Goal: Task Accomplishment & Management: Use online tool/utility

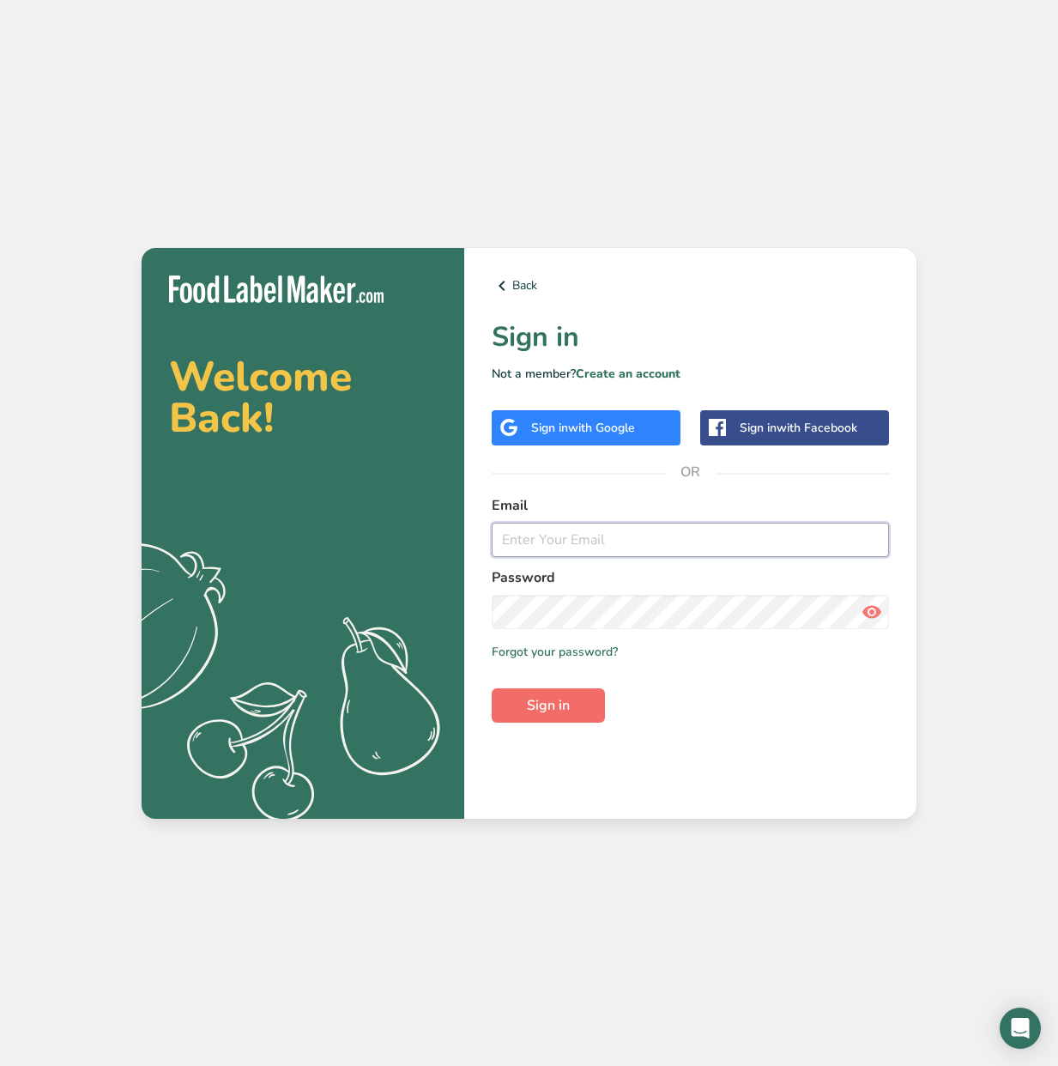
type input "[EMAIL_ADDRESS][DOMAIN_NAME]"
click at [567, 695] on span "Sign in" at bounding box center [548, 705] width 43 height 21
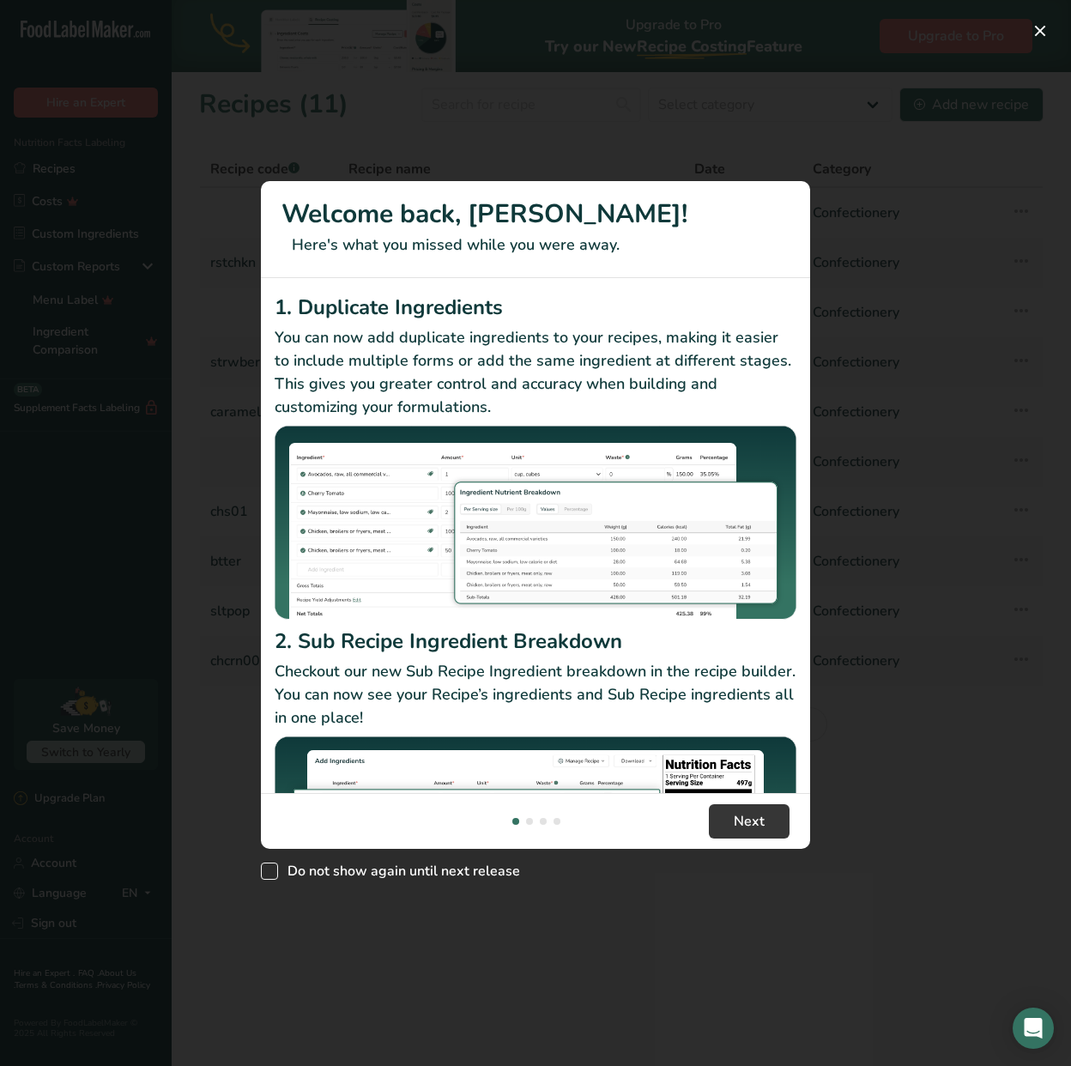
click at [261, 867] on div "Welcome back, [PERSON_NAME]! Here's what you missed while you were away. 1. Dup…" at bounding box center [535, 533] width 1071 height 1066
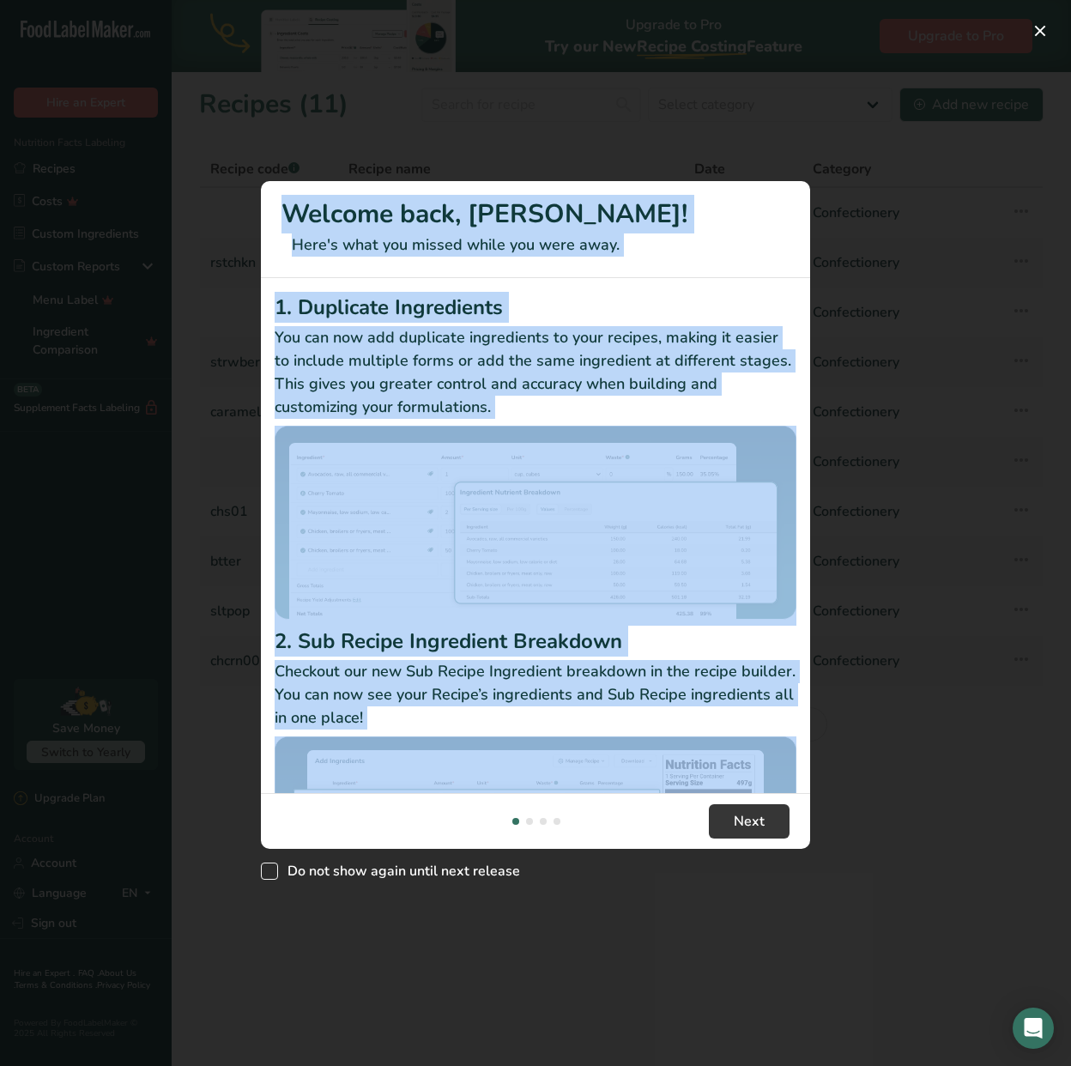
click at [269, 869] on span "New Features" at bounding box center [269, 870] width 17 height 17
click at [269, 869] on input "Do not show again until next release" at bounding box center [266, 870] width 11 height 11
checkbox input "true"
click at [807, 823] on footer "Next" at bounding box center [535, 821] width 549 height 56
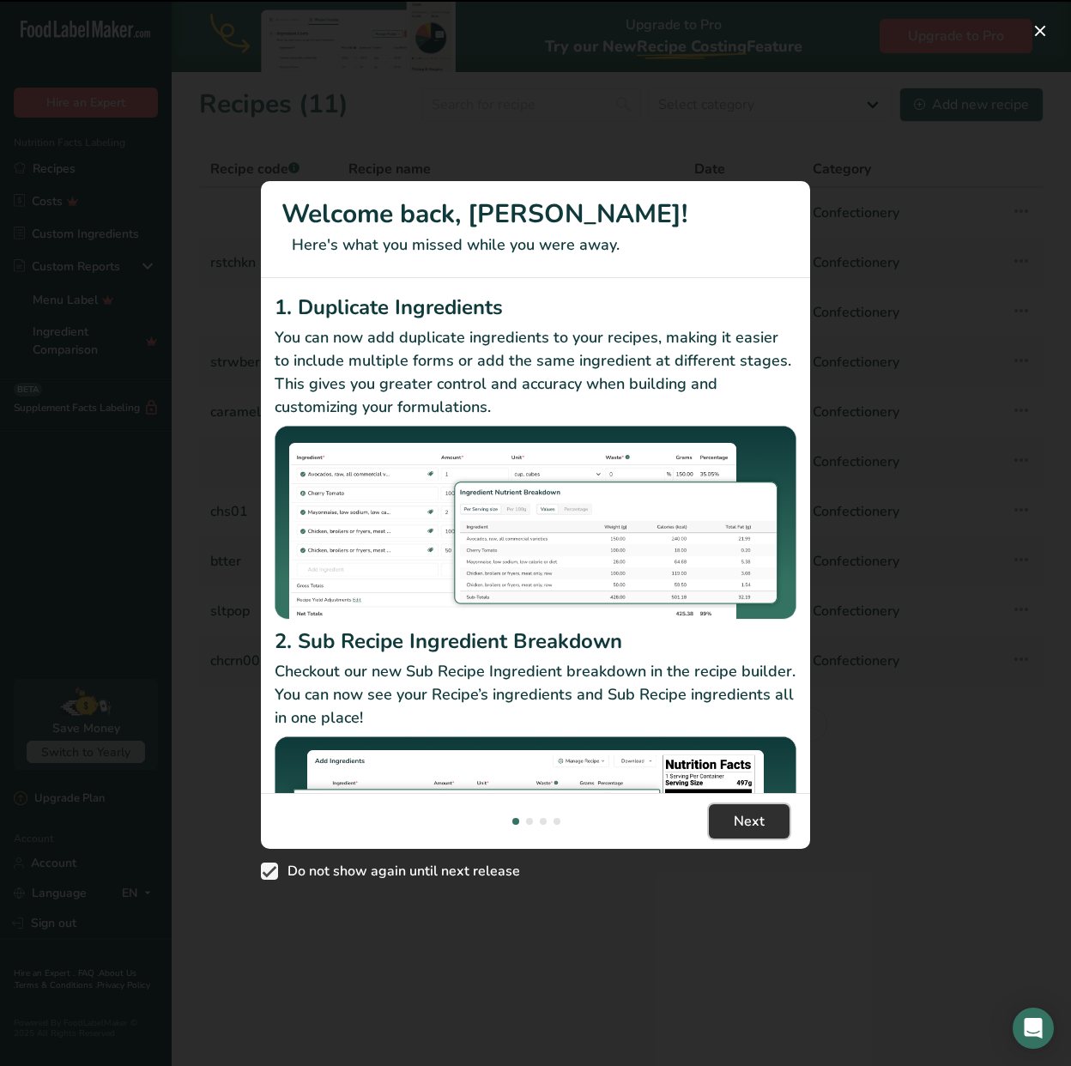
click at [752, 825] on span "Next" at bounding box center [749, 821] width 31 height 21
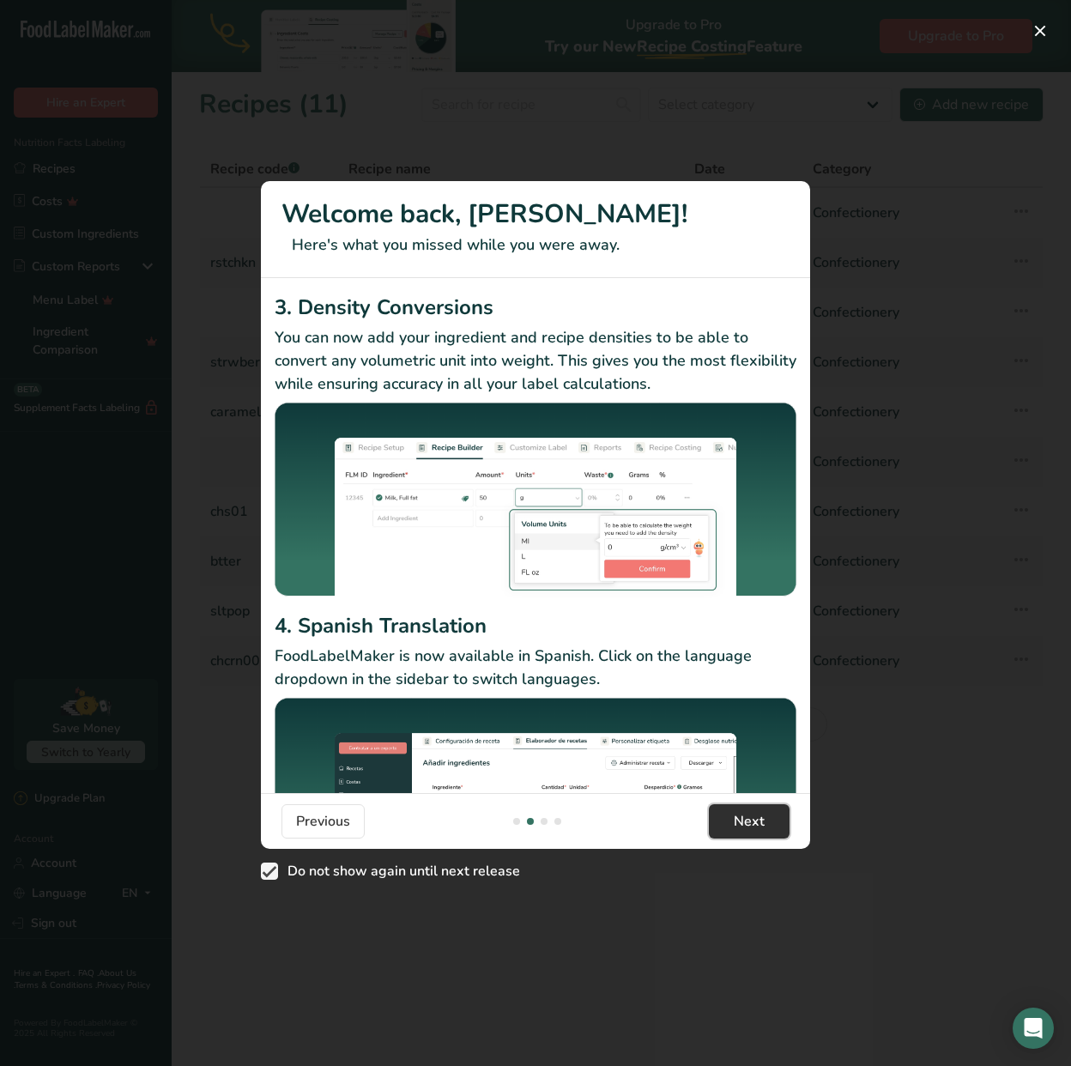
click at [738, 805] on button "Next" at bounding box center [749, 821] width 81 height 34
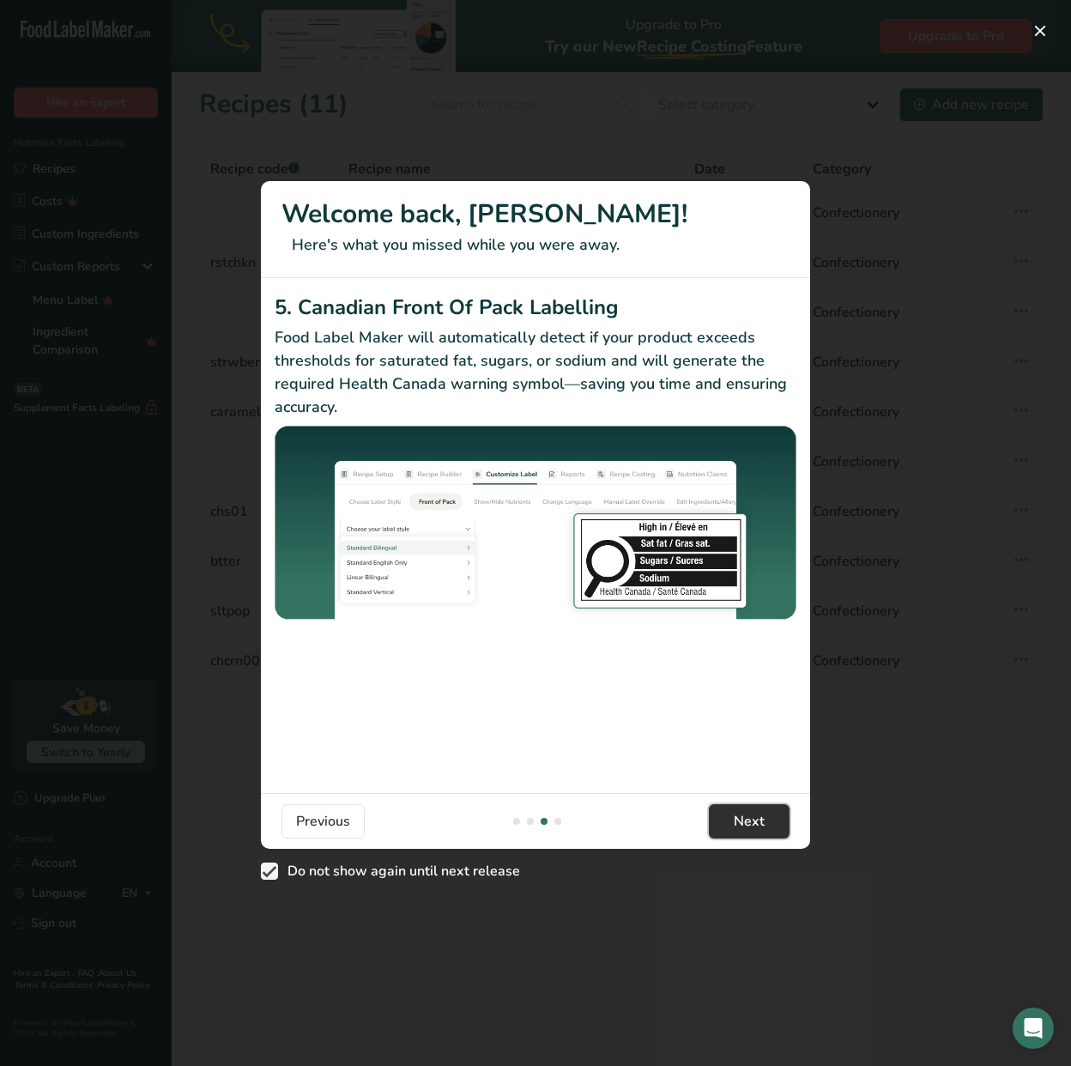
click at [750, 813] on span "Next" at bounding box center [749, 821] width 31 height 21
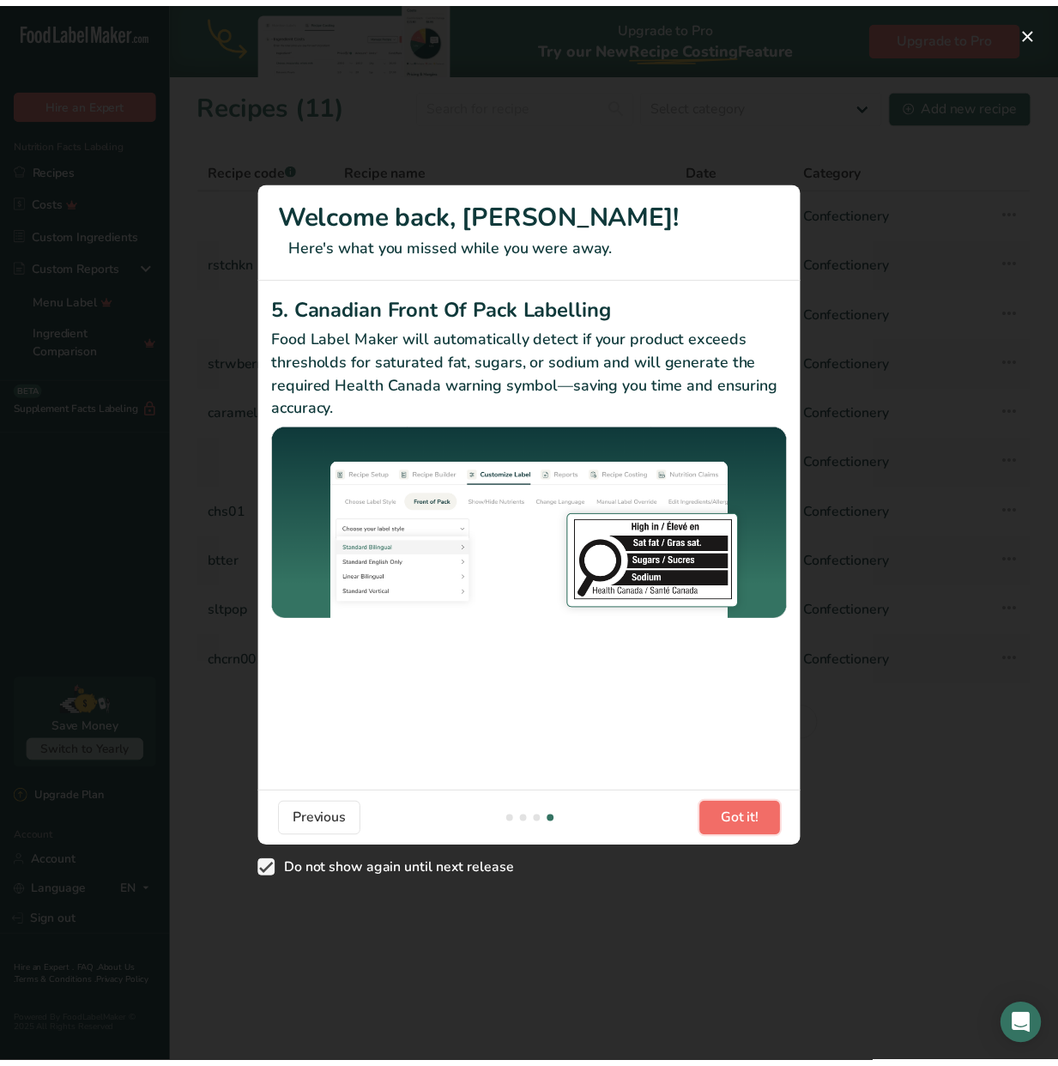
scroll to position [0, 1647]
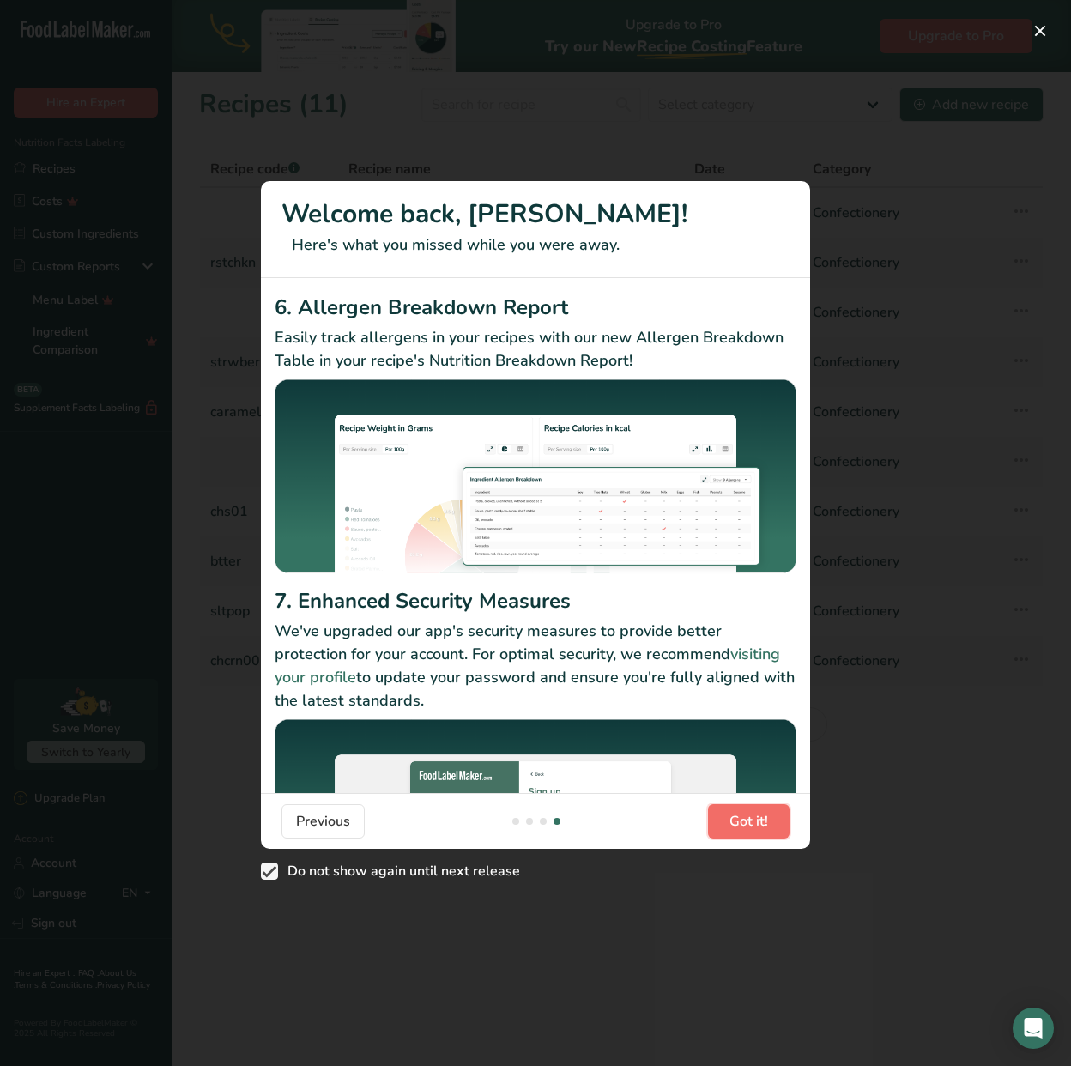
click at [758, 825] on span "Got it!" at bounding box center [748, 821] width 39 height 21
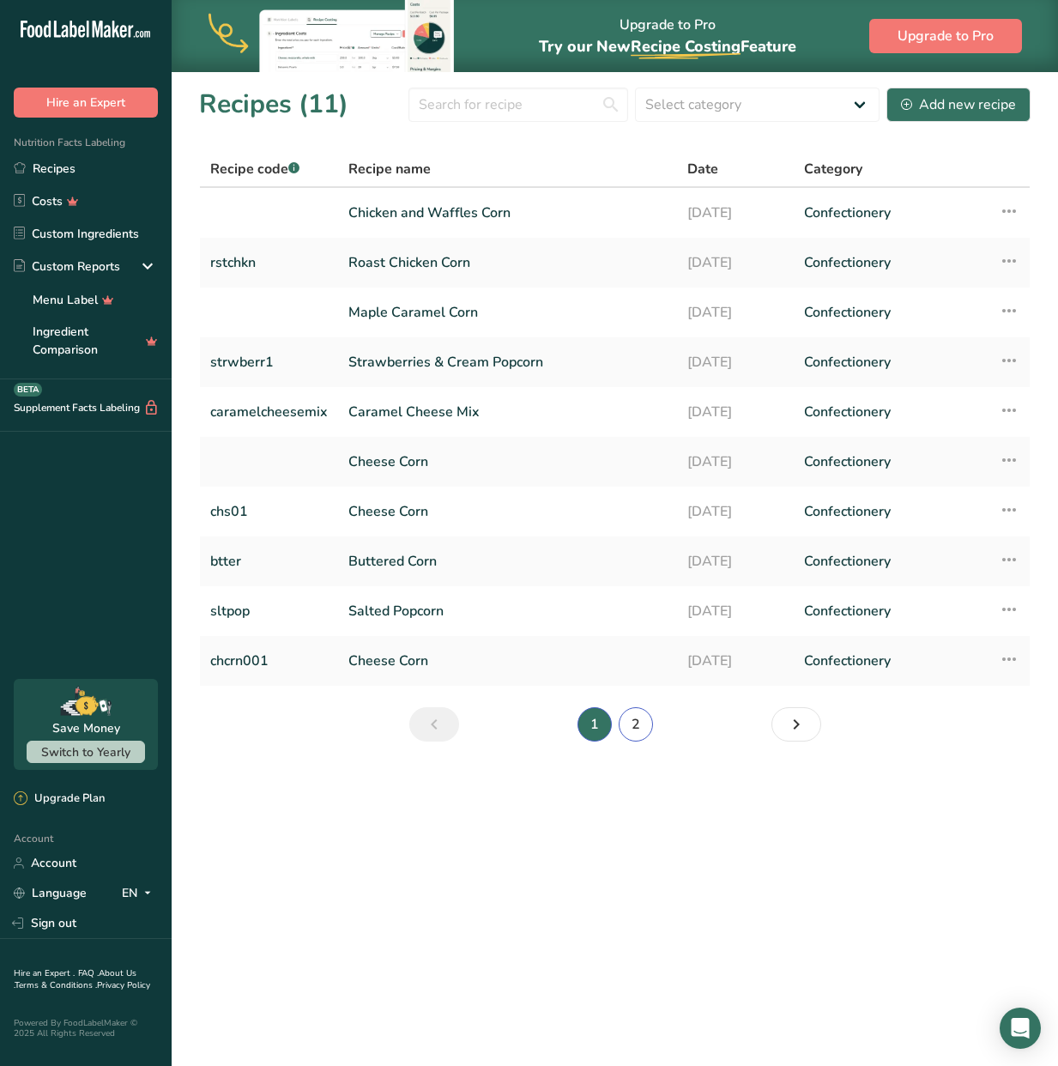
click at [638, 726] on link "2" at bounding box center [636, 724] width 34 height 34
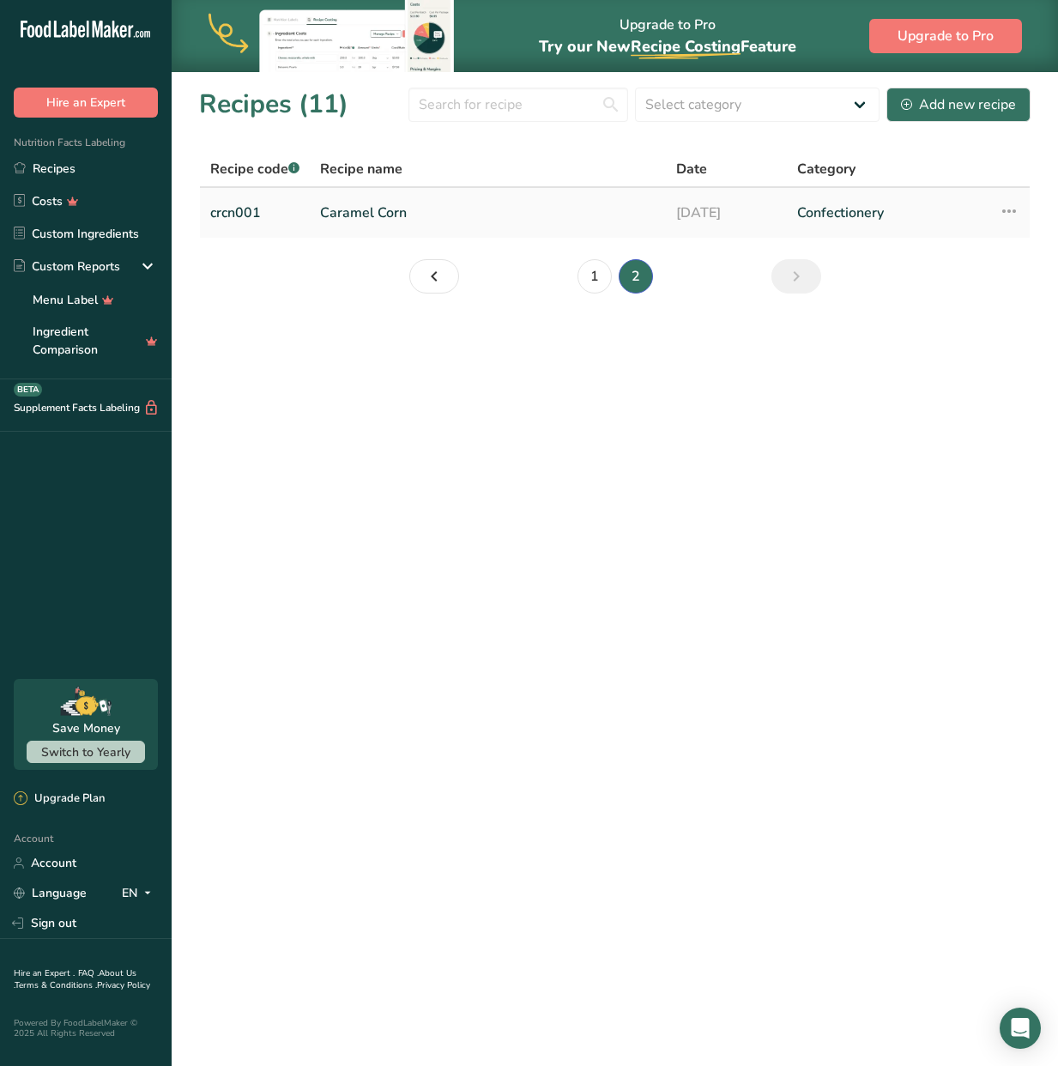
click at [1009, 200] on icon at bounding box center [1009, 211] width 21 height 31
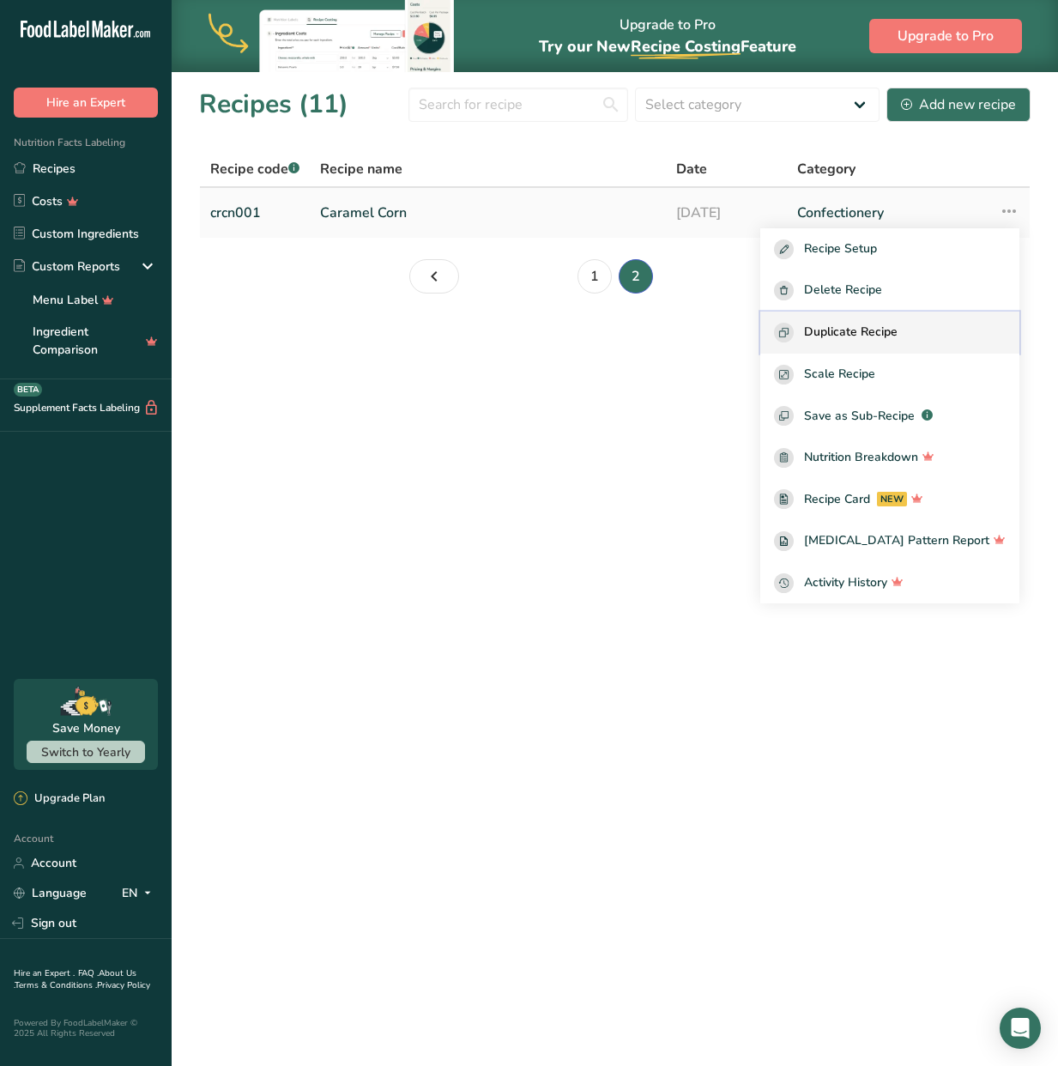
click at [897, 332] on span "Duplicate Recipe" at bounding box center [851, 333] width 94 height 20
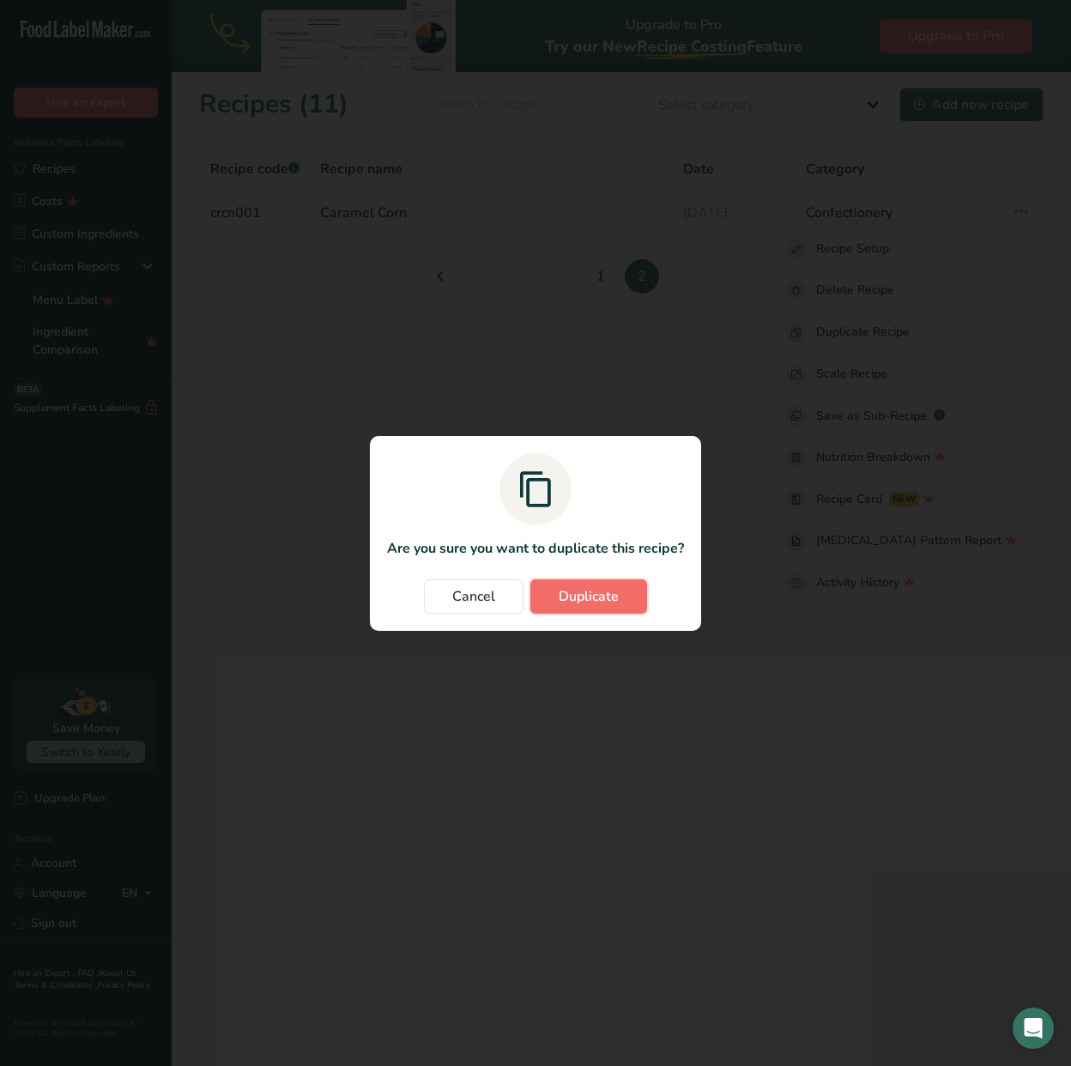
click at [619, 595] on button "Duplicate" at bounding box center [588, 596] width 117 height 34
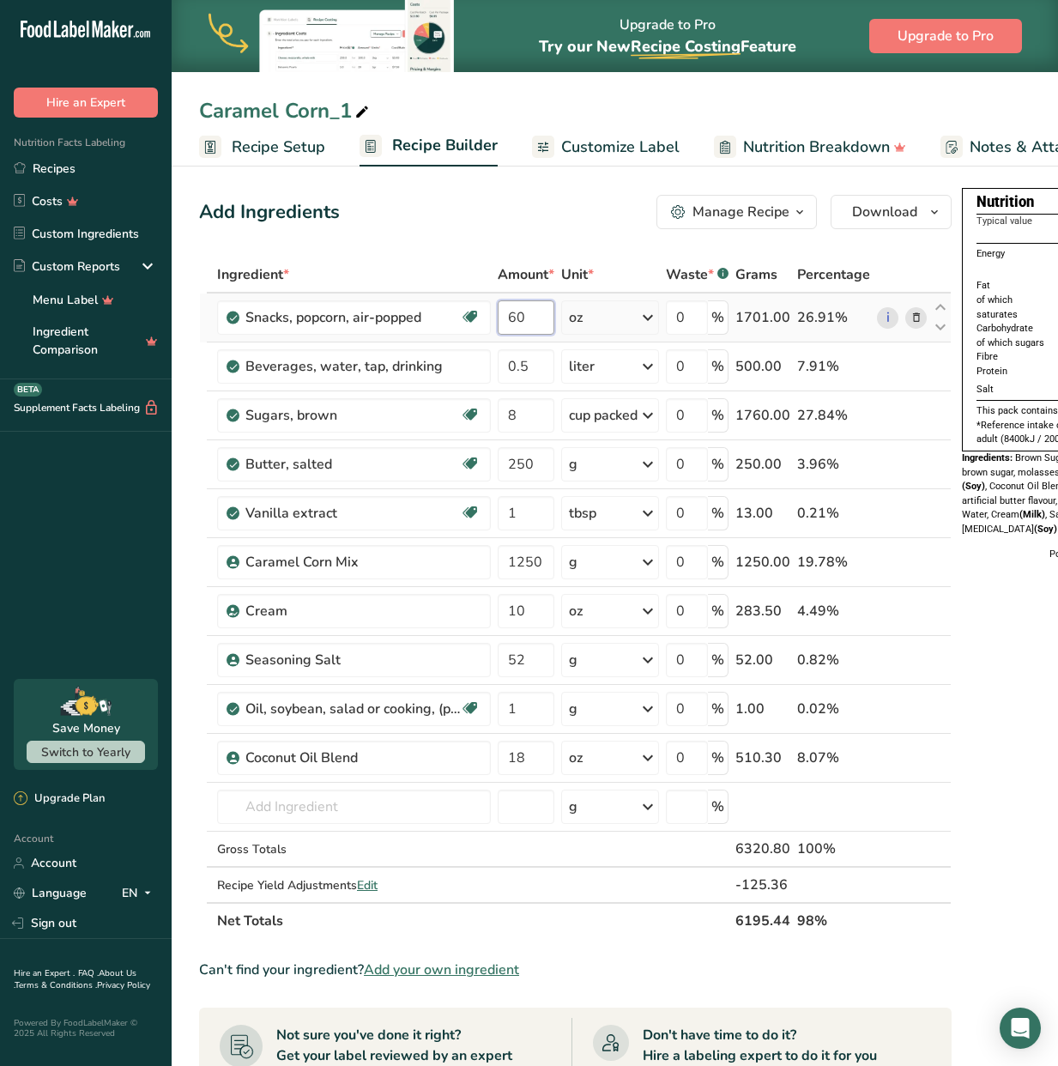
click at [526, 315] on input "60" at bounding box center [526, 317] width 57 height 34
type input "32"
click at [536, 364] on div "Ingredient * Amount * Unit * Waste * .a-a{fill:#347362;}.b-a{fill:#fff;} Grams …" at bounding box center [575, 598] width 752 height 682
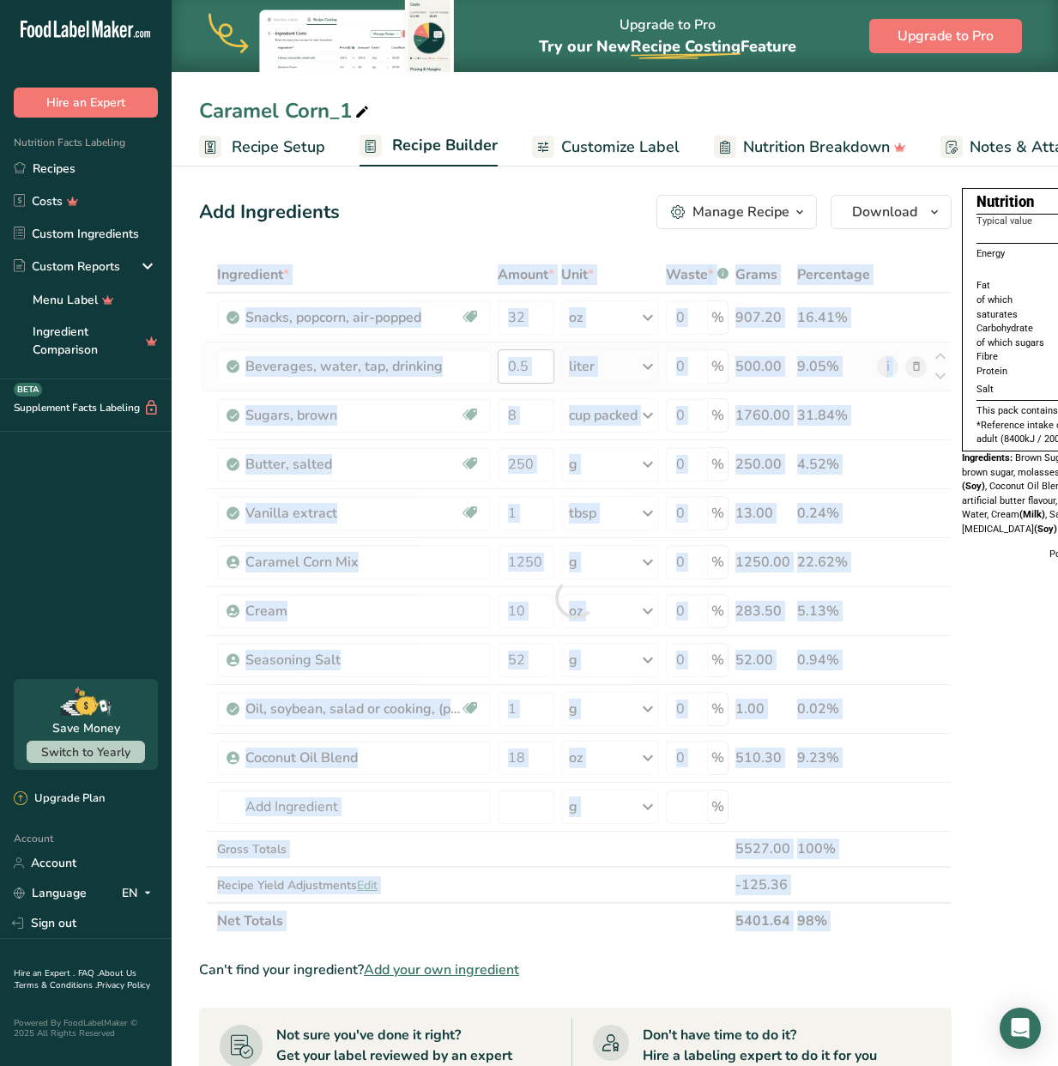
click at [536, 364] on div at bounding box center [575, 598] width 752 height 682
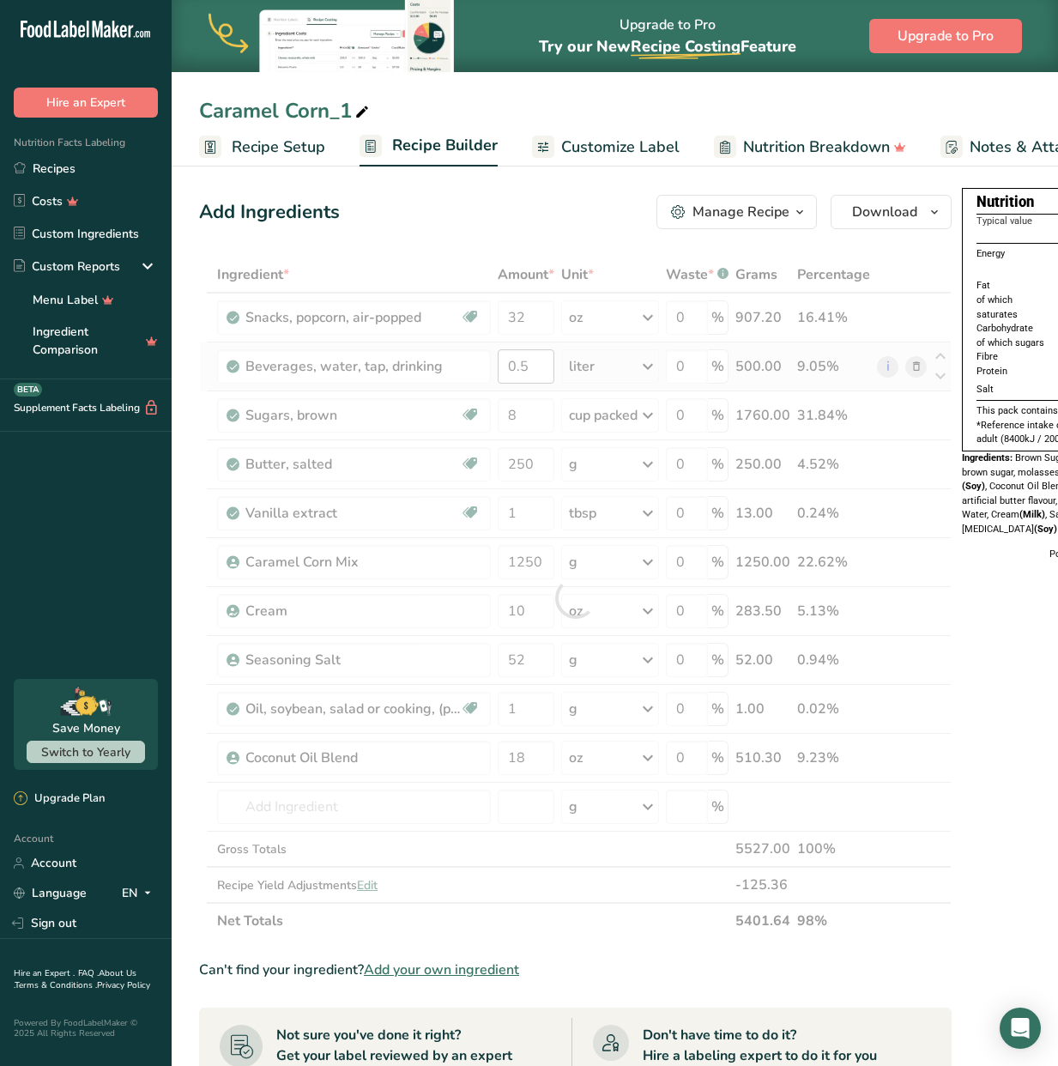
click at [536, 364] on div at bounding box center [575, 598] width 752 height 682
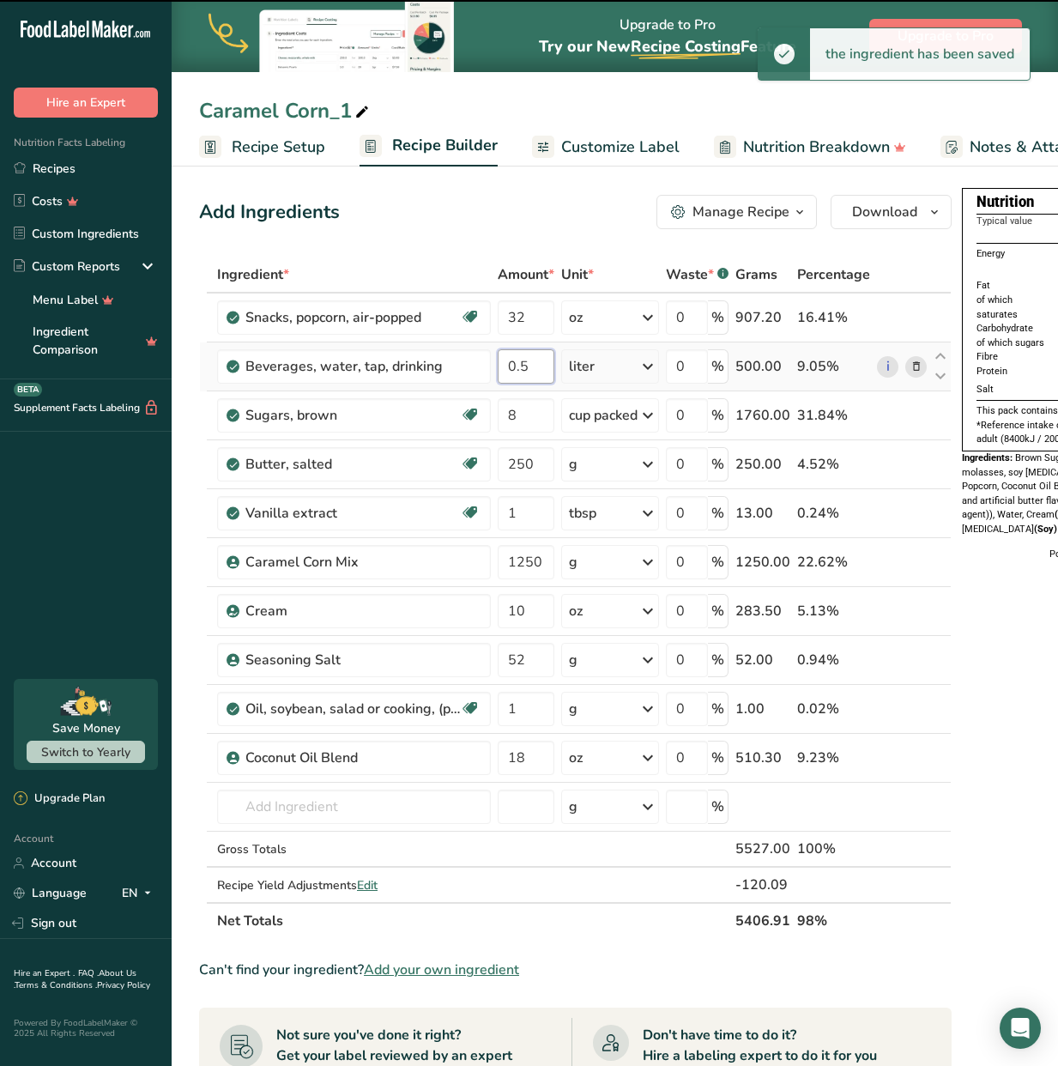
click at [535, 364] on input "0.5" at bounding box center [526, 366] width 57 height 34
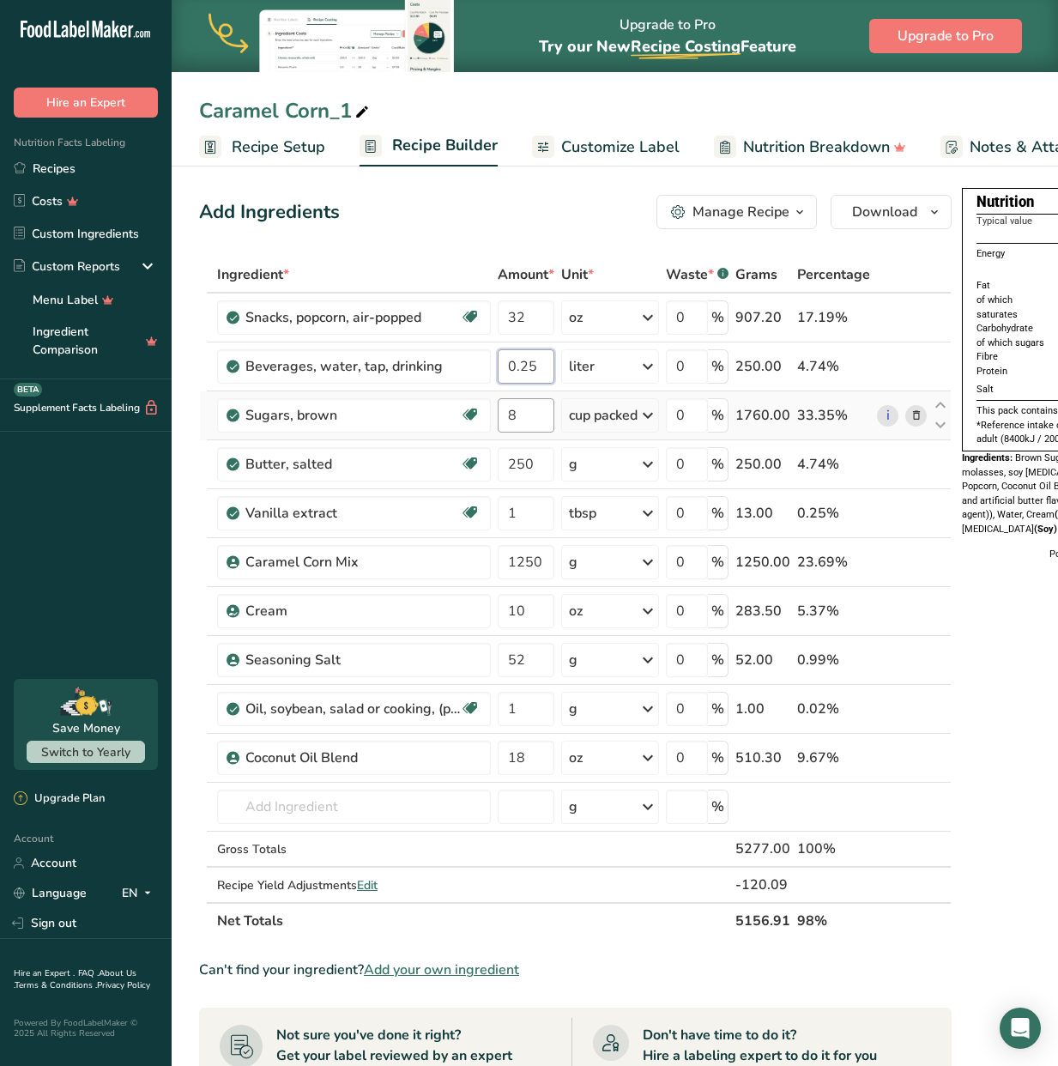
type input "0.25"
click at [523, 423] on div "Ingredient * Amount * Unit * Waste * .a-a{fill:#347362;}.b-a{fill:#fff;} Grams …" at bounding box center [575, 598] width 752 height 682
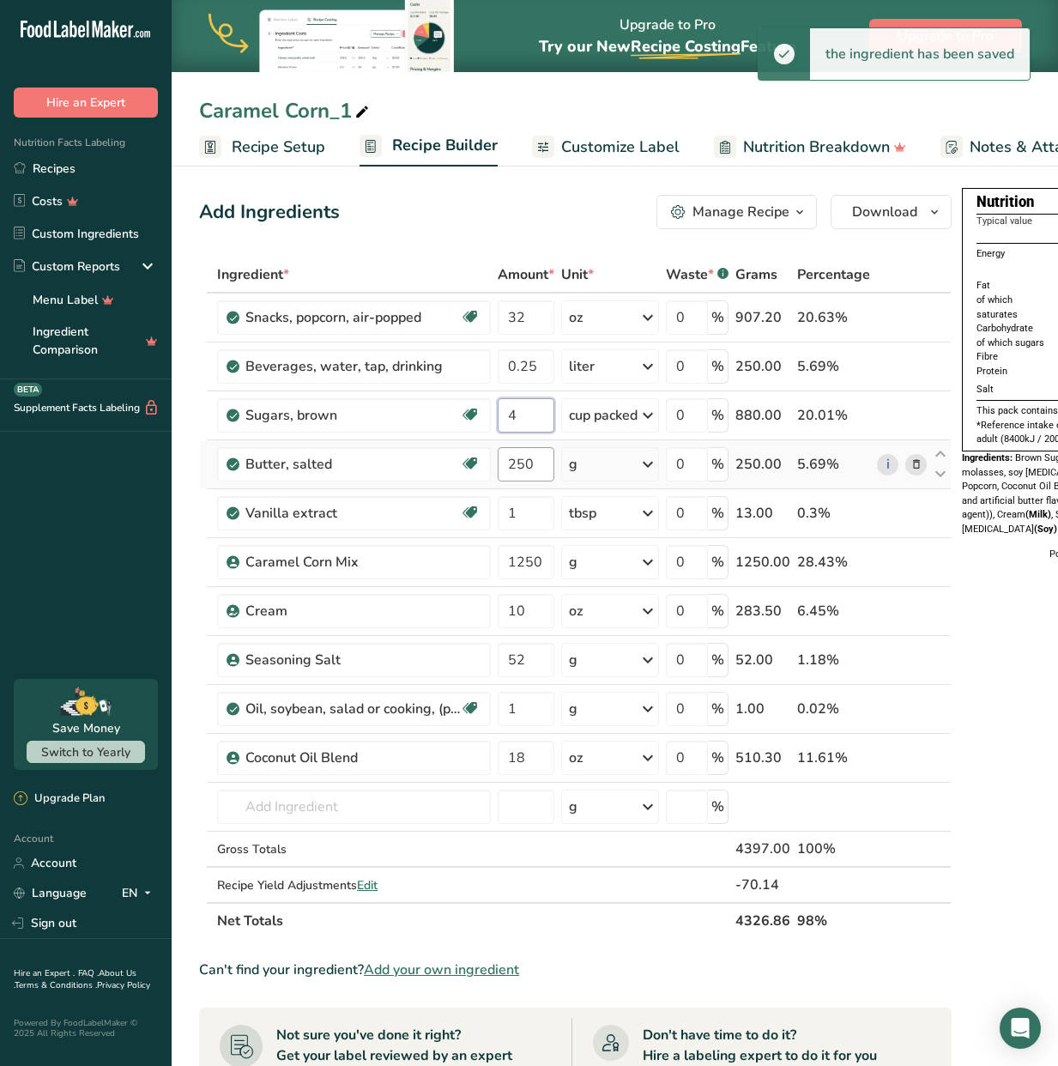
type input "4"
click at [539, 464] on div "Ingredient * Amount * Unit * Waste * .a-a{fill:#347362;}.b-a{fill:#fff;} Grams …" at bounding box center [575, 598] width 752 height 682
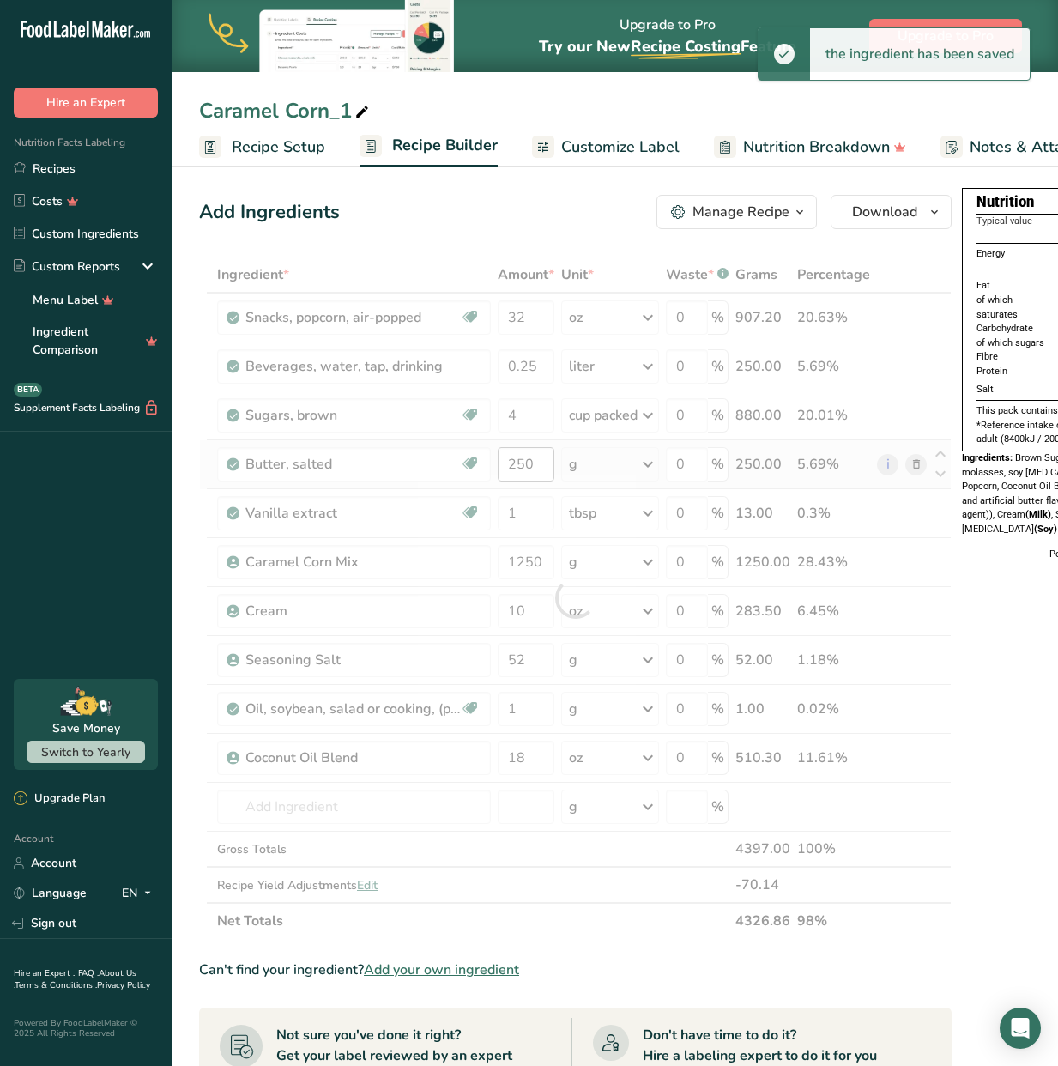
click at [539, 464] on div at bounding box center [575, 598] width 752 height 682
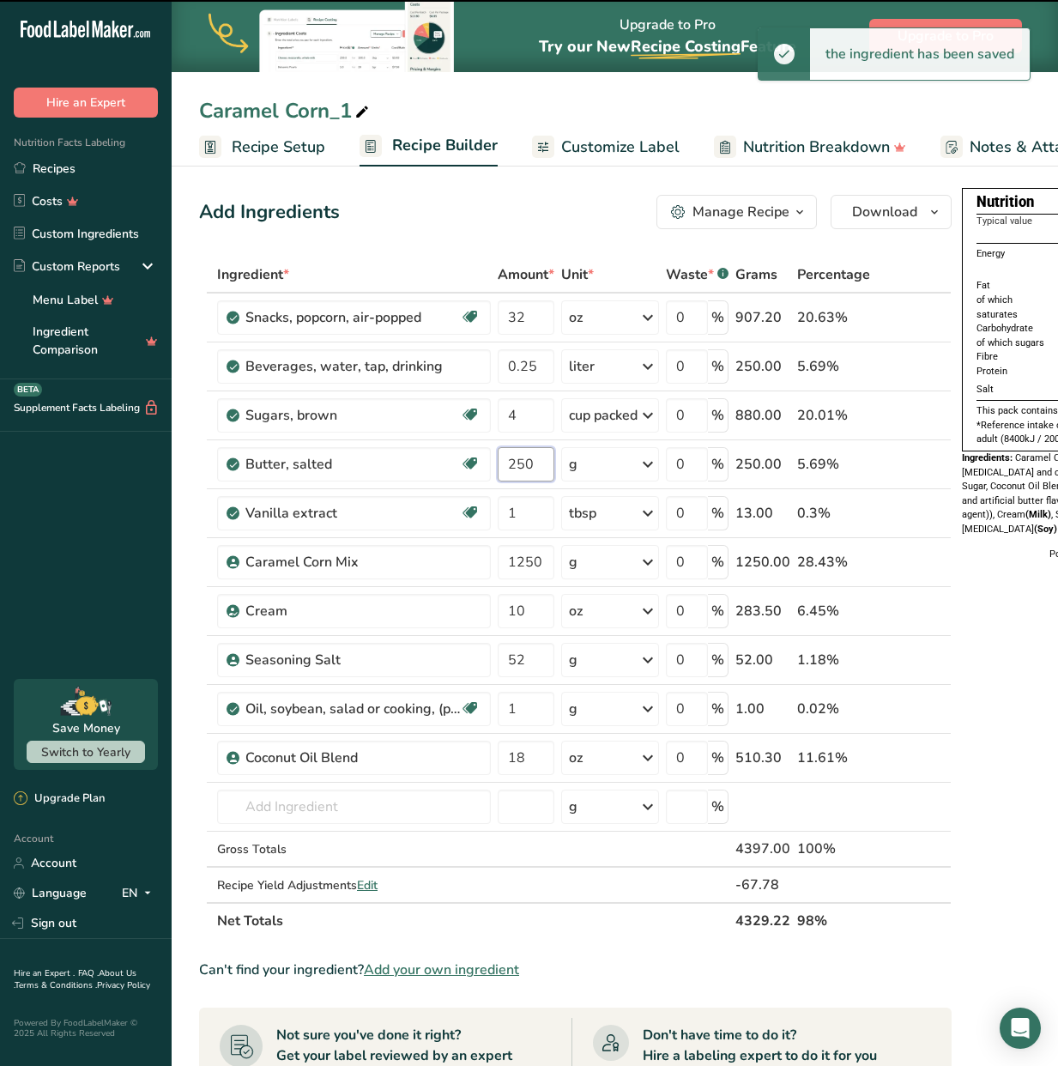
click at [539, 464] on input "250" at bounding box center [526, 464] width 57 height 34
click at [538, 464] on input "250" at bounding box center [526, 464] width 57 height 34
type input "125"
click at [532, 513] on div "Ingredient * Amount * Unit * Waste * .a-a{fill:#347362;}.b-a{fill:#fff;} Grams …" at bounding box center [575, 598] width 752 height 682
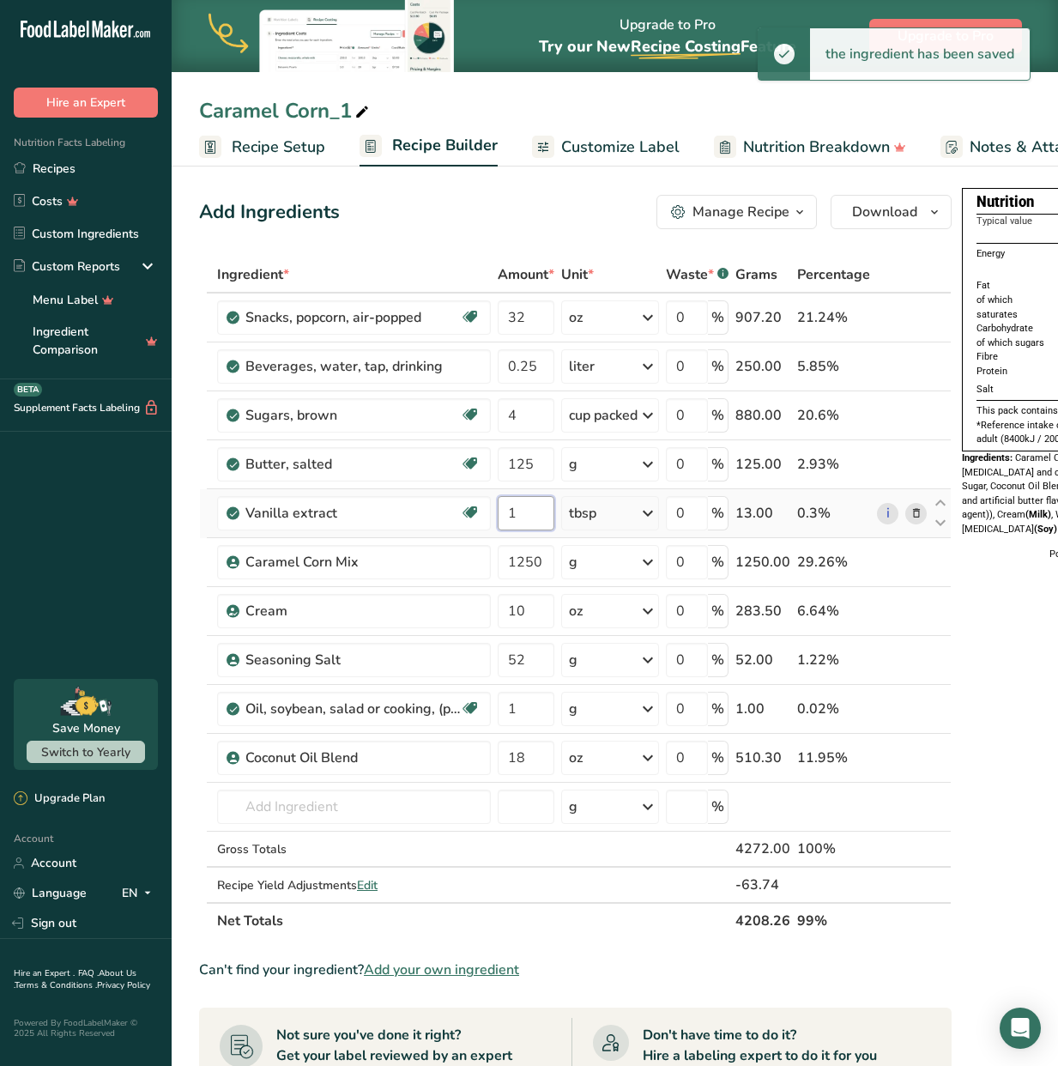
click at [528, 511] on input "1" at bounding box center [526, 513] width 57 height 34
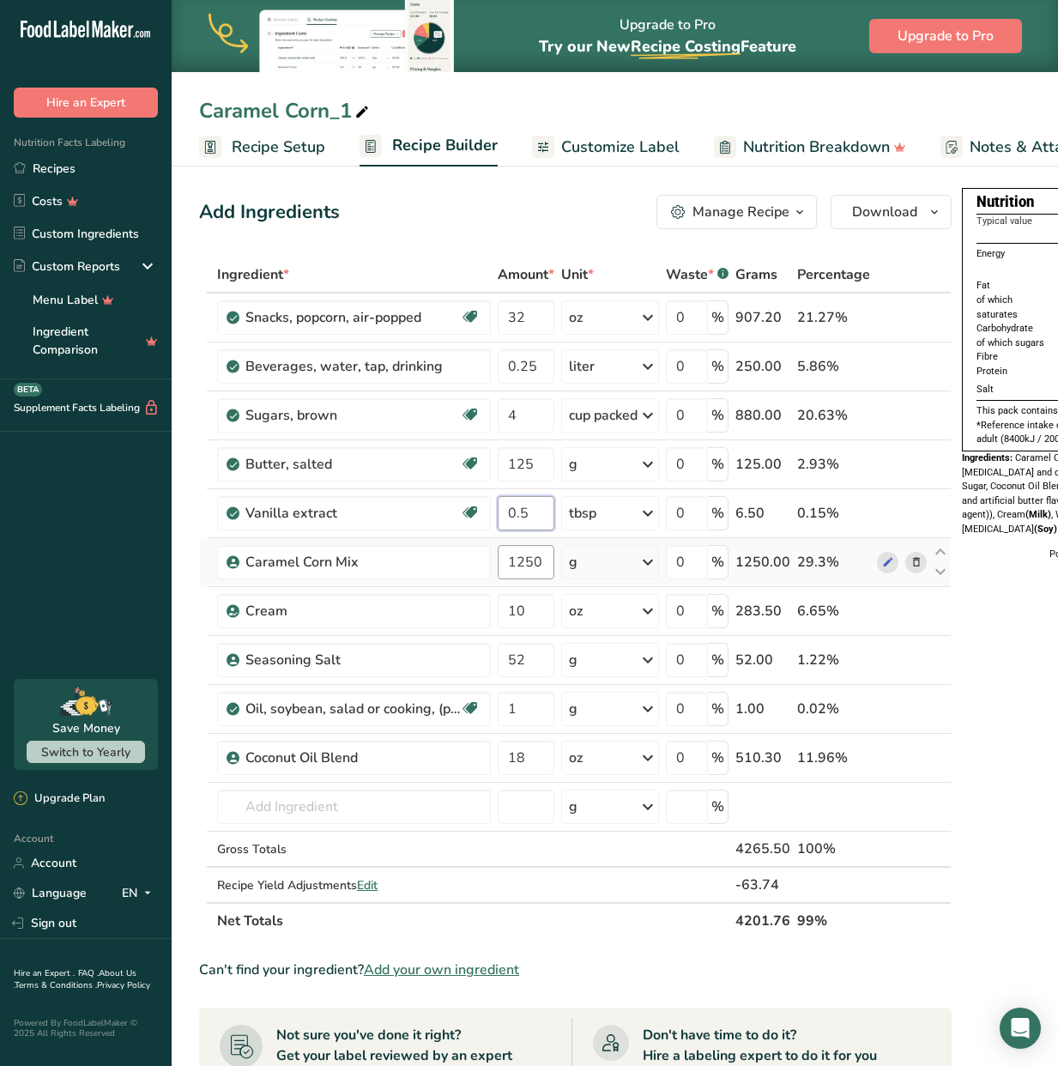
type input "0.5"
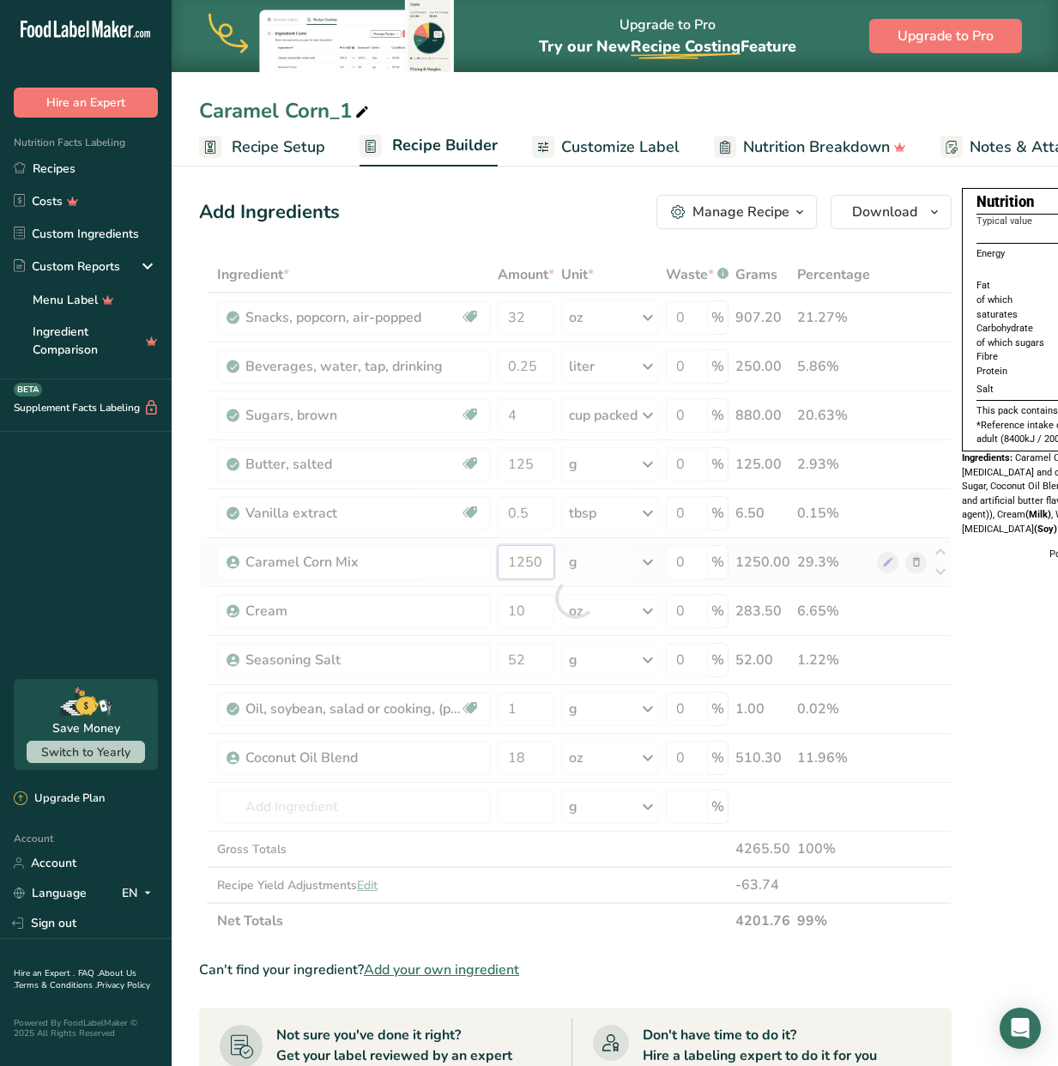
click at [538, 562] on div "Ingredient * Amount * Unit * Waste * .a-a{fill:#347362;}.b-a{fill:#fff;} Grams …" at bounding box center [575, 598] width 752 height 682
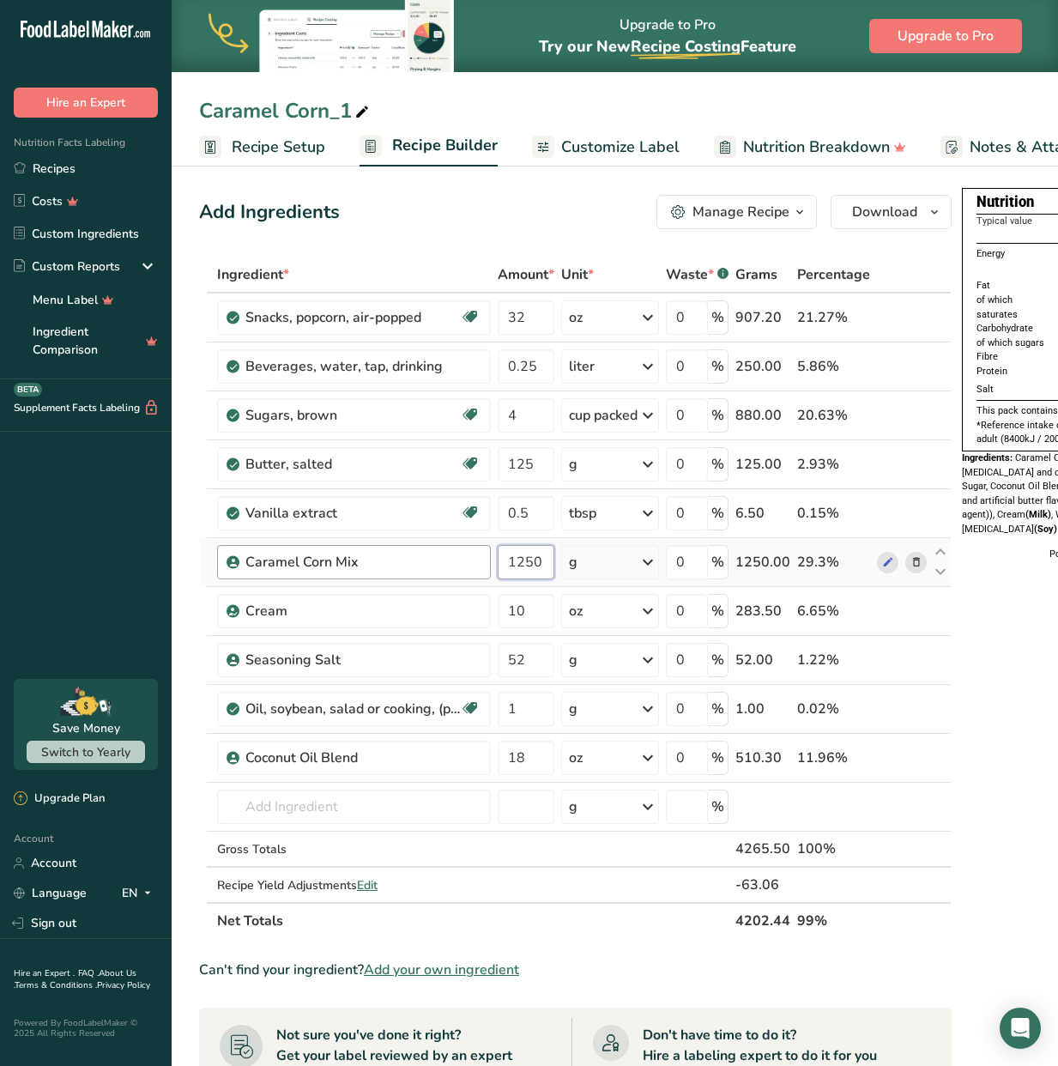
drag, startPoint x: 537, startPoint y: 563, endPoint x: 480, endPoint y: 560, distance: 57.5
click at [480, 560] on tr "Caramel Corn Mix 1250 g Weight Units g kg mg See more Volume Units l Volume uni…" at bounding box center [575, 562] width 751 height 49
type input "625"
click at [535, 618] on div "Ingredient * Amount * Unit * Waste * .a-a{fill:#347362;}.b-a{fill:#fff;} Grams …" at bounding box center [575, 598] width 752 height 682
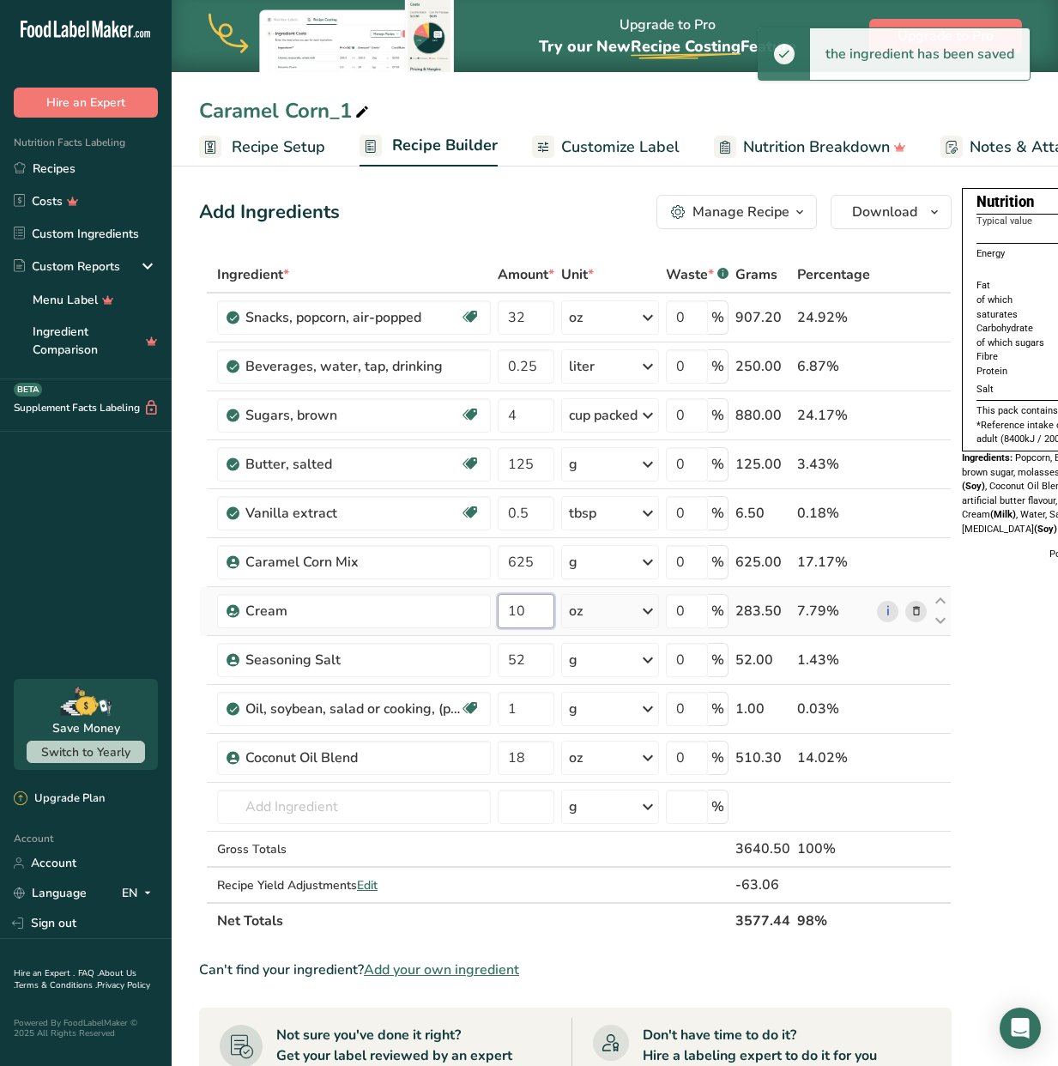
drag, startPoint x: 533, startPoint y: 610, endPoint x: 507, endPoint y: 611, distance: 25.8
click at [507, 611] on input "10" at bounding box center [526, 611] width 57 height 34
type input "5"
click at [540, 669] on div "Ingredient * Amount * Unit * Waste * .a-a{fill:#347362;}.b-a{fill:#fff;} Grams …" at bounding box center [575, 598] width 752 height 682
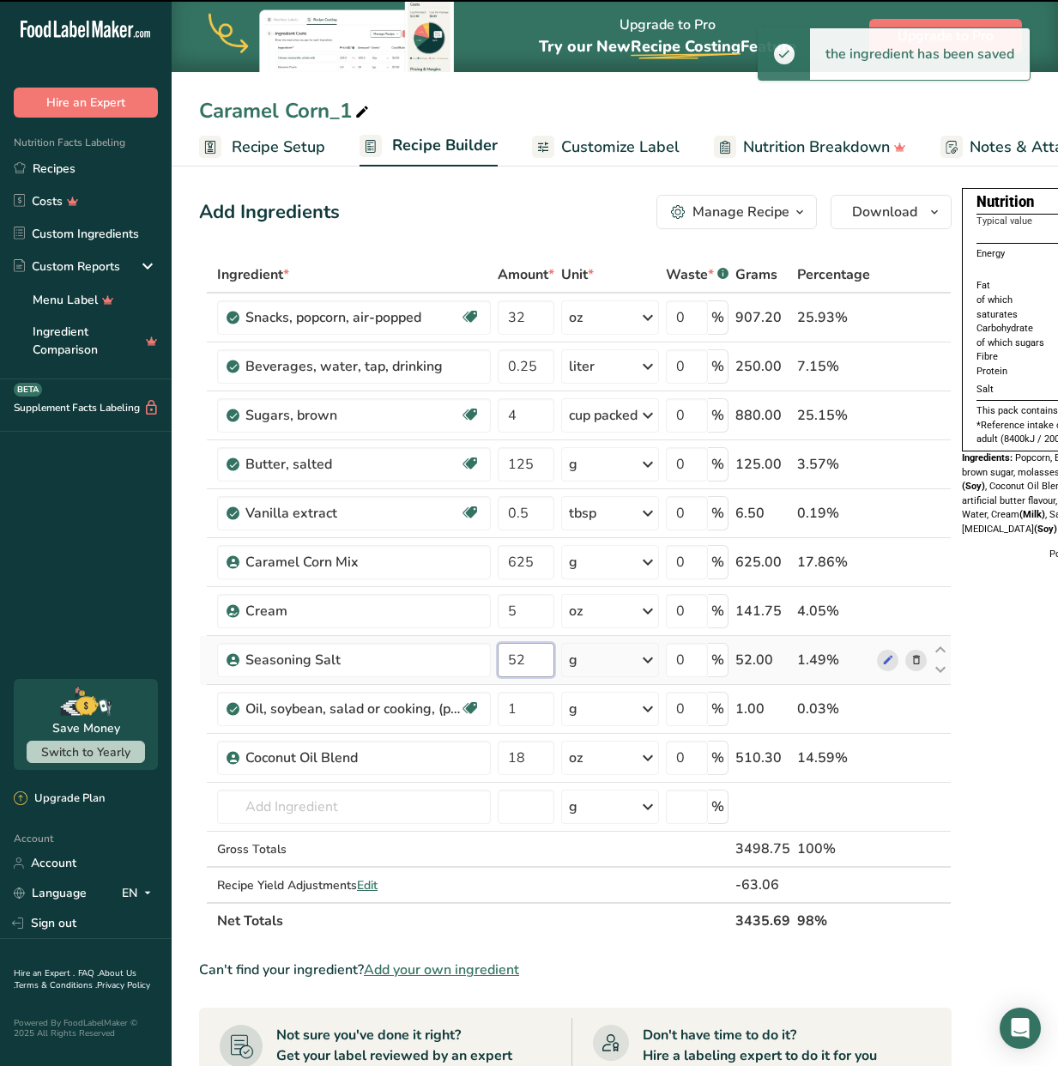
click at [523, 660] on input "52" at bounding box center [526, 660] width 57 height 34
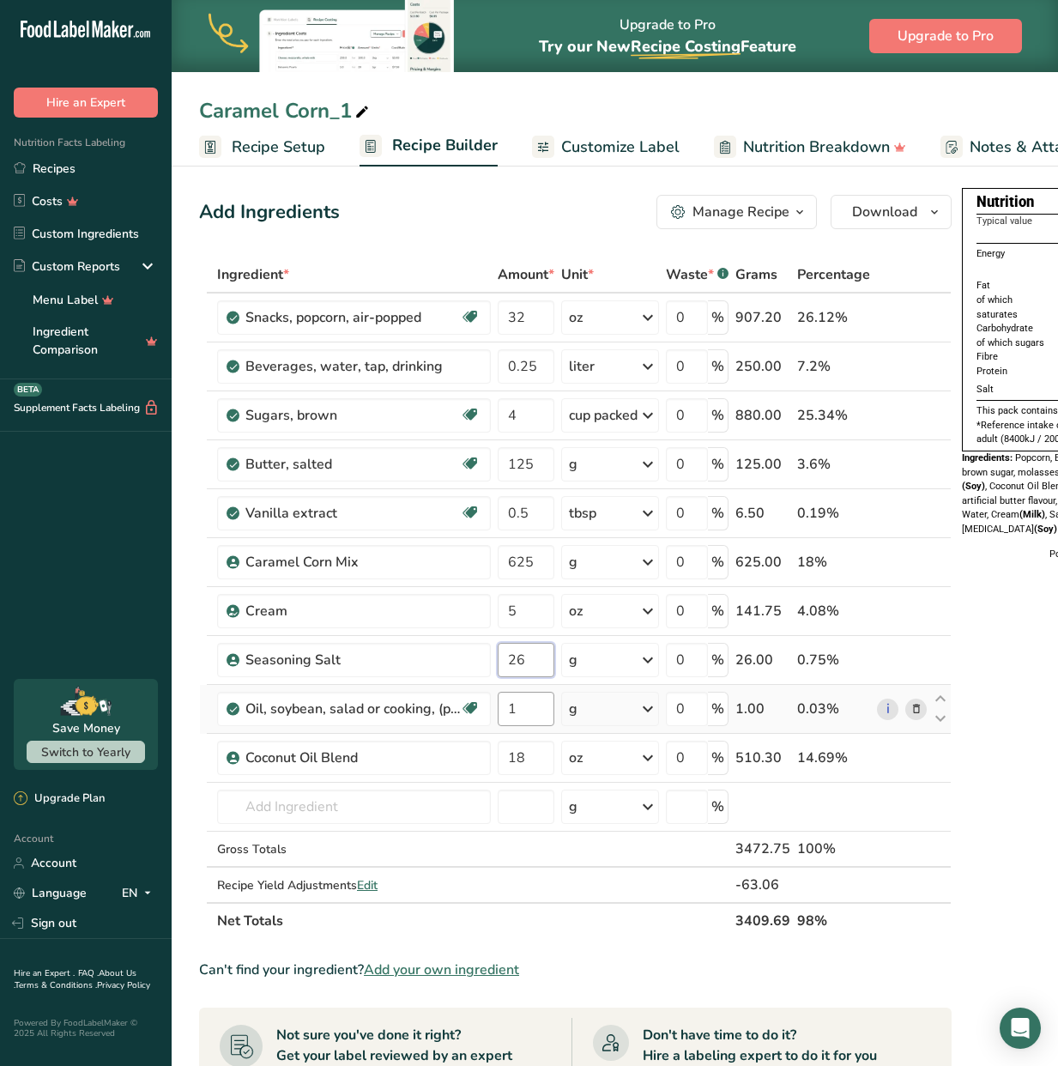
type input "26"
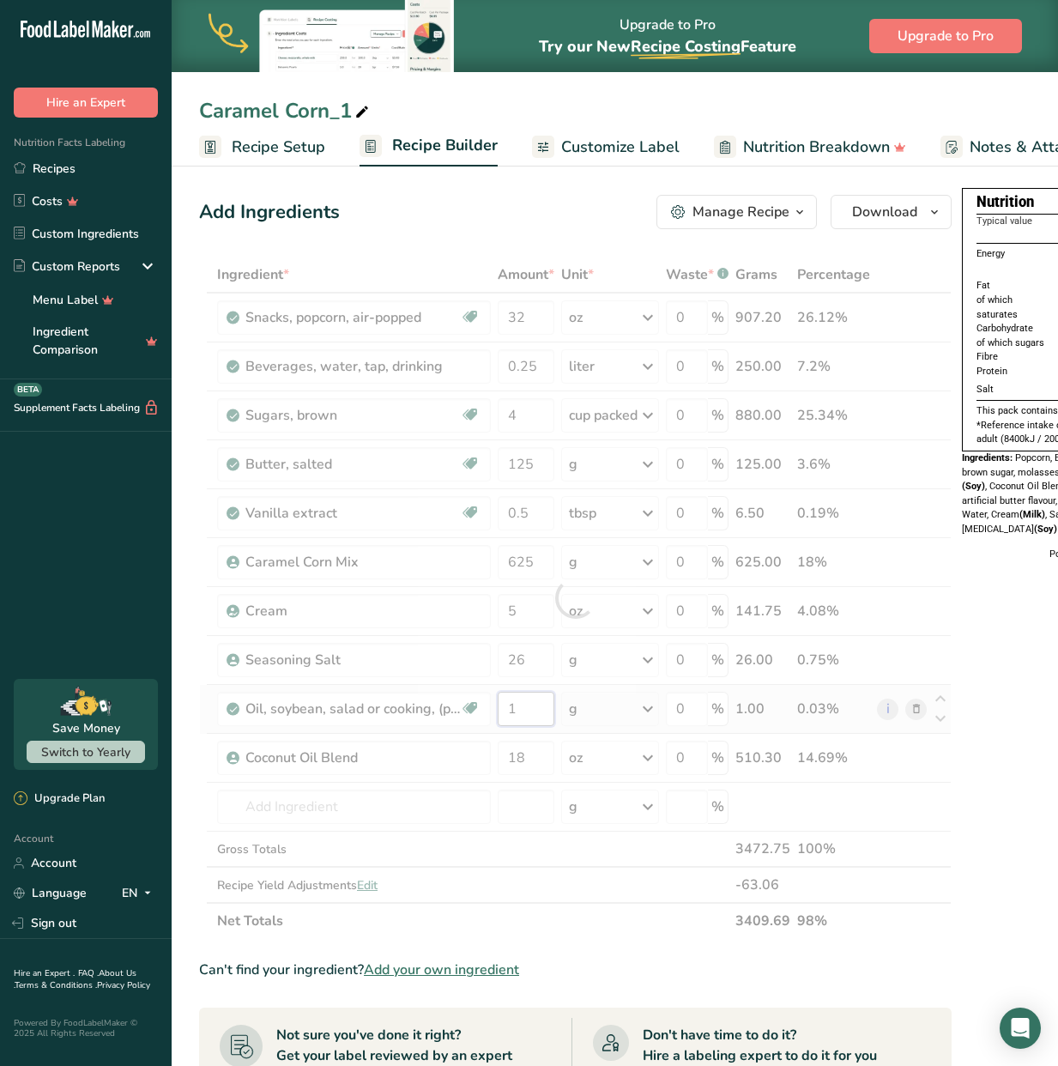
click at [531, 710] on div "Ingredient * Amount * Unit * Waste * .a-a{fill:#347362;}.b-a{fill:#fff;} Grams …" at bounding box center [575, 598] width 752 height 682
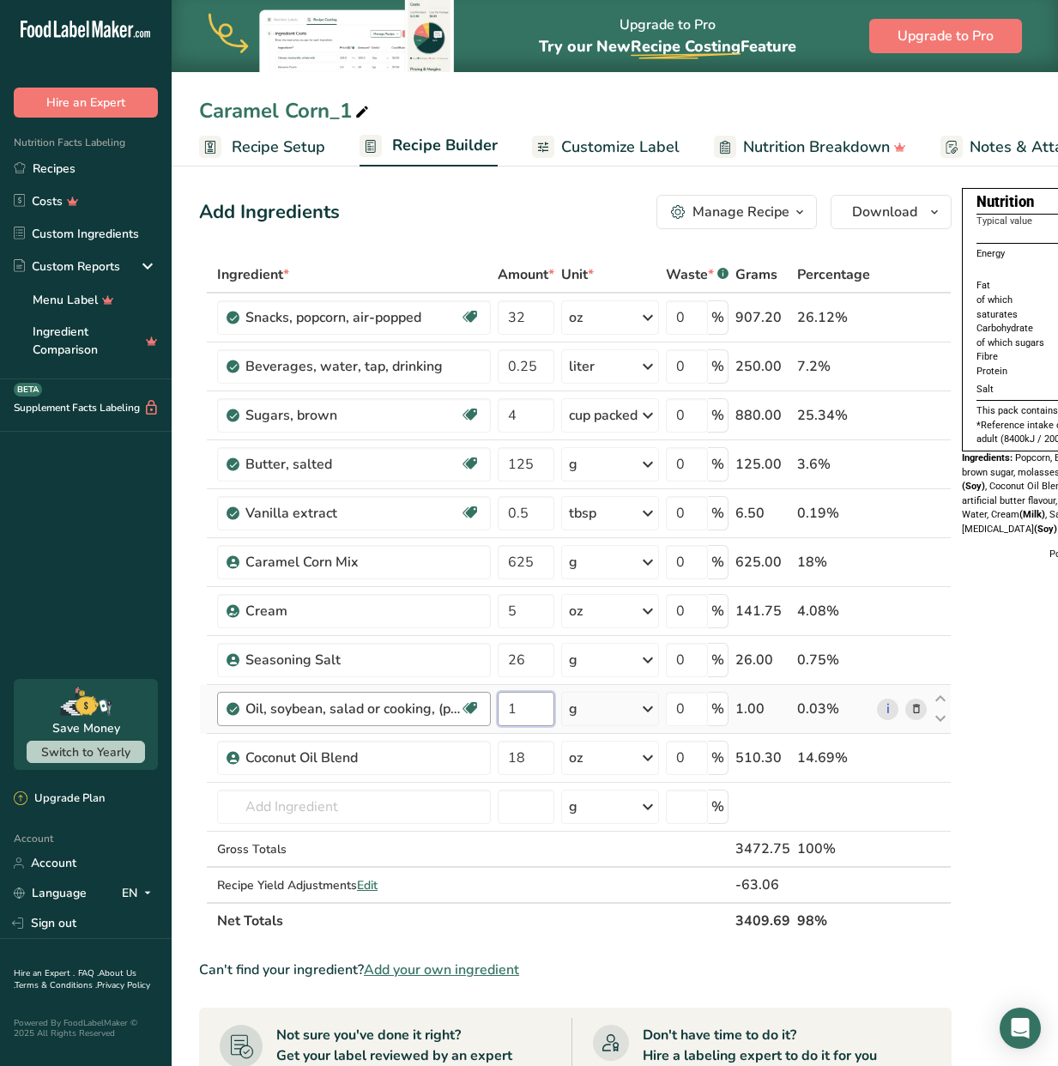
drag, startPoint x: 492, startPoint y: 706, endPoint x: 480, endPoint y: 706, distance: 12.0
click at [480, 706] on tr "Oil, soybean, salad or cooking, (partially hydrogenated) and cottonseed Dairy f…" at bounding box center [575, 709] width 751 height 49
type input "0.5"
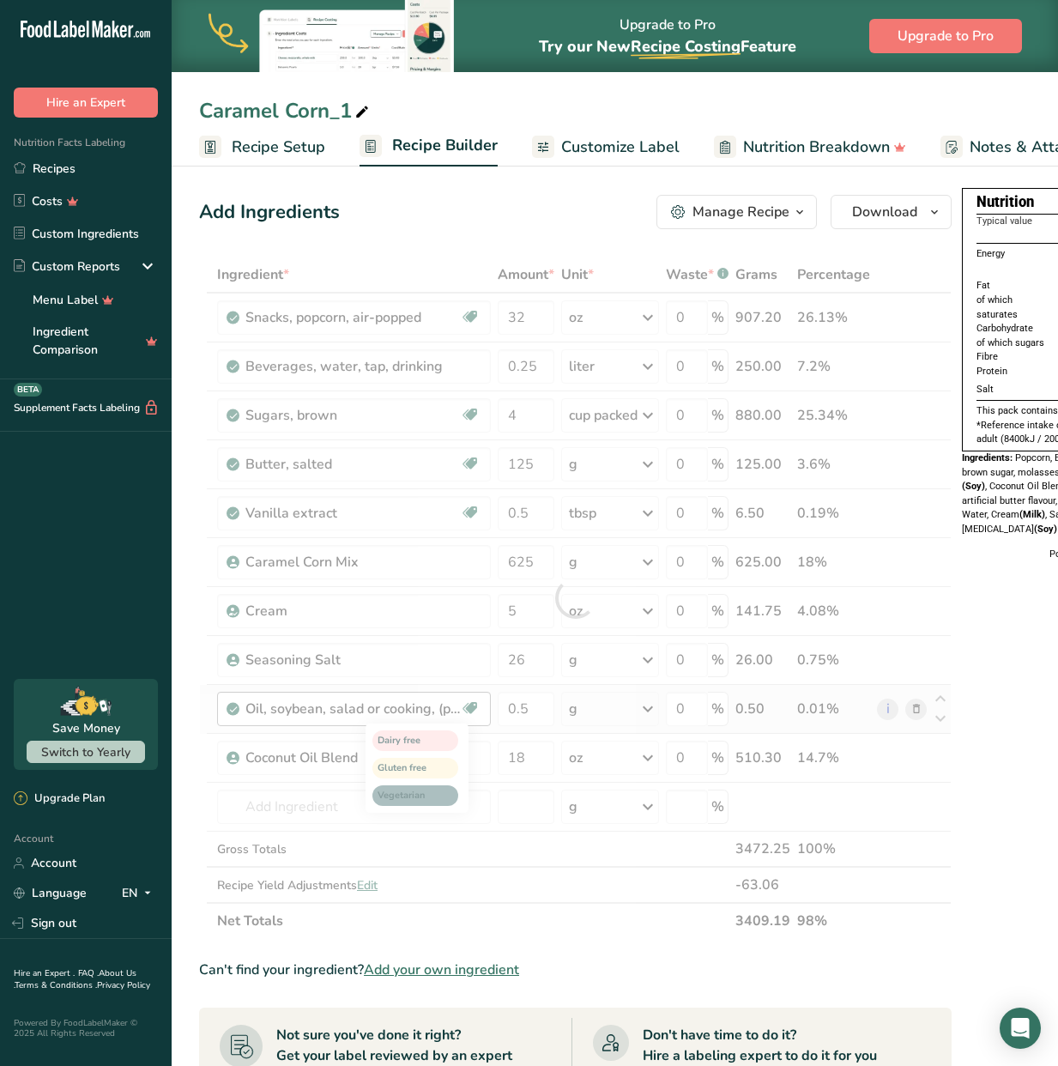
click at [523, 757] on div "Ingredient * Amount * Unit * Waste * .a-a{fill:#347362;}.b-a{fill:#fff;} Grams …" at bounding box center [575, 598] width 752 height 682
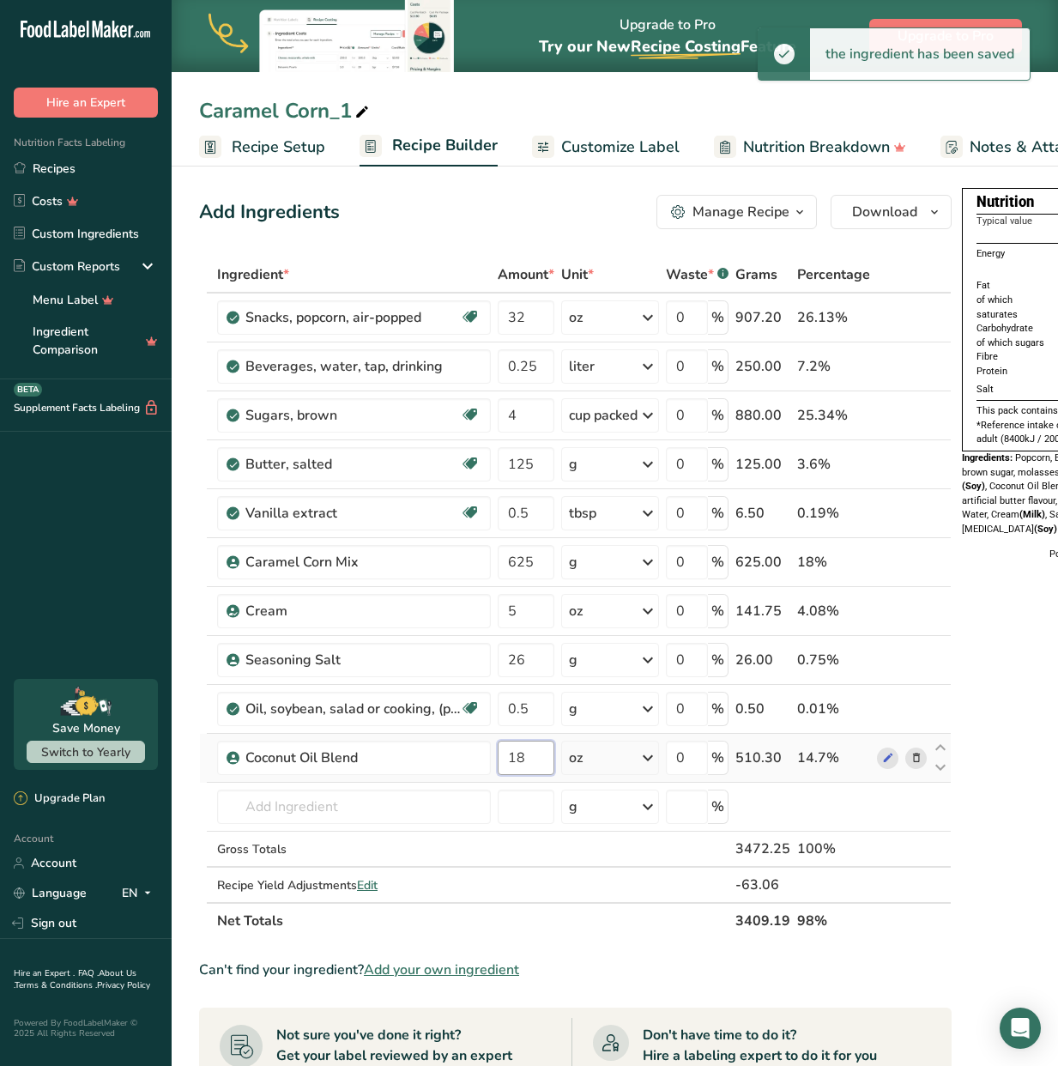
click at [524, 758] on input "18" at bounding box center [526, 757] width 57 height 34
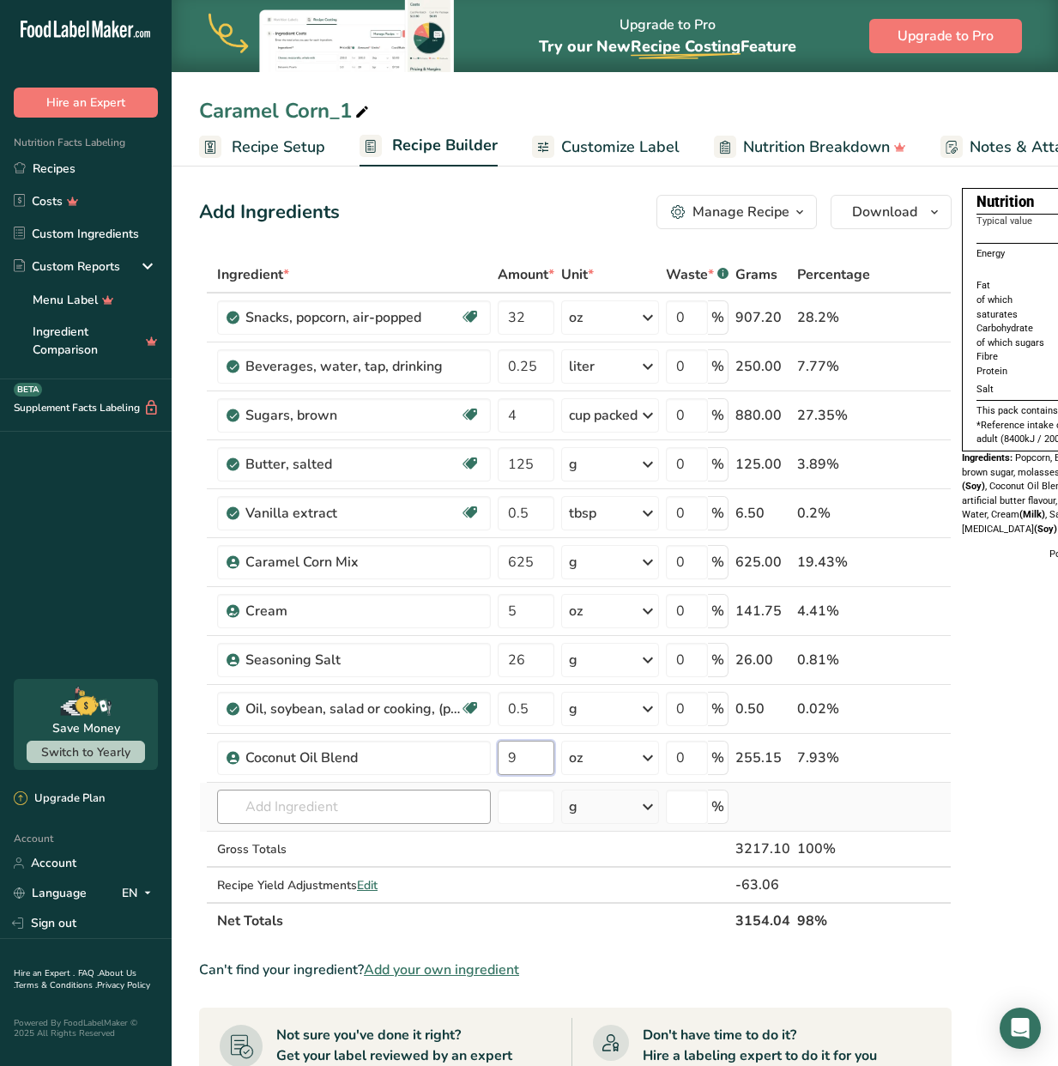
type input "9"
click at [341, 807] on div "Ingredient * Amount * Unit * Waste * .a-a{fill:#347362;}.b-a{fill:#fff;} Grams …" at bounding box center [575, 598] width 752 height 682
click at [783, 211] on div "Manage Recipe" at bounding box center [740, 212] width 97 height 21
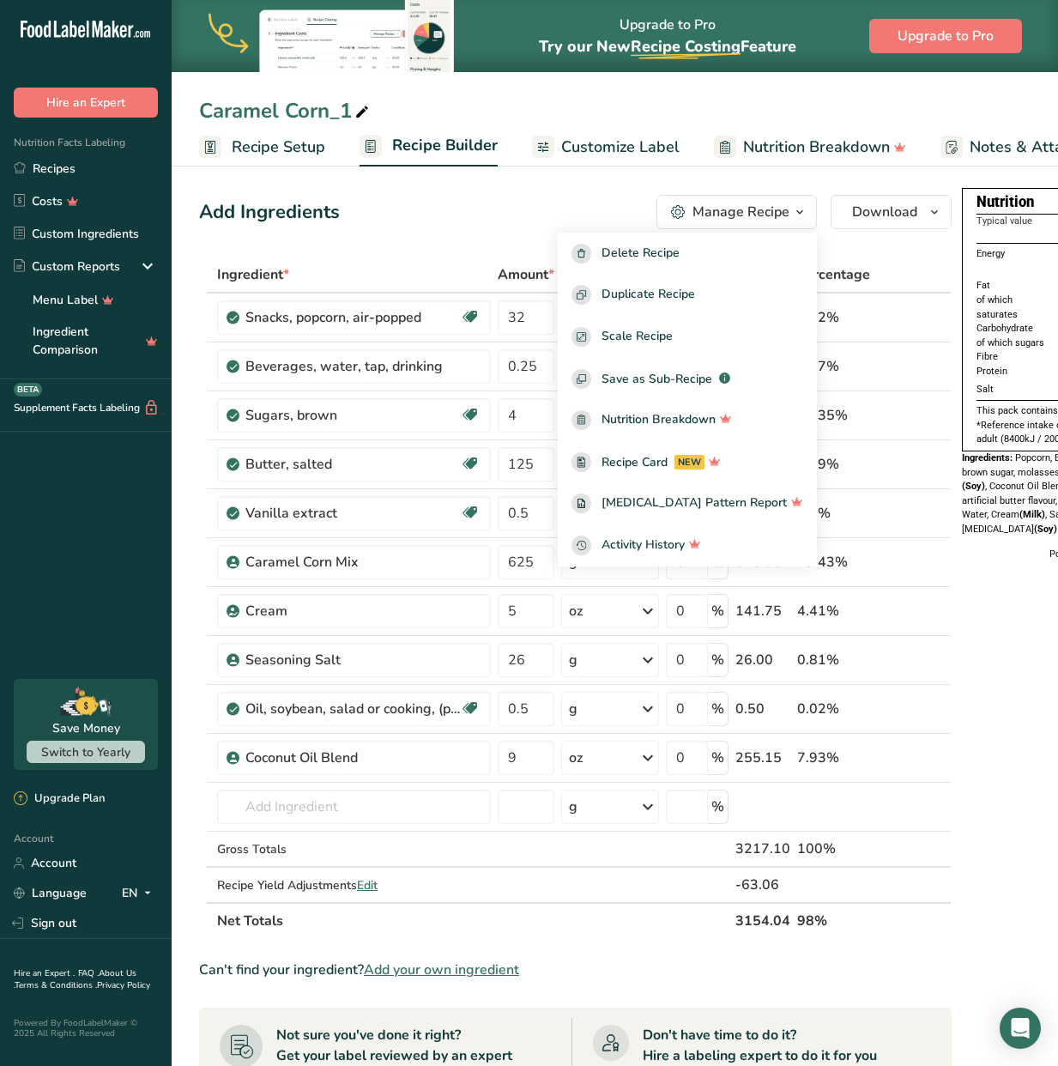
click at [897, 250] on div "Add Ingredients Manage Recipe Delete Recipe Duplicate Recipe Scale Recipe Save …" at bounding box center [580, 836] width 763 height 1296
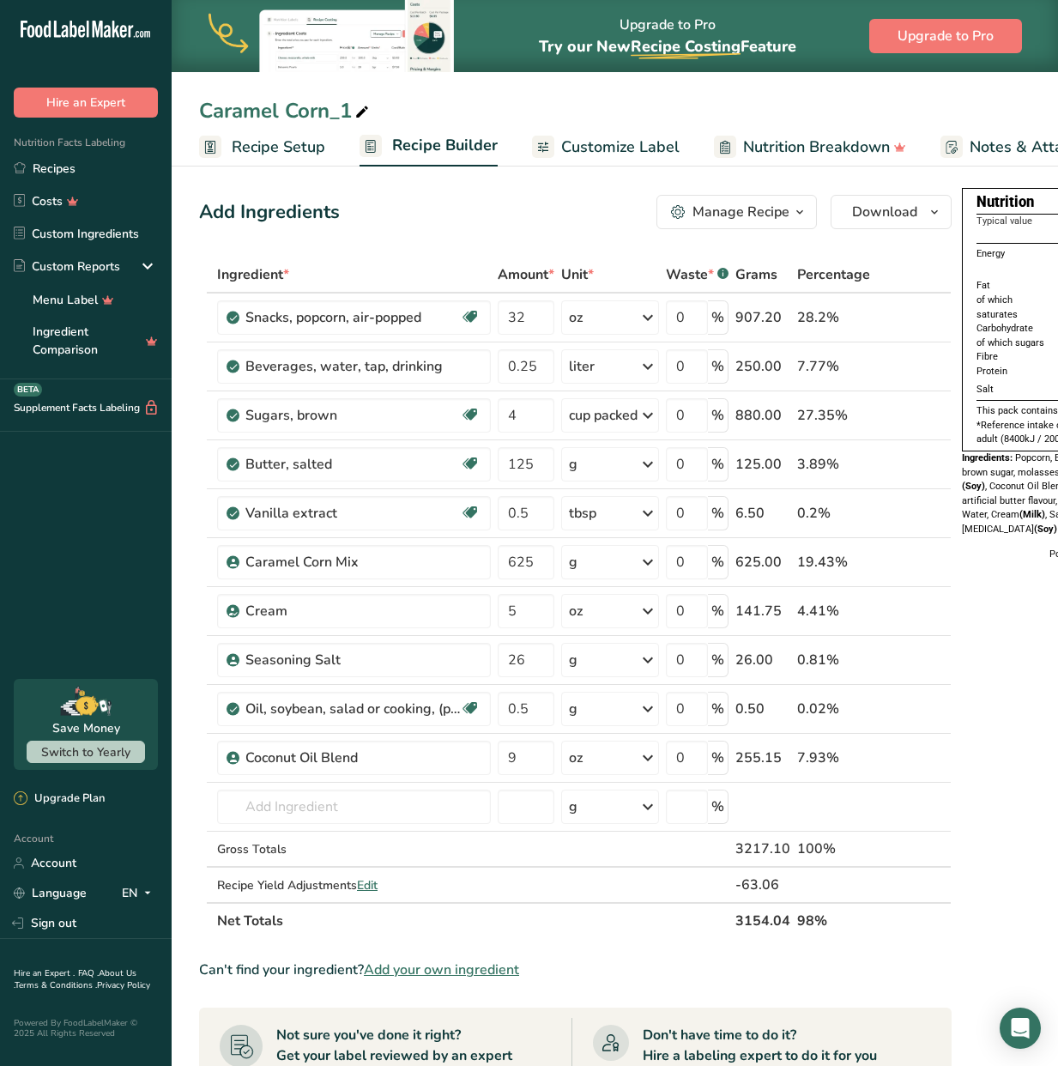
click at [301, 151] on span "Recipe Setup" at bounding box center [279, 147] width 94 height 23
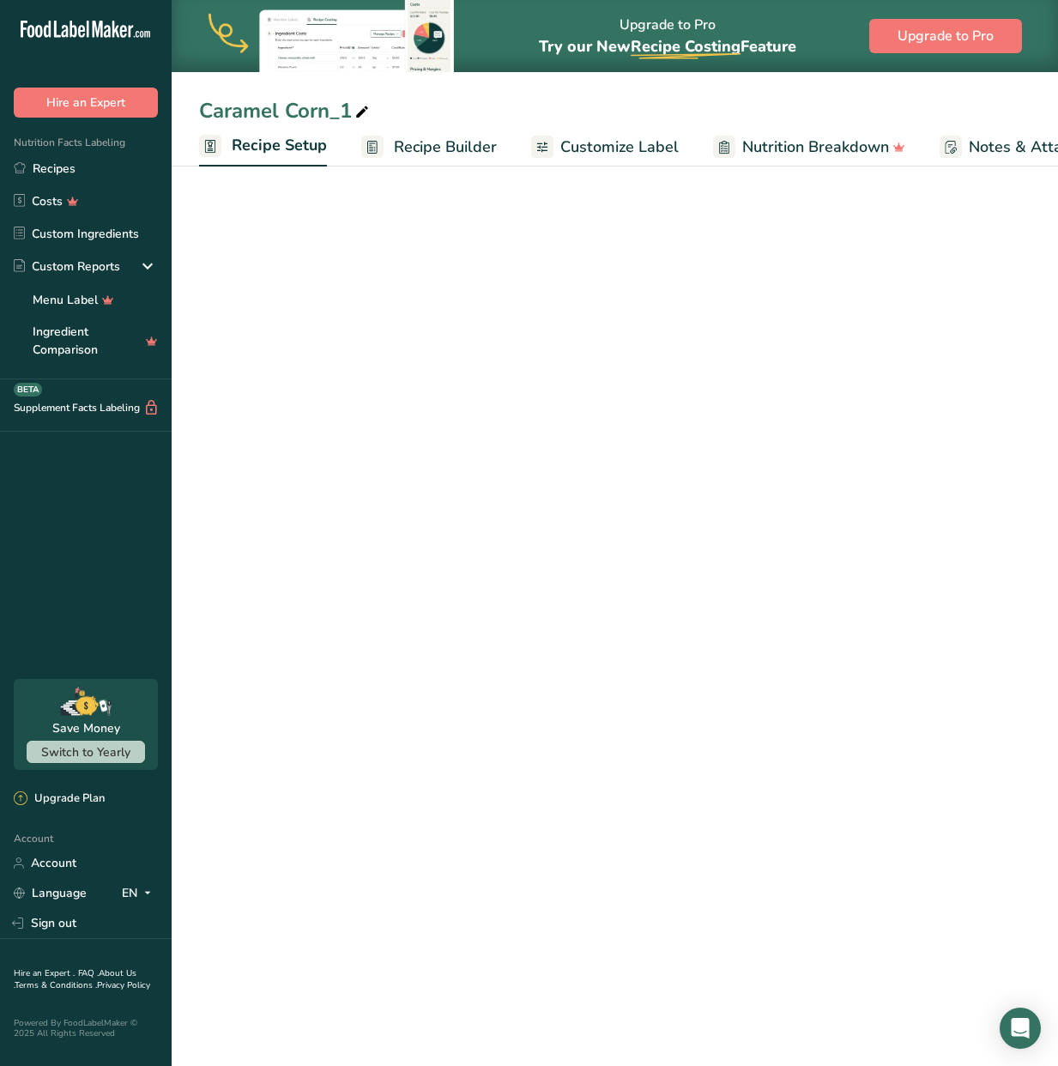
scroll to position [0, 6]
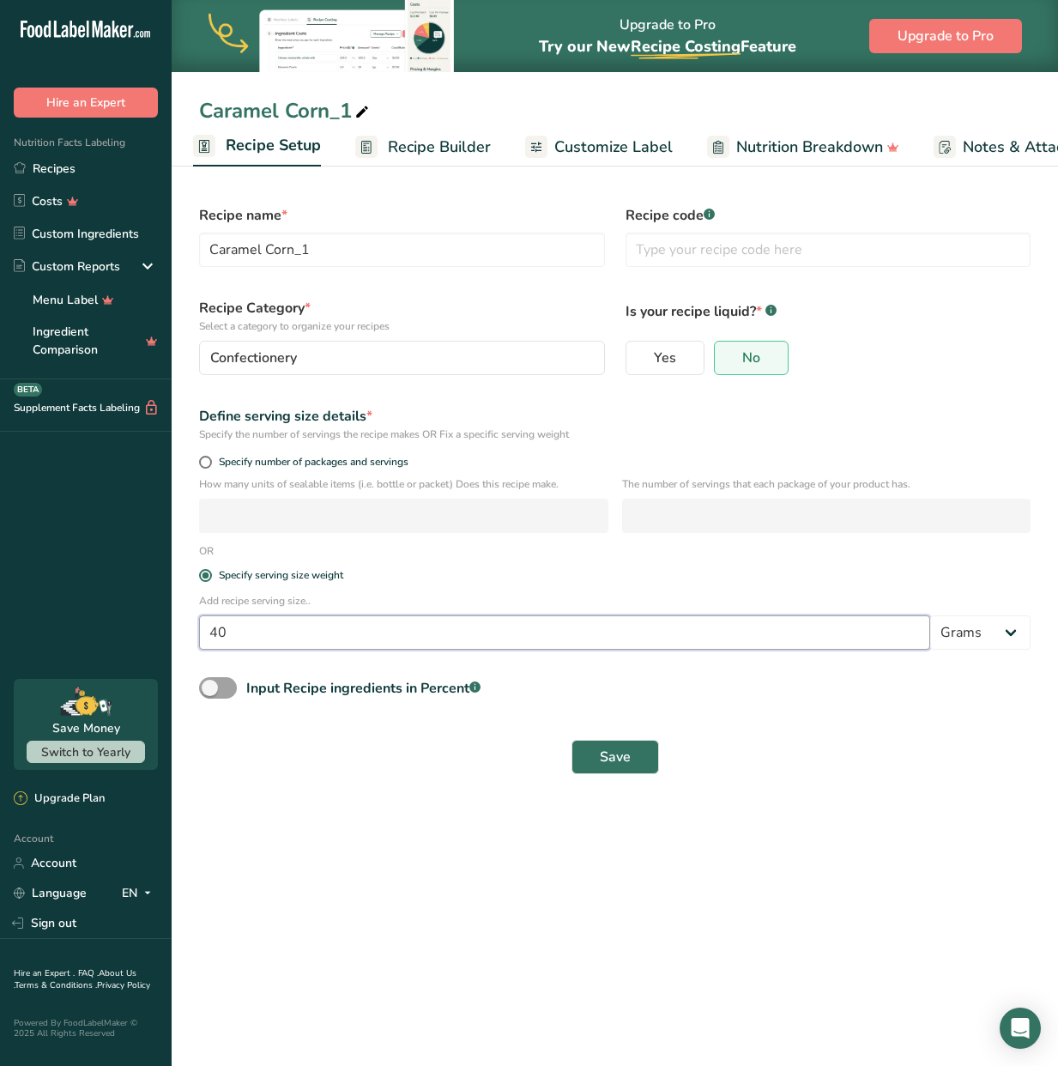
drag, startPoint x: 246, startPoint y: 631, endPoint x: 106, endPoint y: 625, distance: 140.0
click at [106, 625] on div ".a-20{fill:#fff;} Hire an Expert Nutrition Facts Labeling Recipes Costs Custom …" at bounding box center [529, 533] width 1058 height 1066
click at [584, 899] on main "Upgrade to Pro Try our New Recipe Costing .a-29{fill:none;stroke-linecap:round;…" at bounding box center [529, 533] width 1058 height 1066
click at [270, 636] on input "20" at bounding box center [564, 632] width 731 height 34
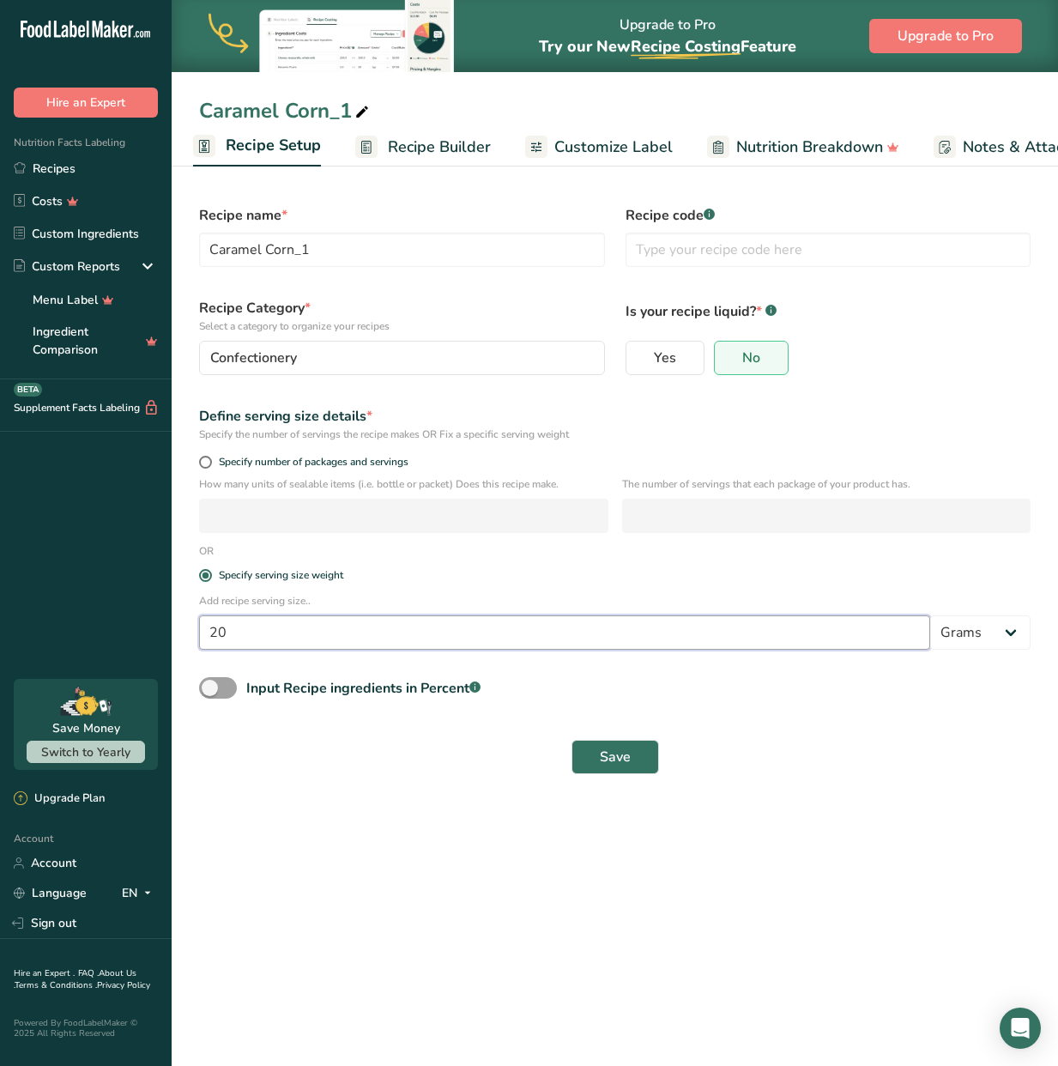
click at [270, 636] on input "20" at bounding box center [564, 632] width 731 height 34
drag, startPoint x: 233, startPoint y: 631, endPoint x: 105, endPoint y: 623, distance: 128.9
click at [105, 623] on div ".a-20{fill:#fff;} Hire an Expert Nutrition Facts Labeling Recipes Costs Custom …" at bounding box center [529, 533] width 1058 height 1066
type input "100"
click at [451, 872] on main "Upgrade to Pro Try our New Recipe Costing .a-29{fill:none;stroke-linecap:round;…" at bounding box center [529, 533] width 1058 height 1066
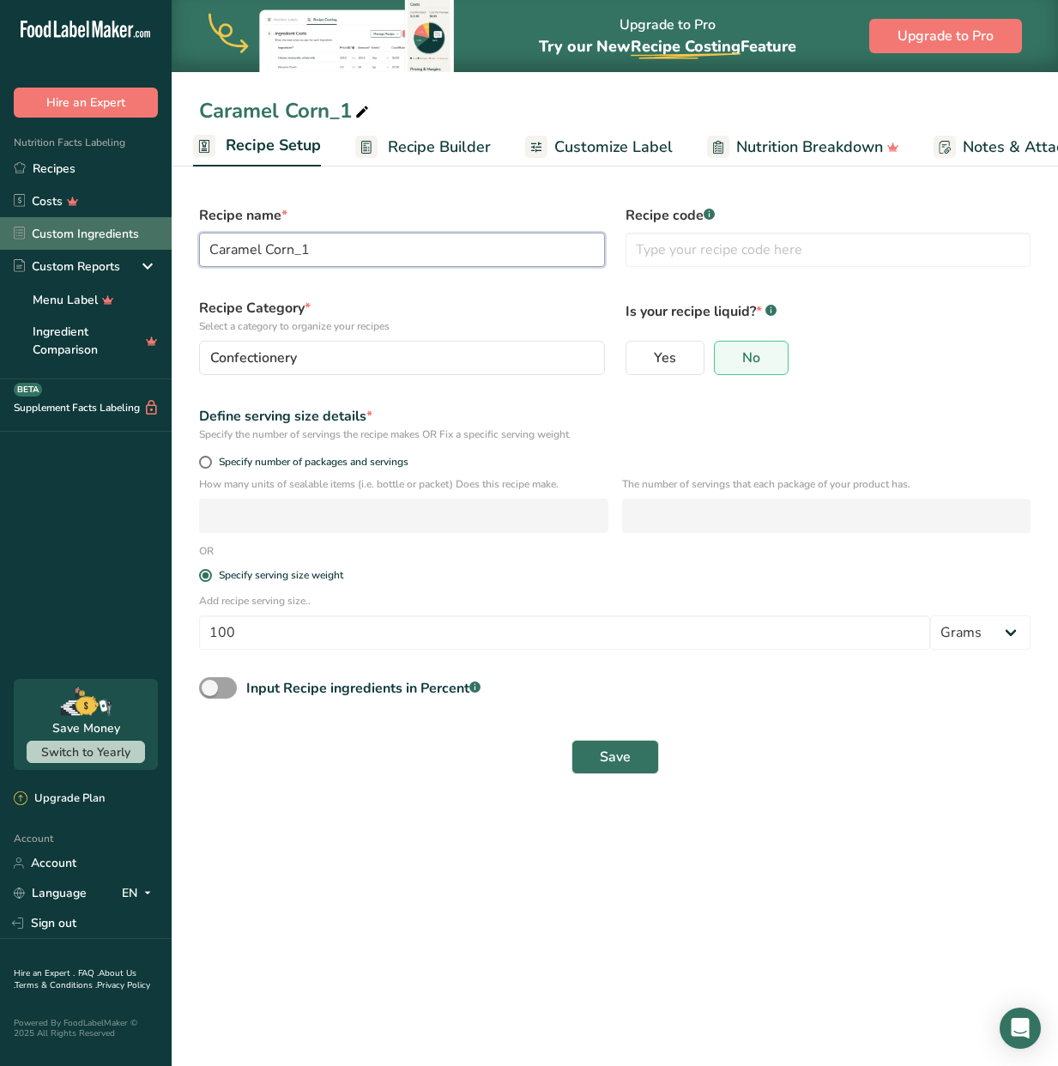
drag, startPoint x: 389, startPoint y: 257, endPoint x: 130, endPoint y: 232, distance: 259.5
click at [130, 232] on div ".a-20{fill:#fff;} Hire an Expert Nutrition Facts Labeling Recipes Costs Custom …" at bounding box center [529, 533] width 1058 height 1066
type input "Biscoff Crisp"
click at [633, 753] on button "Save" at bounding box center [615, 757] width 88 height 34
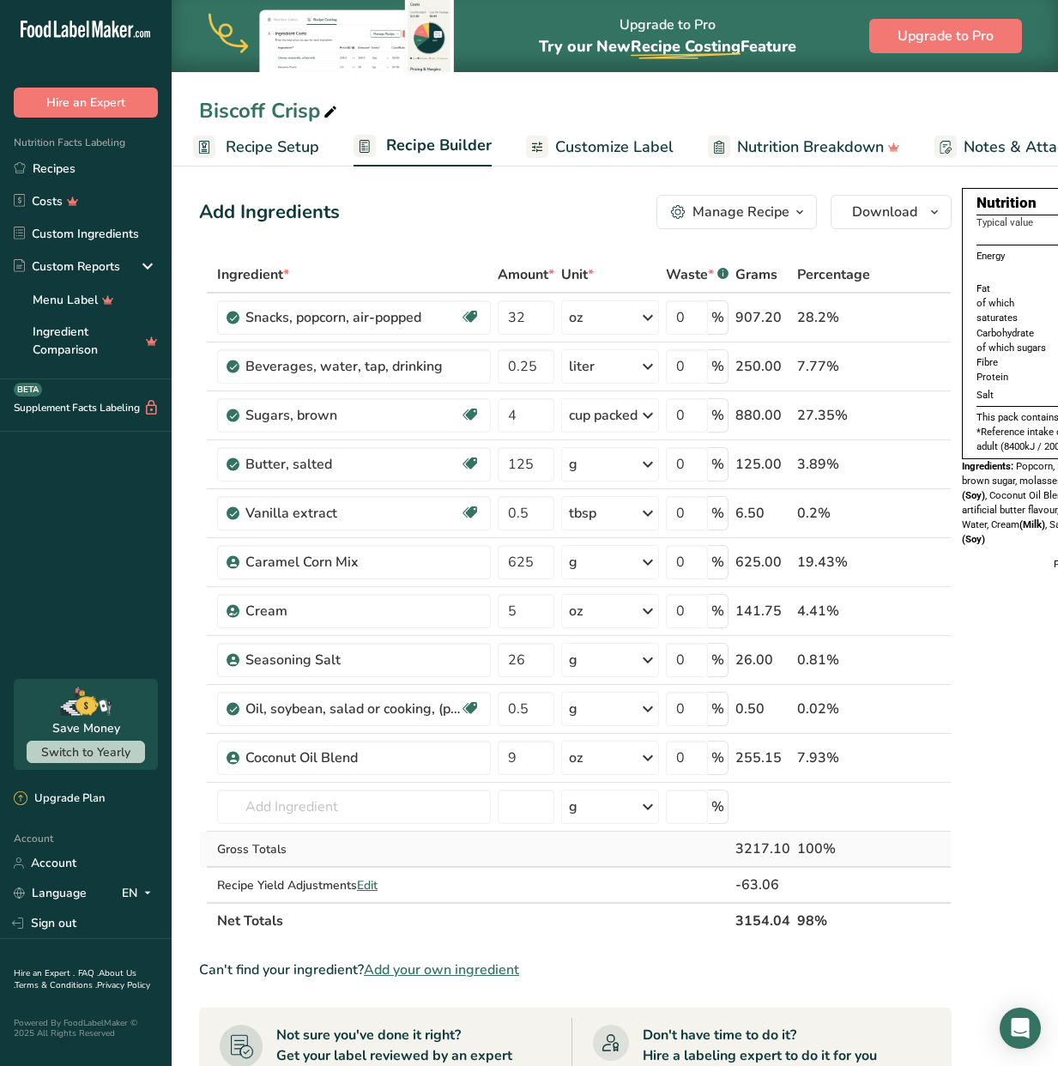
scroll to position [133, 0]
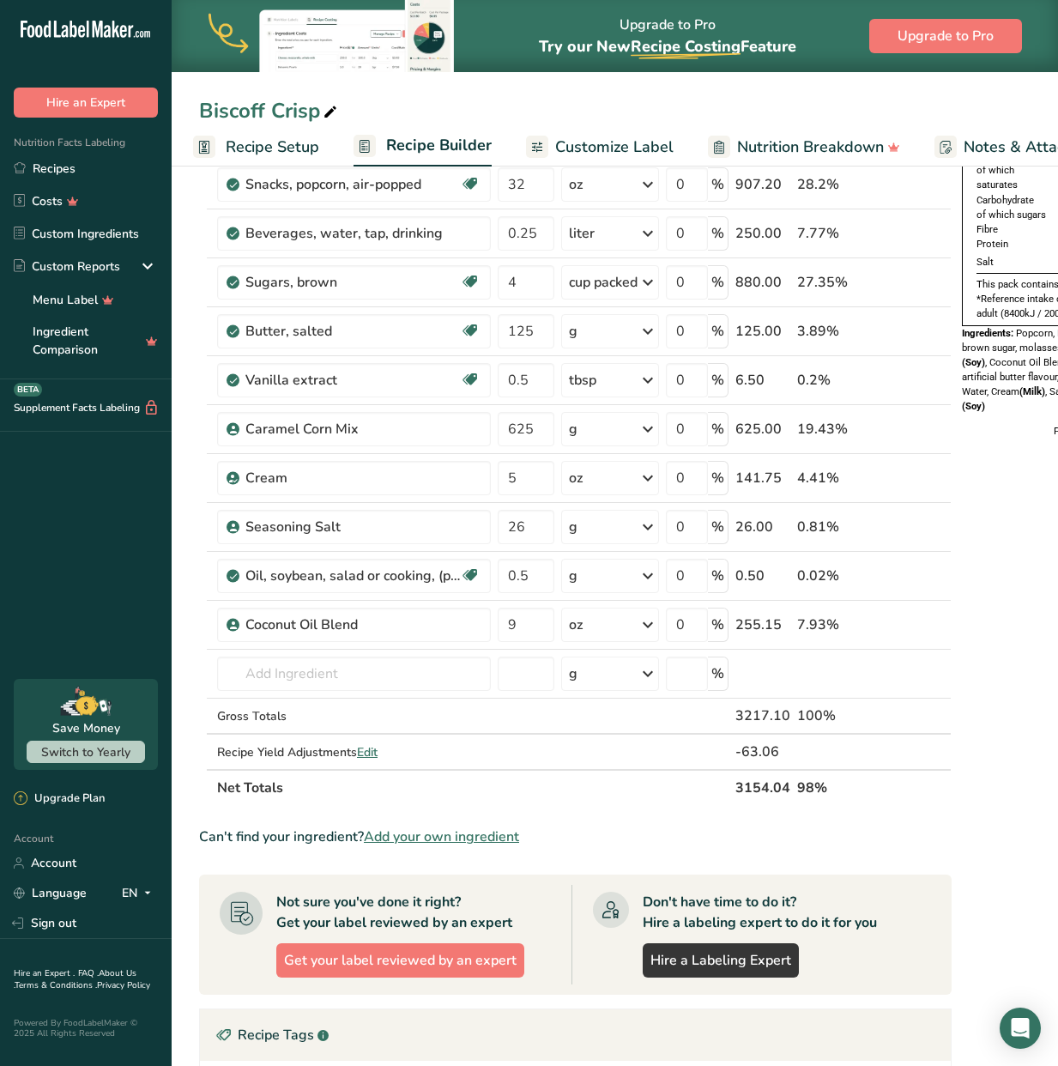
click at [647, 142] on span "Customize Label" at bounding box center [614, 147] width 118 height 23
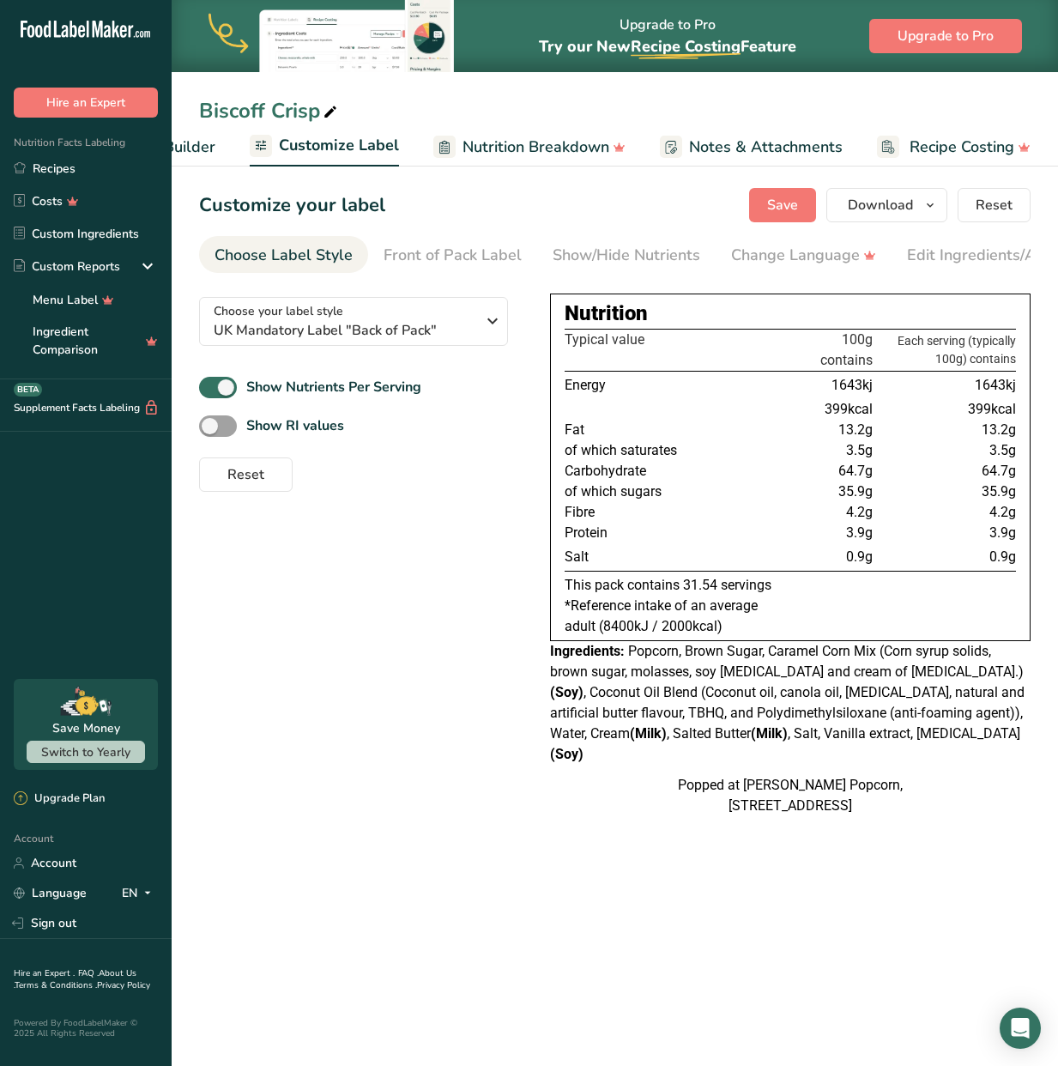
click at [190, 148] on span "Recipe Builder" at bounding box center [163, 147] width 103 height 23
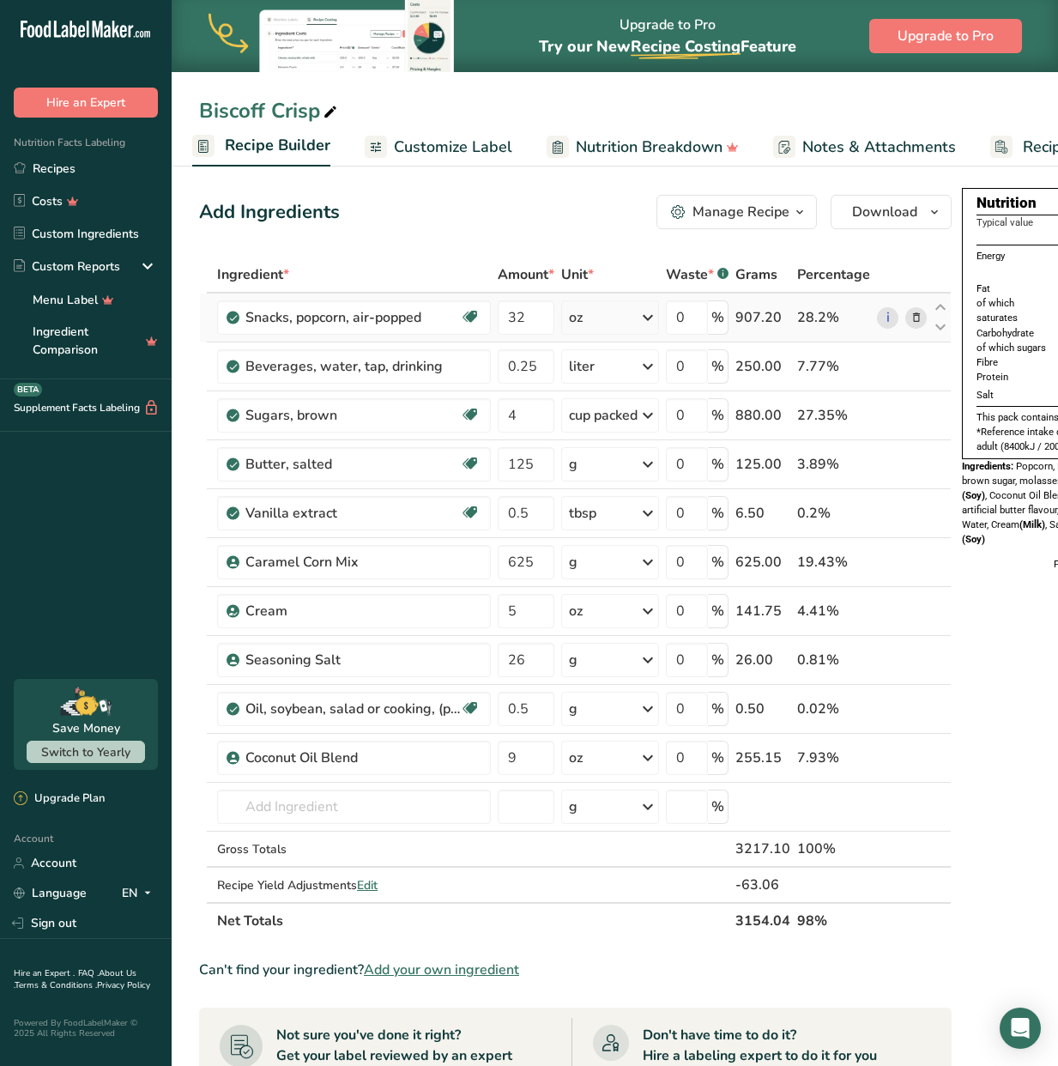
scroll to position [0, 166]
click at [281, 809] on input "text" at bounding box center [354, 806] width 274 height 34
type input "Biscoff Paste"
click at [306, 868] on div "Add your own ingredient" at bounding box center [354, 870] width 246 height 18
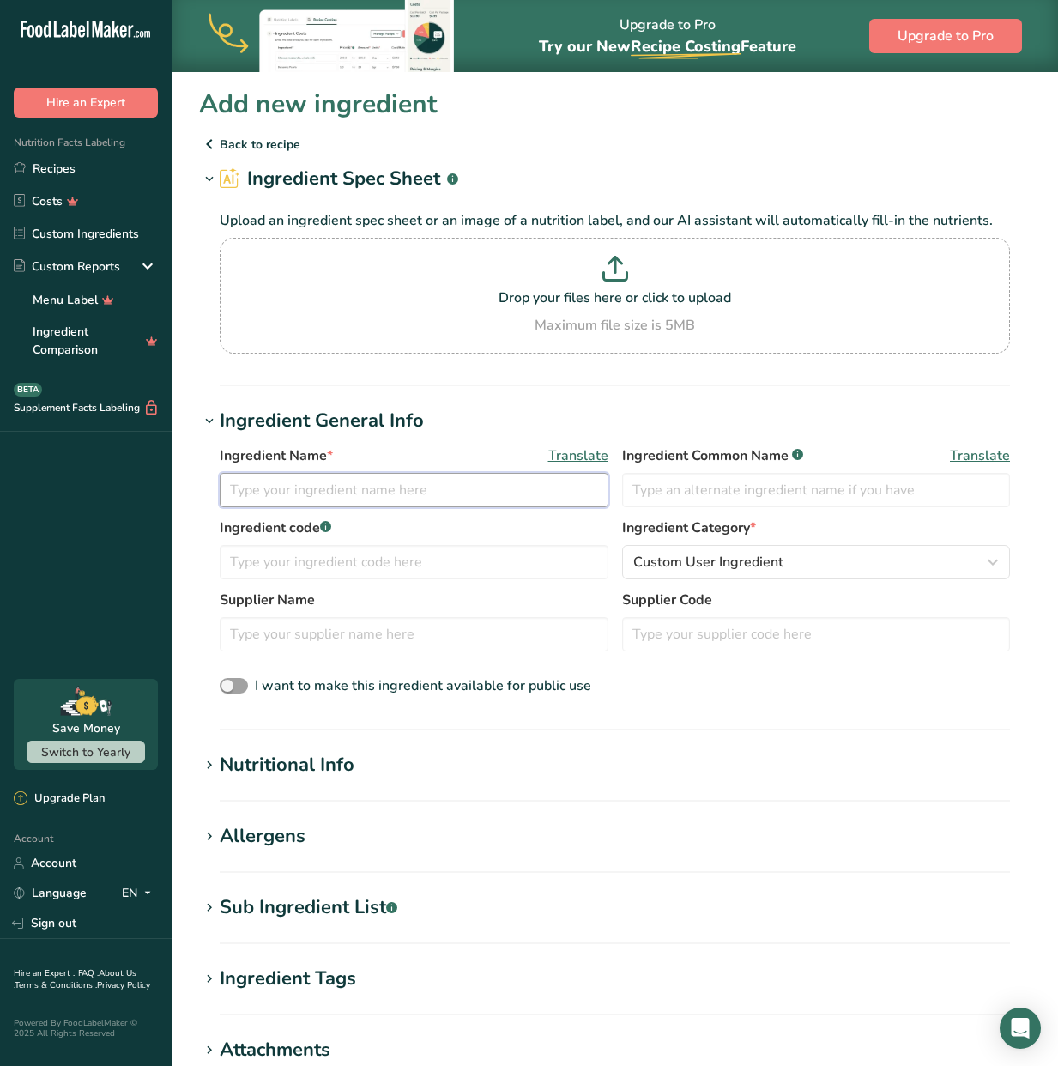
click at [310, 500] on input "text" at bounding box center [414, 490] width 389 height 34
drag, startPoint x: 433, startPoint y: 492, endPoint x: 112, endPoint y: 475, distance: 322.2
click at [112, 475] on div ".a-20{fill:#fff;} Hire an Expert Nutrition Facts Labeling Recipes Costs Custom …" at bounding box center [529, 682] width 1058 height 1365
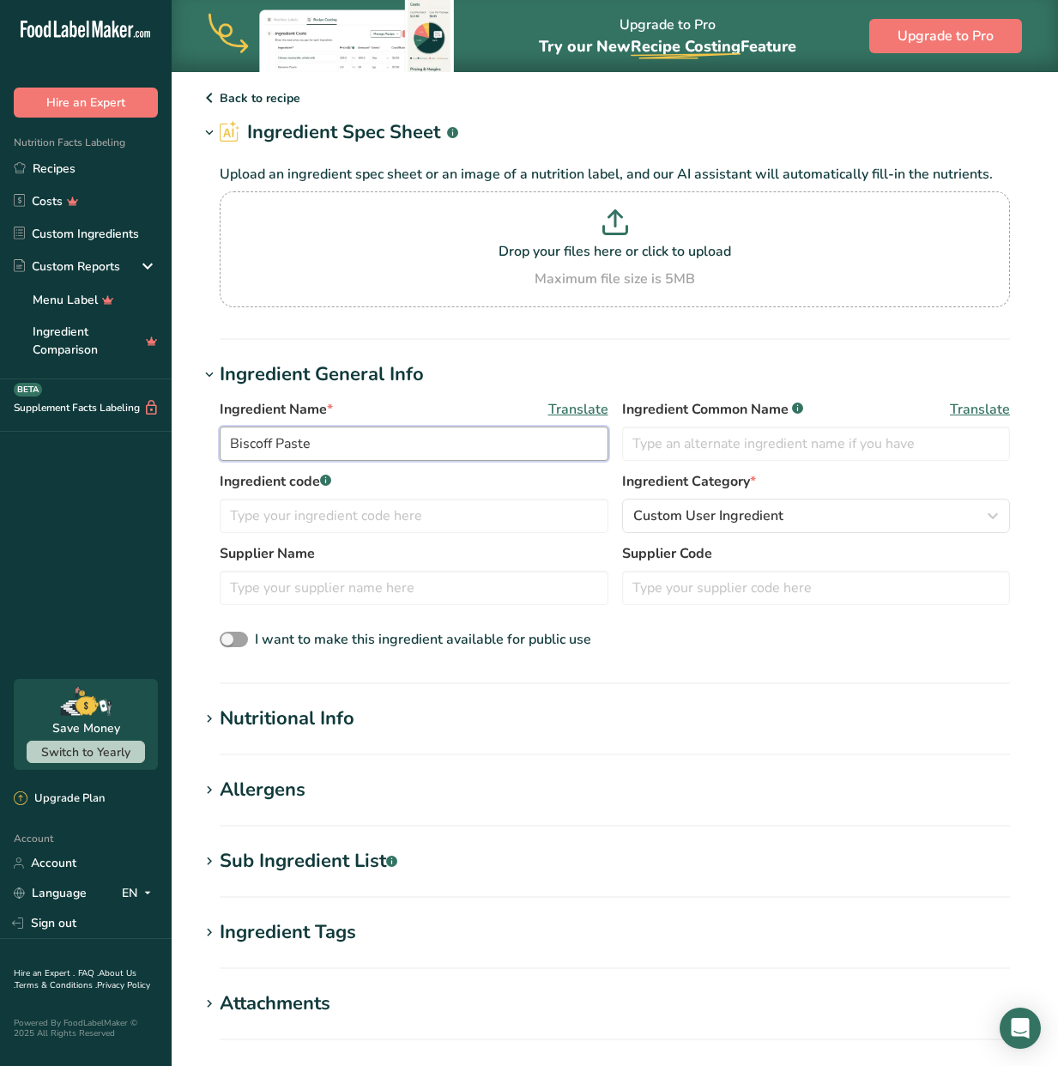
scroll to position [135, 0]
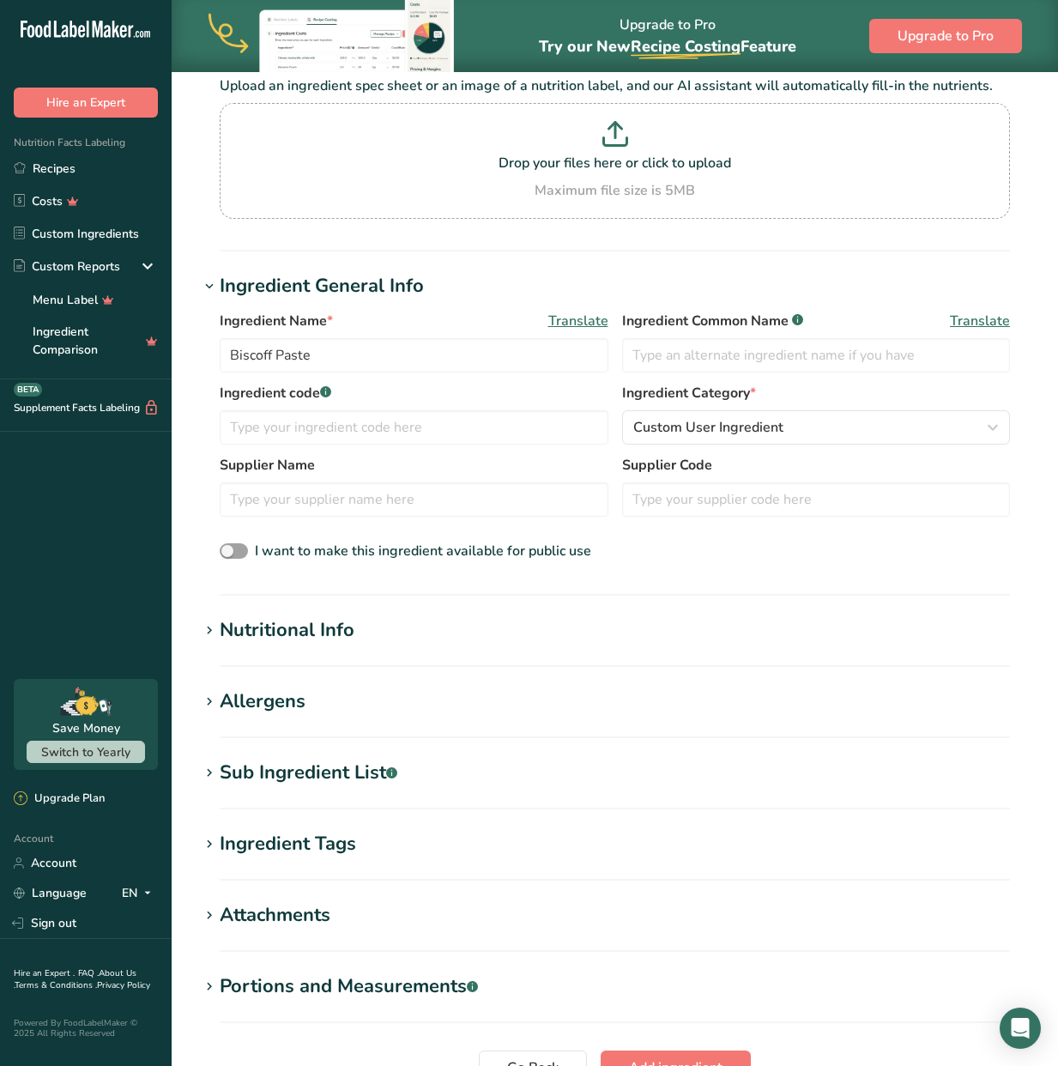
click at [325, 634] on div "Nutritional Info" at bounding box center [287, 630] width 135 height 28
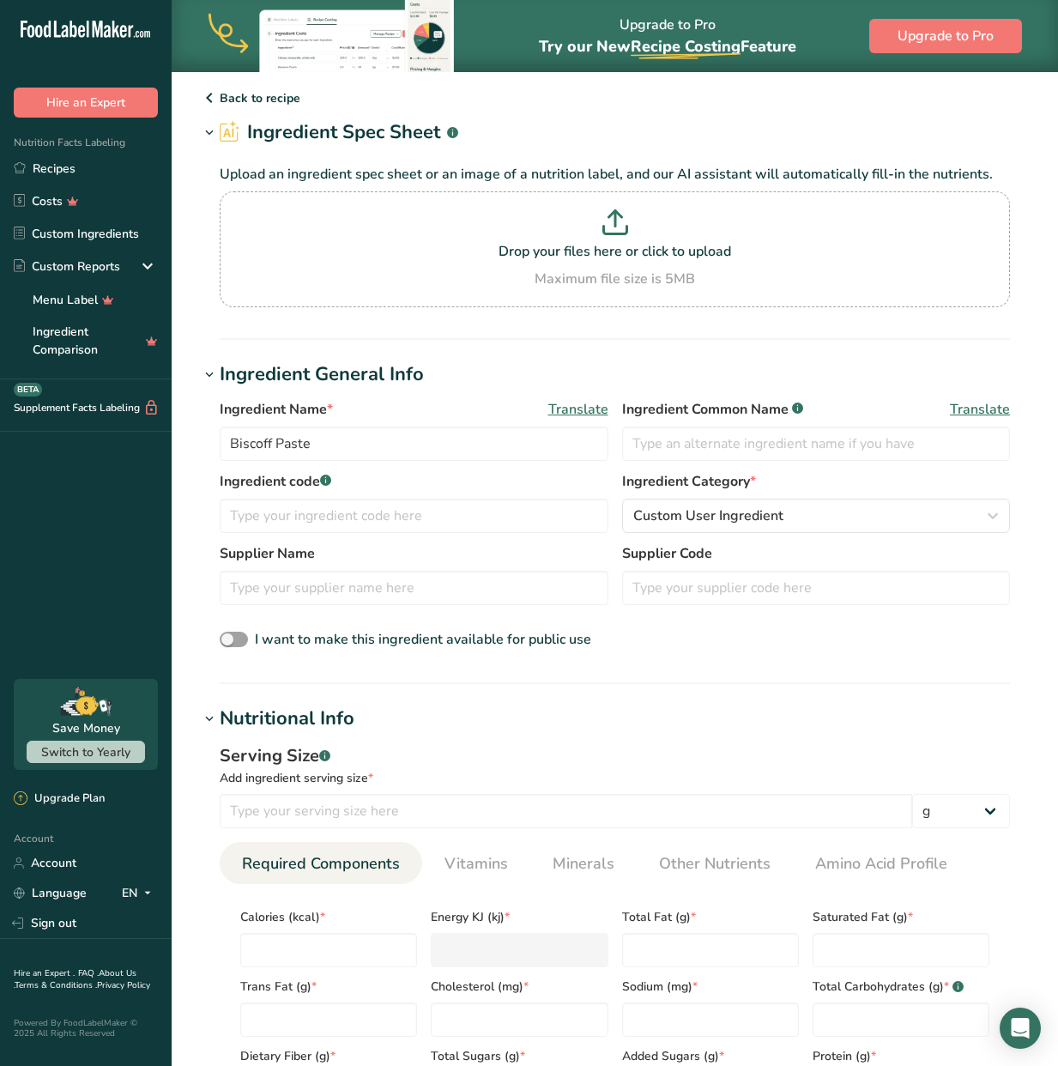
scroll to position [0, 0]
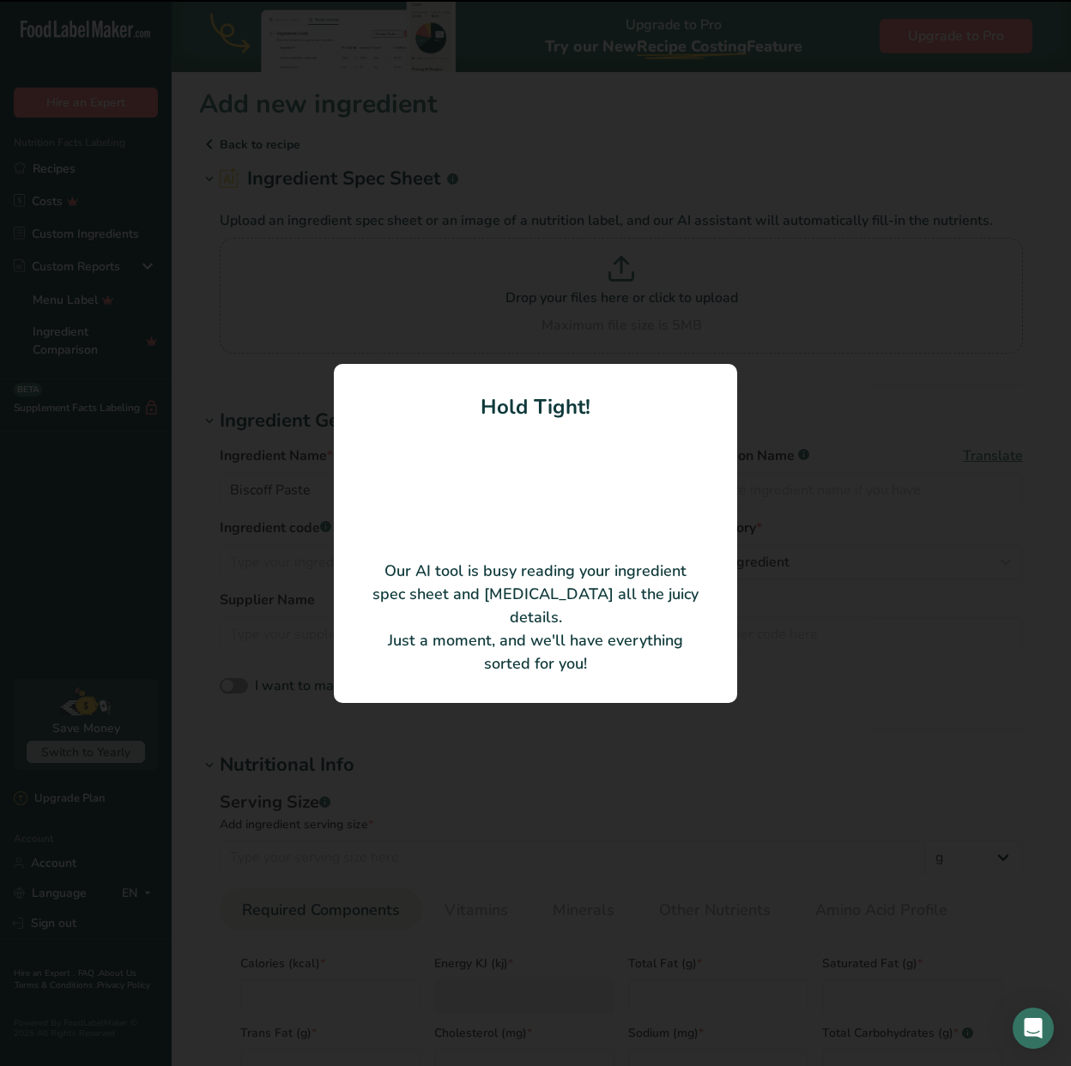
type input "Original caramelised biscuits"
type input "100"
type input "584"
type KJ "2443.46"
type Fat "38.1"
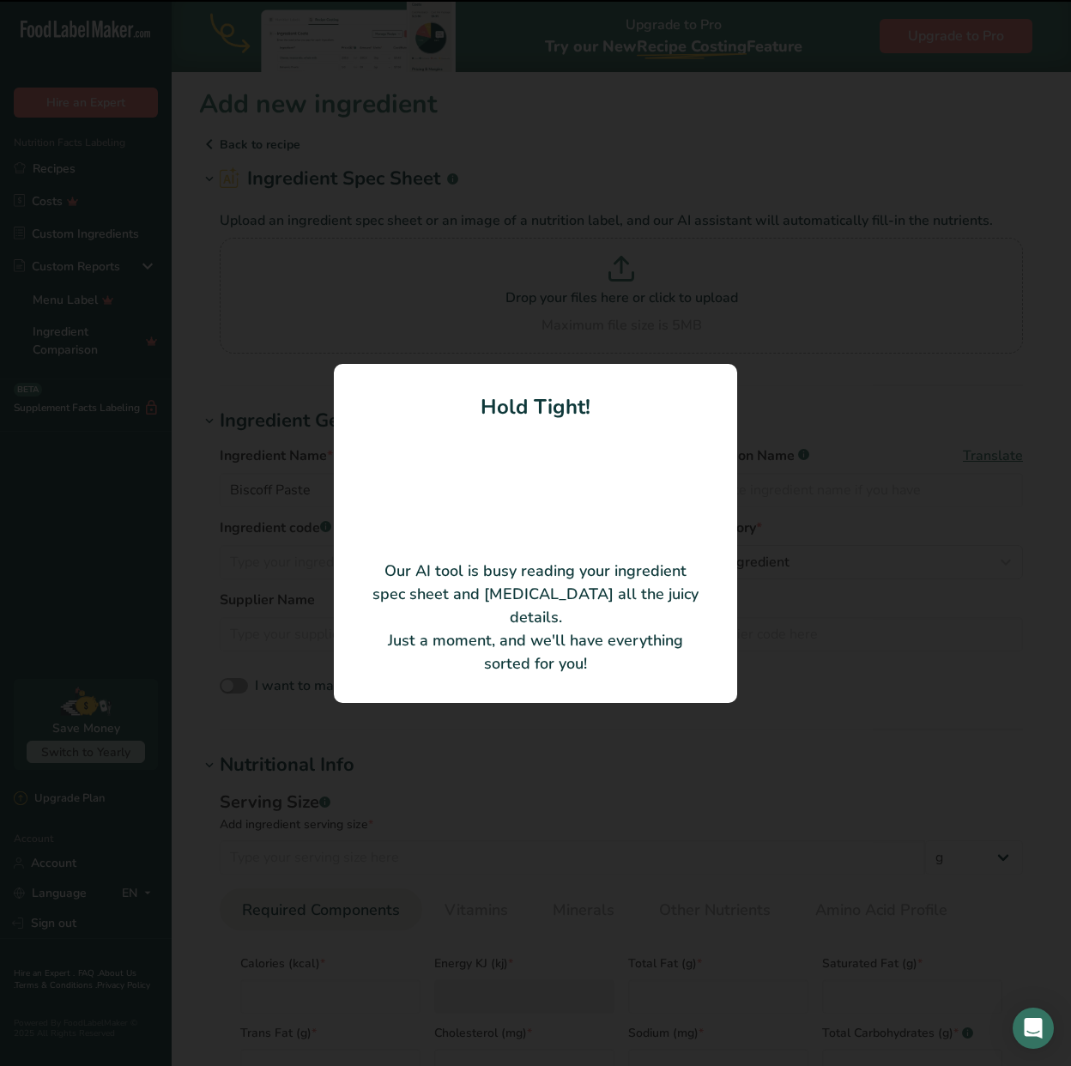
type Fat "7.6"
type Fat "0"
type input "0"
type Carbohydrates "57"
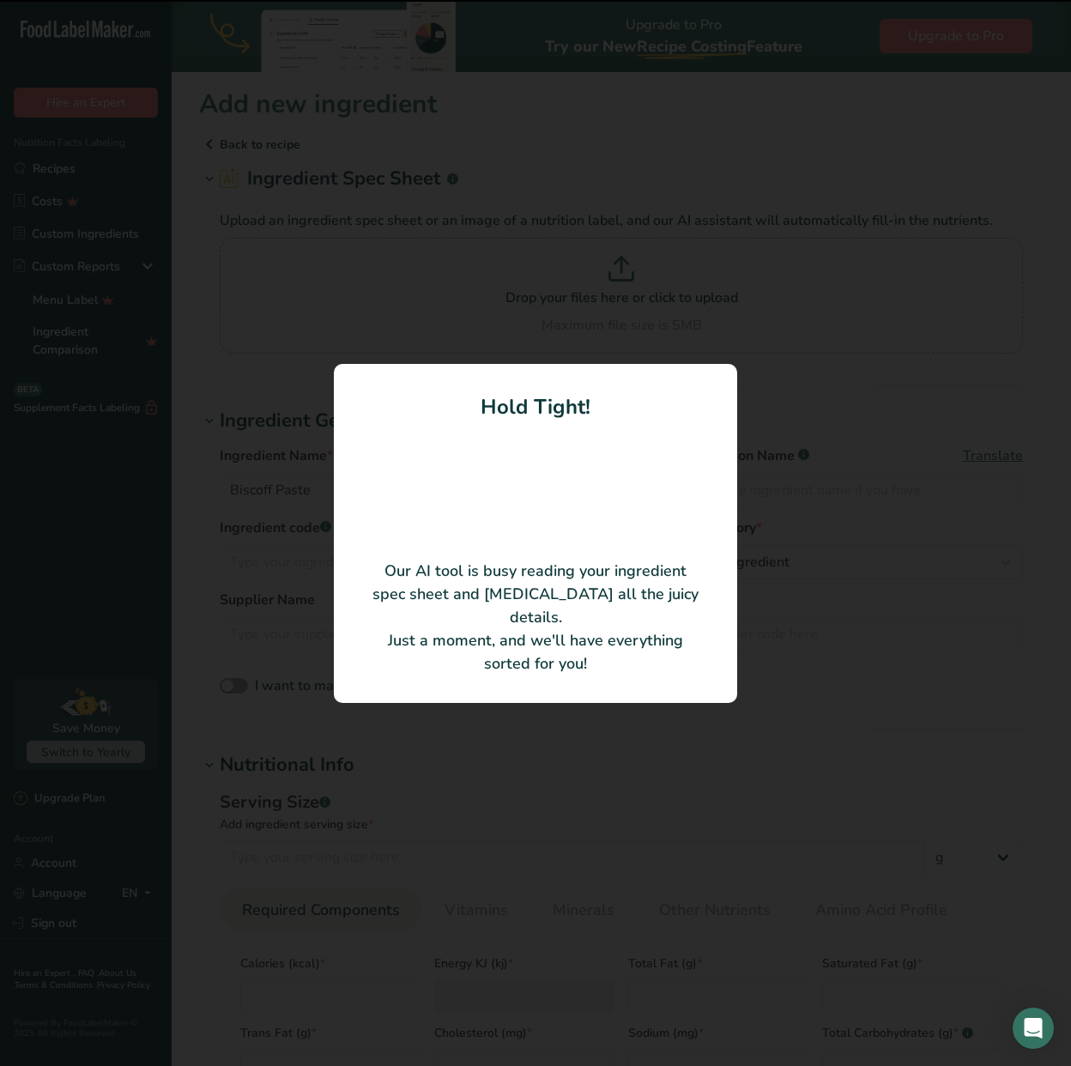
type Fiber "0.8"
type Sugars "36.8"
type Sugars "0"
type input "2.9"
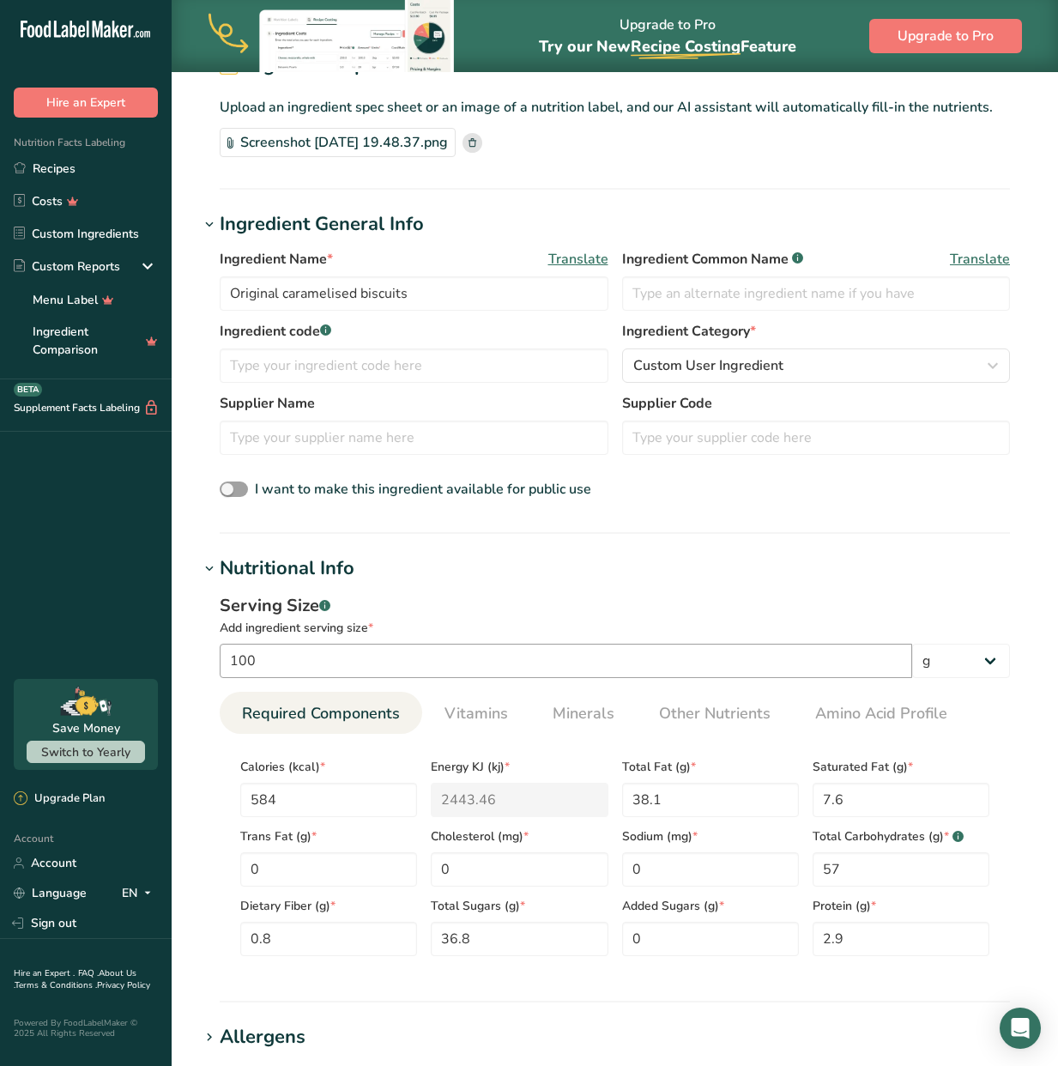
scroll to position [116, 0]
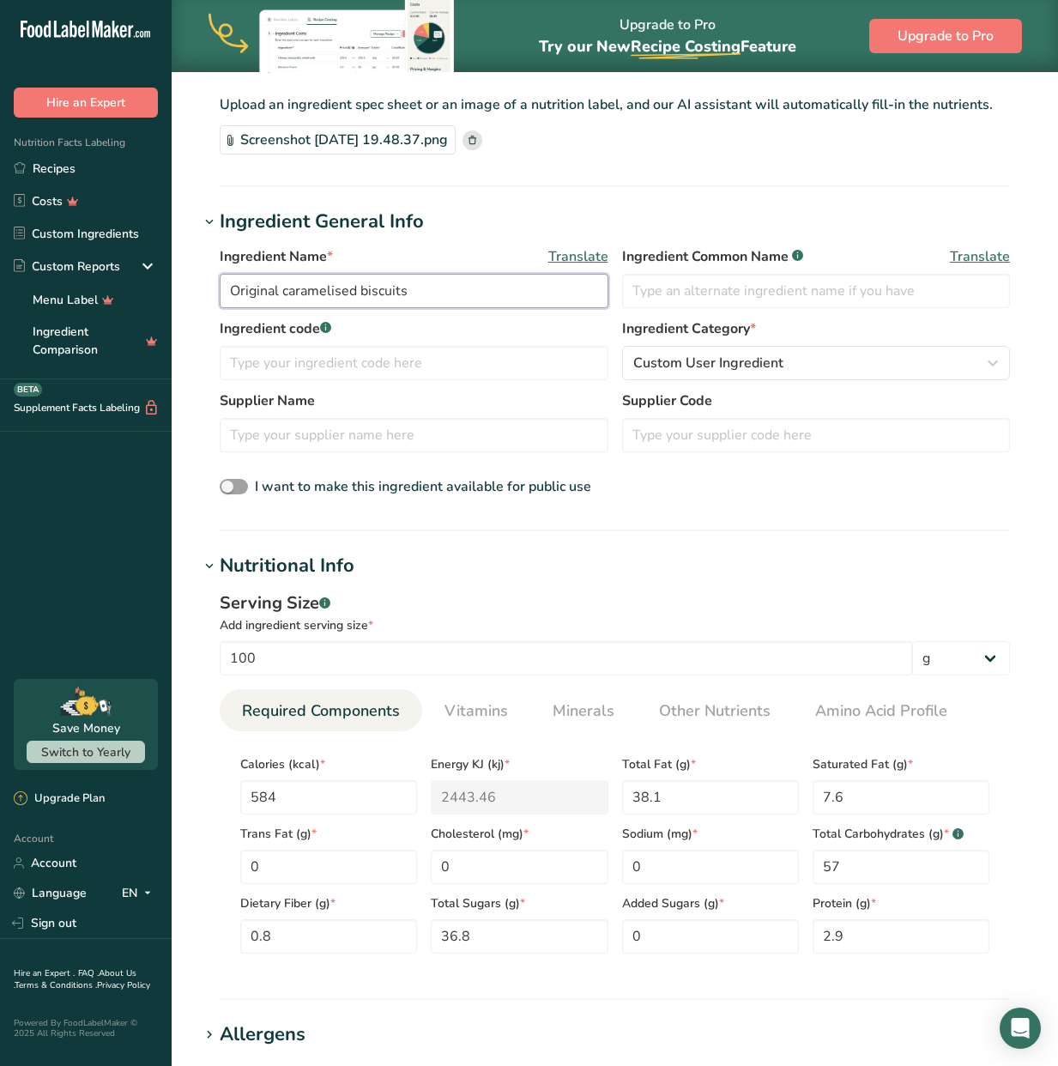
drag, startPoint x: 429, startPoint y: 285, endPoint x: 212, endPoint y: 280, distance: 217.1
click at [212, 280] on div "Ingredient Name * Translate Original caramelised biscuits Ingredient Common Nam…" at bounding box center [614, 372] width 831 height 273
type input "Lotus Biscoff Spread"
click at [702, 539] on section "Add new ingredient Back to recipe Ingredient Spec Sheet .a-a{fill:#347362;}.b-a…" at bounding box center [615, 731] width 886 height 1553
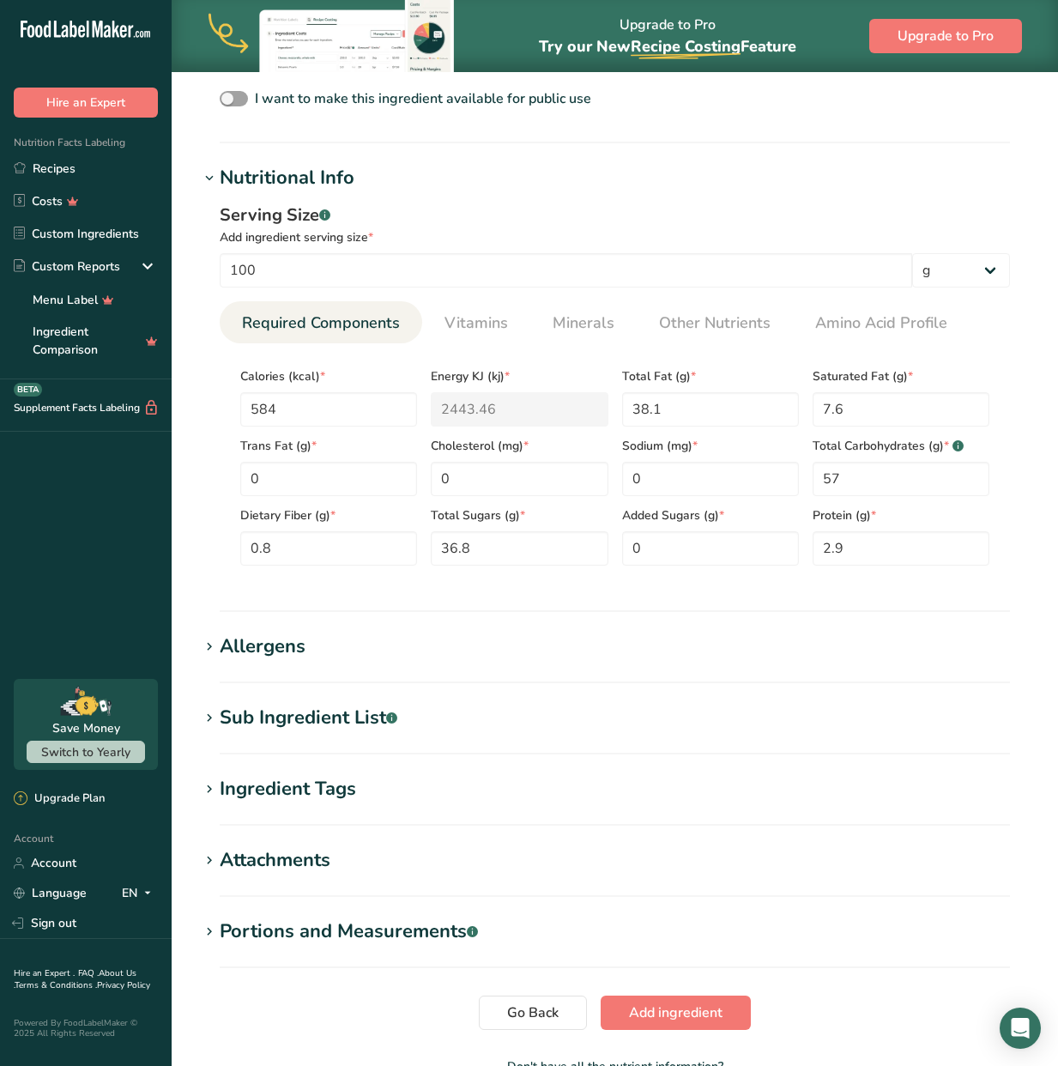
scroll to position [539, 0]
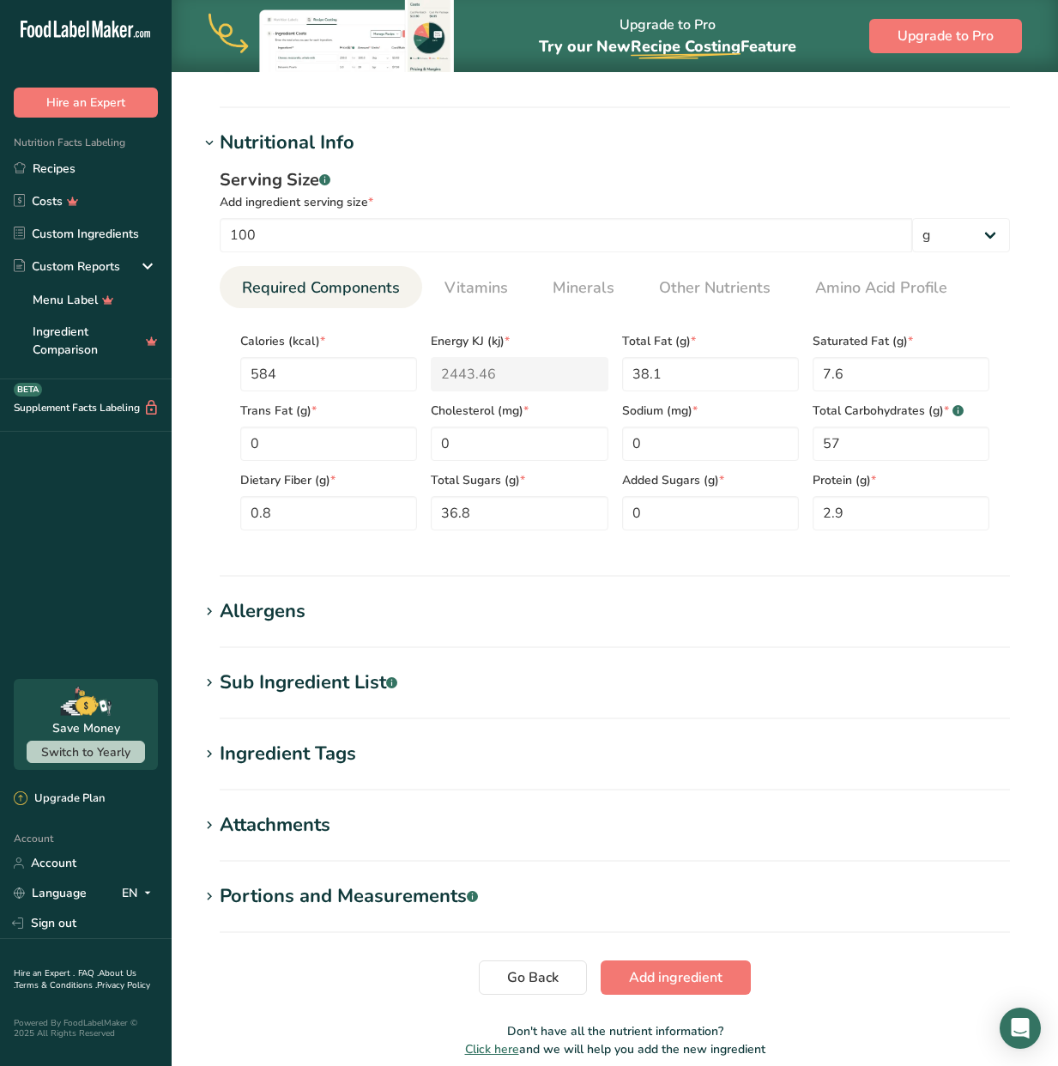
click at [267, 619] on div "Allergens" at bounding box center [263, 611] width 86 height 28
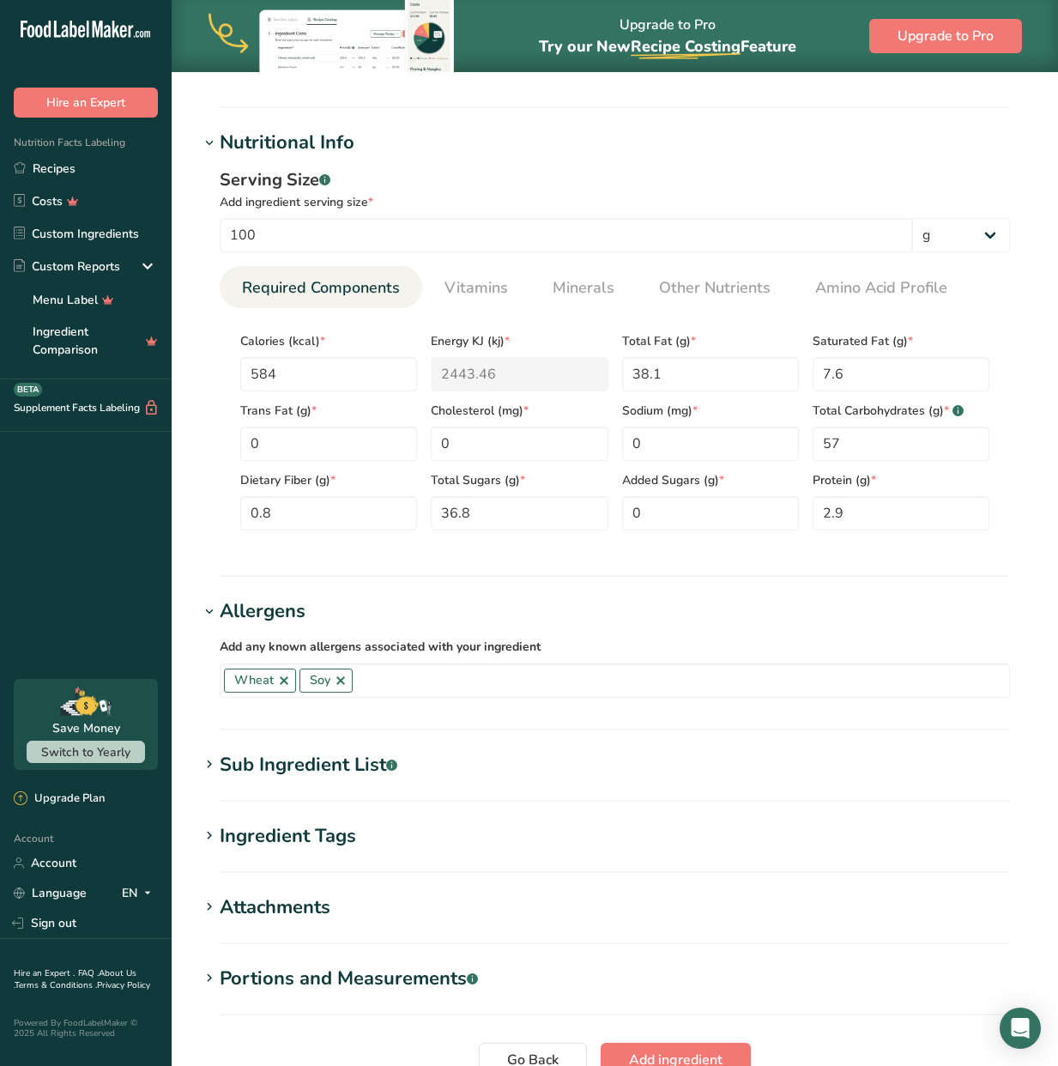
click at [337, 783] on section "Sub Ingredient List .a-a{fill:#347362;}.b-a{fill:#fff;} Translate wheat flour, …" at bounding box center [614, 776] width 831 height 51
click at [329, 764] on div "Sub Ingredient List .a-a{fill:#347362;}.b-a{fill:#fff;}" at bounding box center [309, 765] width 178 height 28
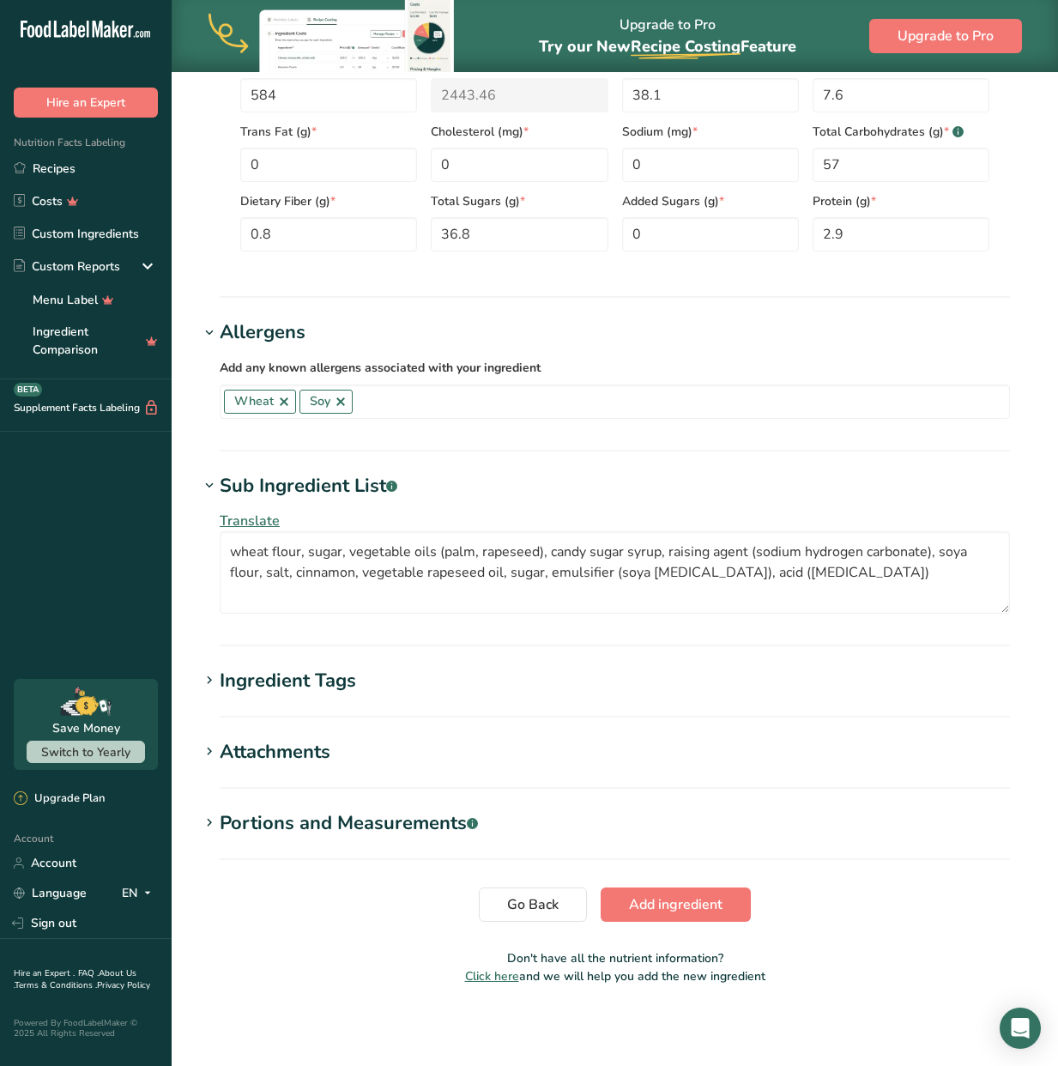
scroll to position [819, 0]
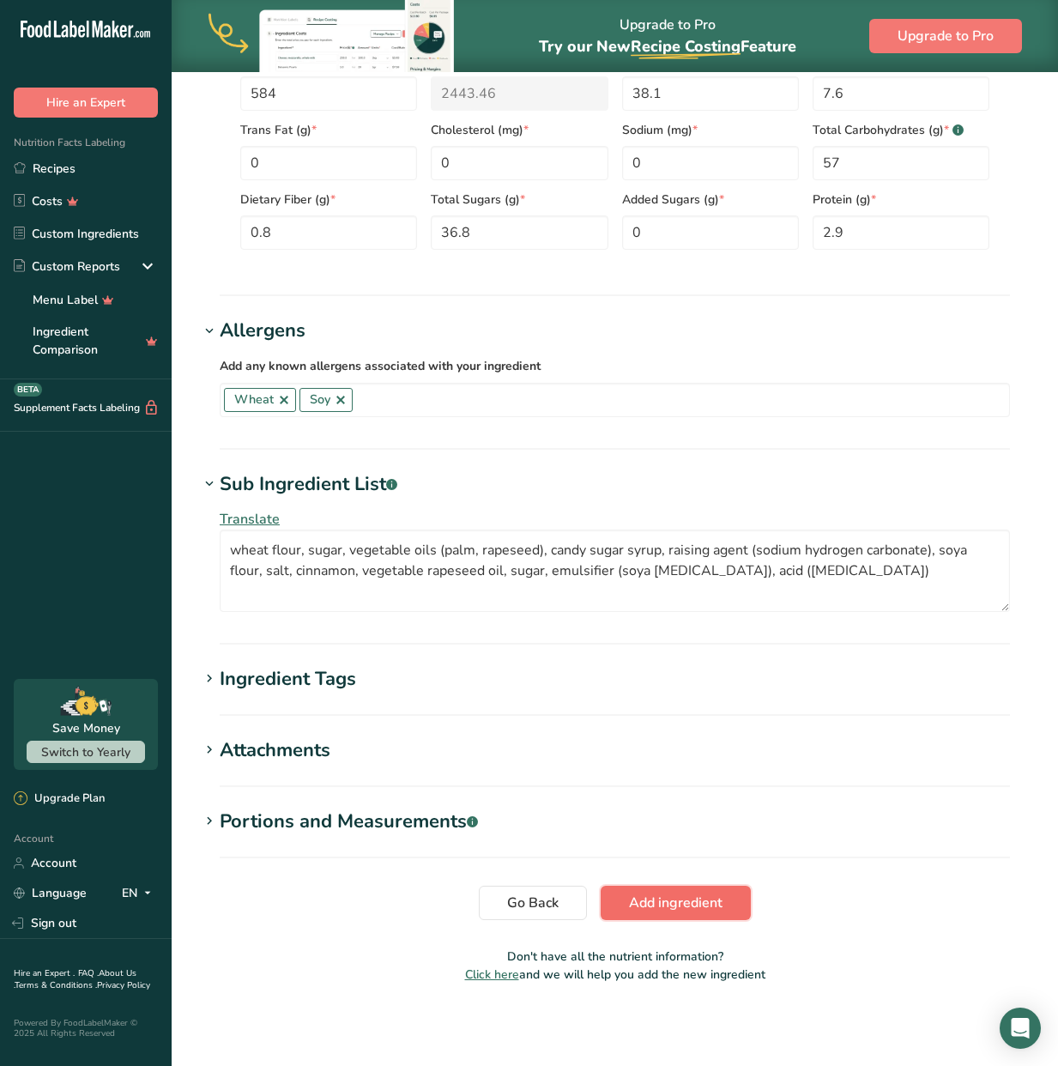
click at [657, 899] on span "Add ingredient" at bounding box center [676, 902] width 94 height 21
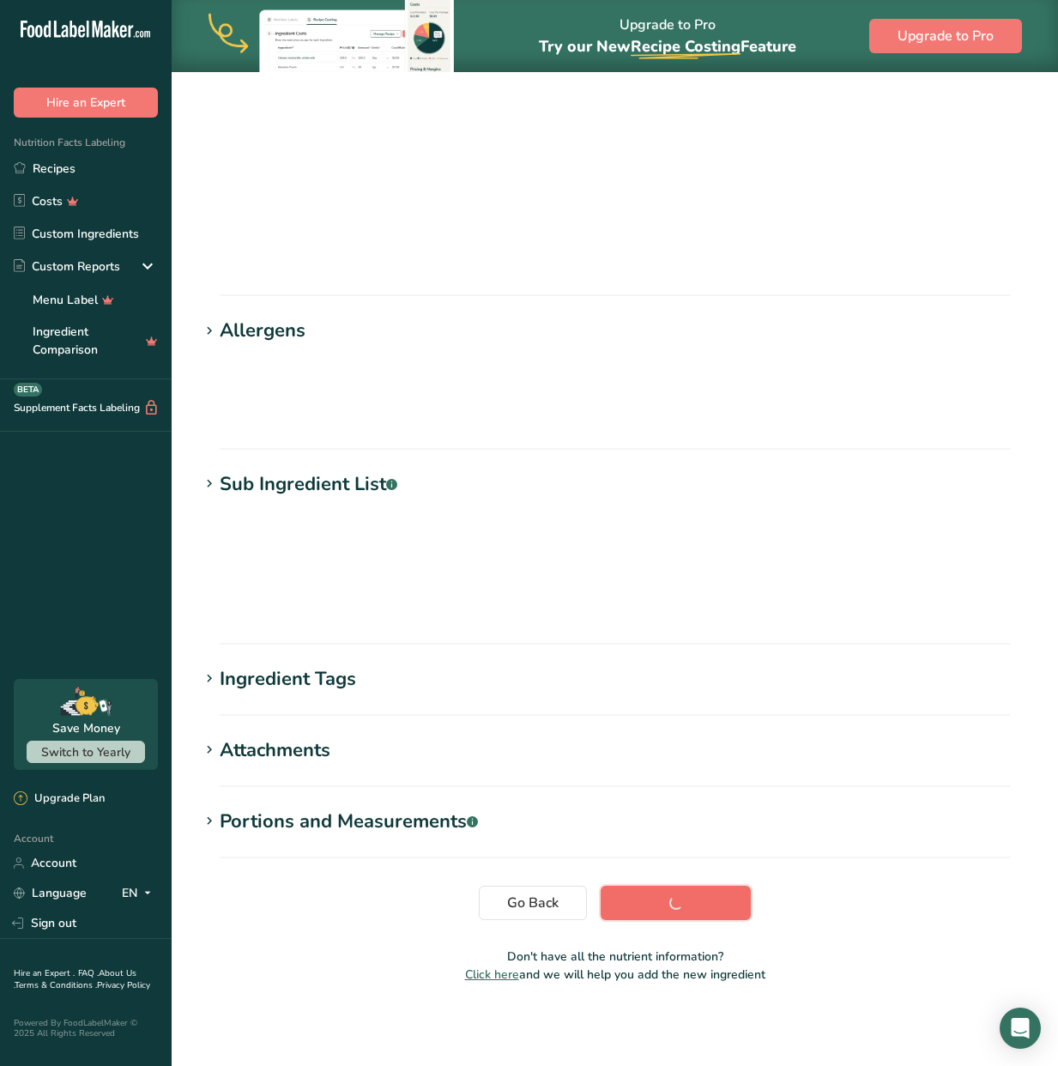
scroll to position [0, 0]
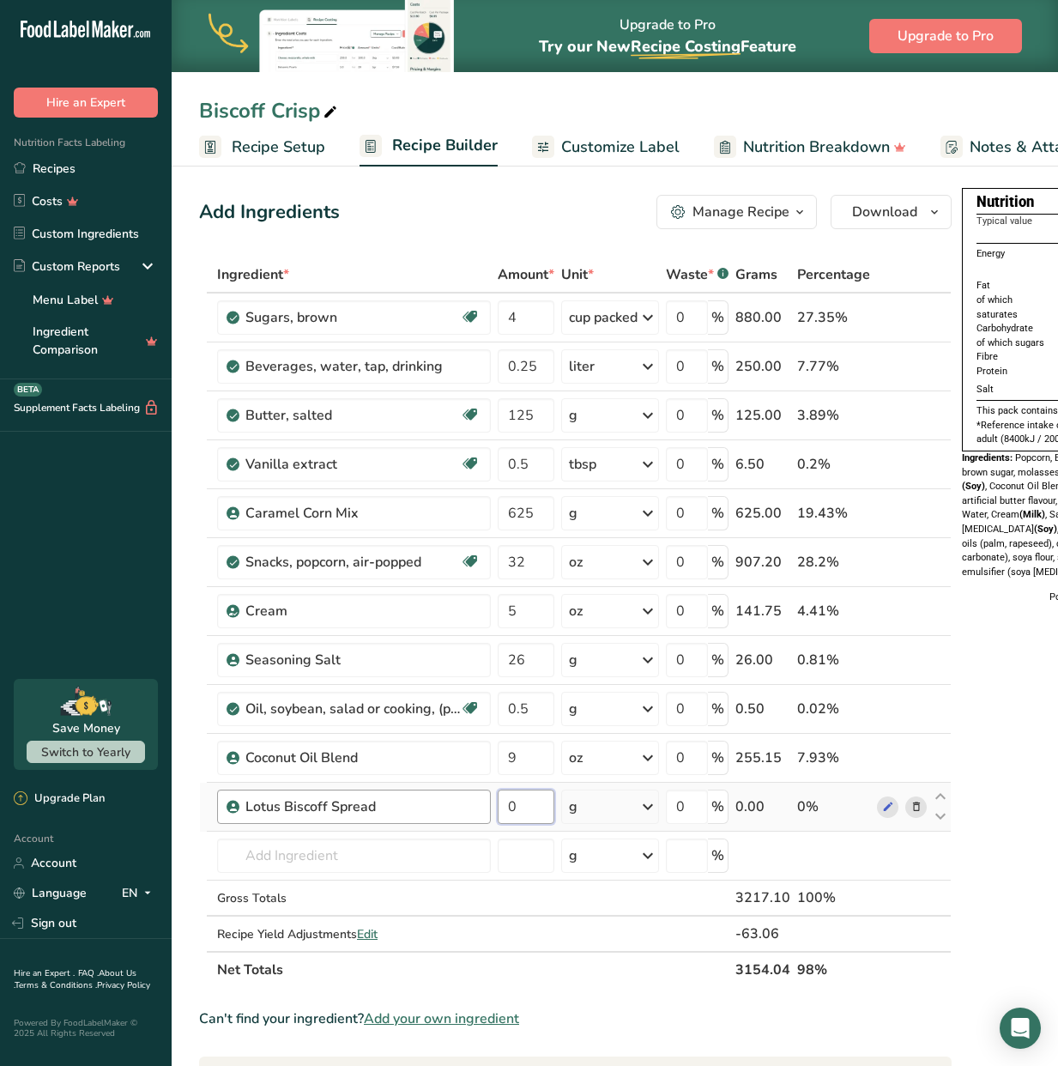
drag, startPoint x: 529, startPoint y: 808, endPoint x: 481, endPoint y: 801, distance: 48.5
click at [481, 801] on tr "Lotus Biscoff Spread 0 g Weight Units g kg mg See more Volume Units l Volume un…" at bounding box center [575, 807] width 751 height 49
type input "780"
click at [338, 853] on div "Ingredient * Amount * Unit * Waste * .a-a{fill:#347362;}.b-a{fill:#fff;} Grams …" at bounding box center [575, 622] width 752 height 731
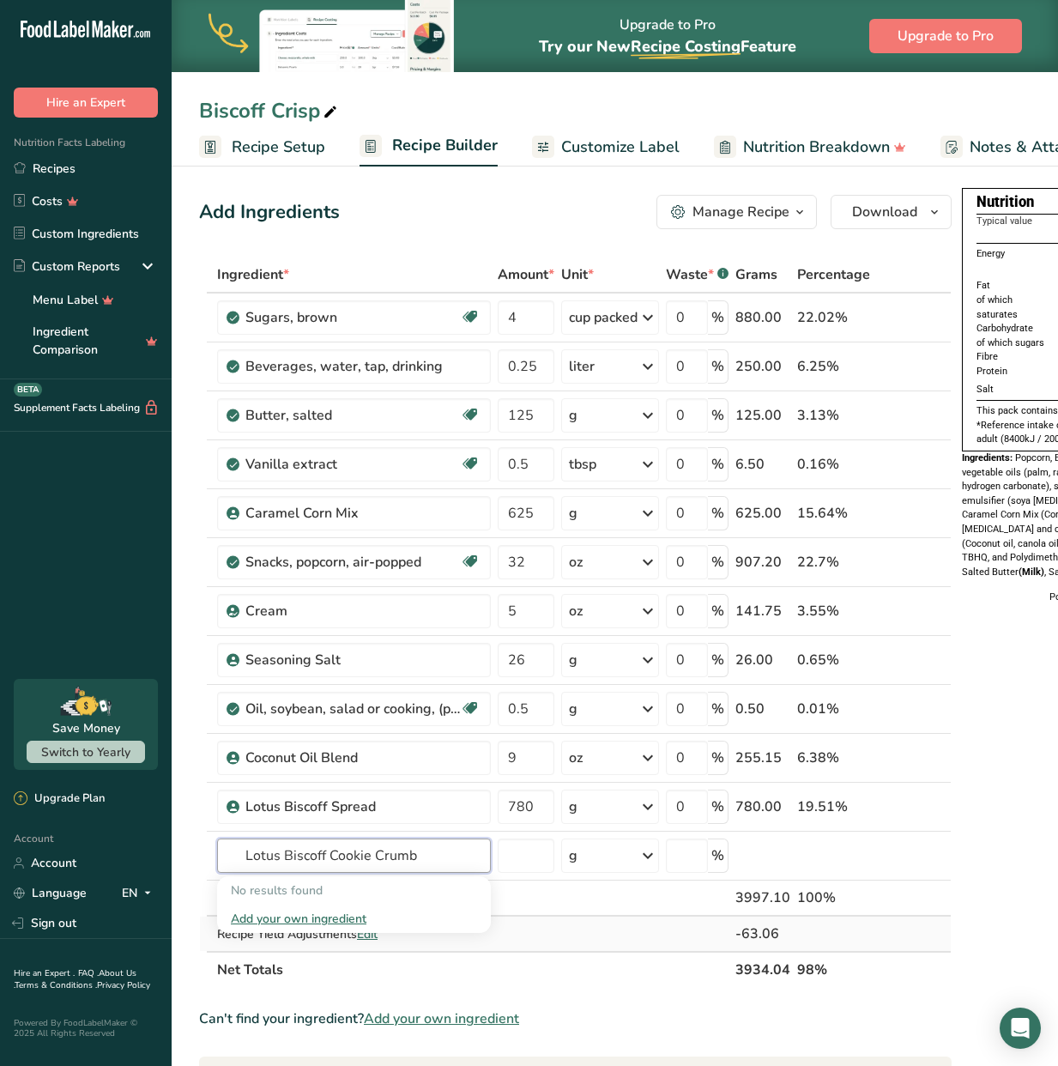
type input "Lotus Biscoff Cookie Crumb"
click at [566, 940] on td at bounding box center [610, 933] width 105 height 34
click at [390, 859] on input "text" at bounding box center [354, 855] width 274 height 34
type input "Lotus Biscoff Cookie Crumb"
click at [347, 923] on div "Add your own ingredient" at bounding box center [354, 918] width 246 height 18
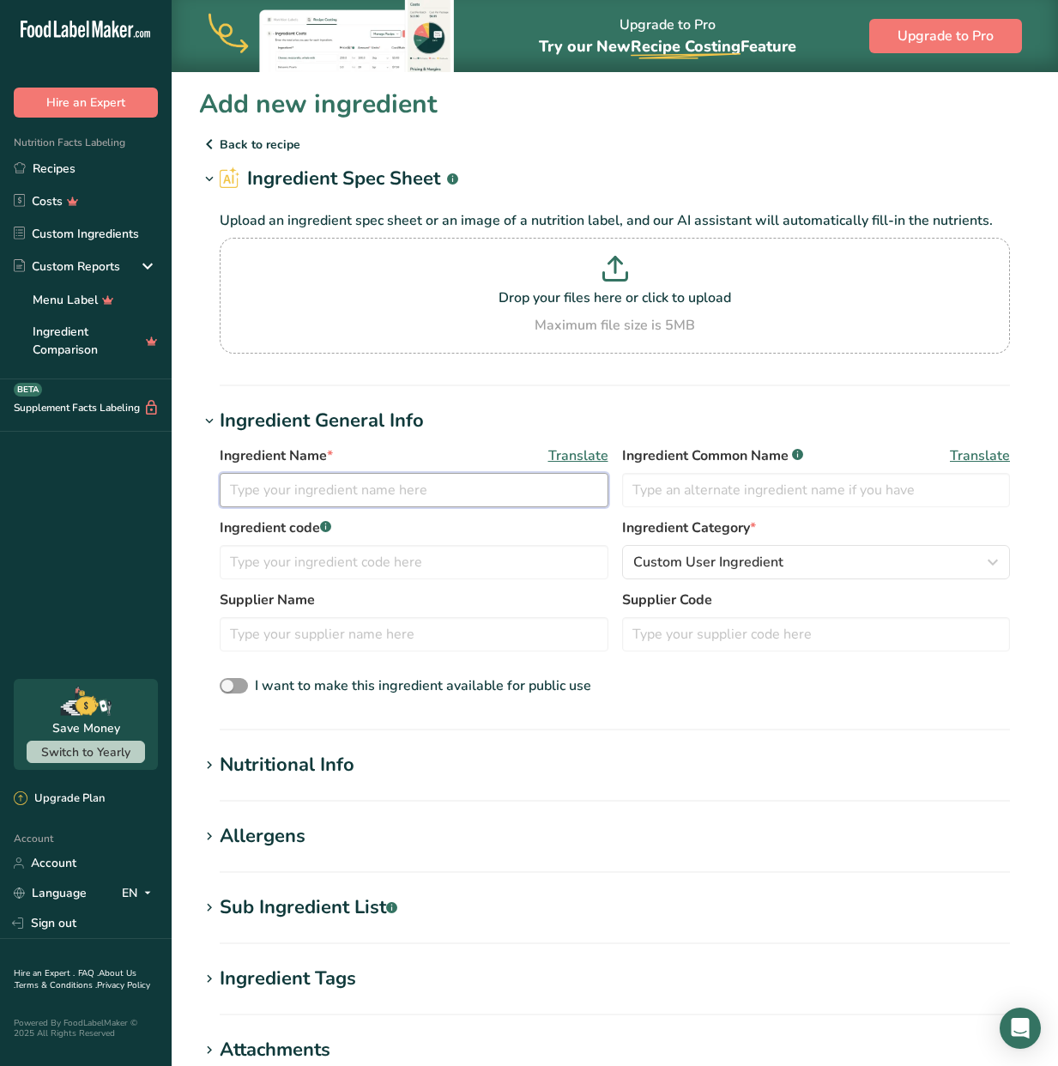
click at [393, 485] on input "text" at bounding box center [414, 490] width 389 height 34
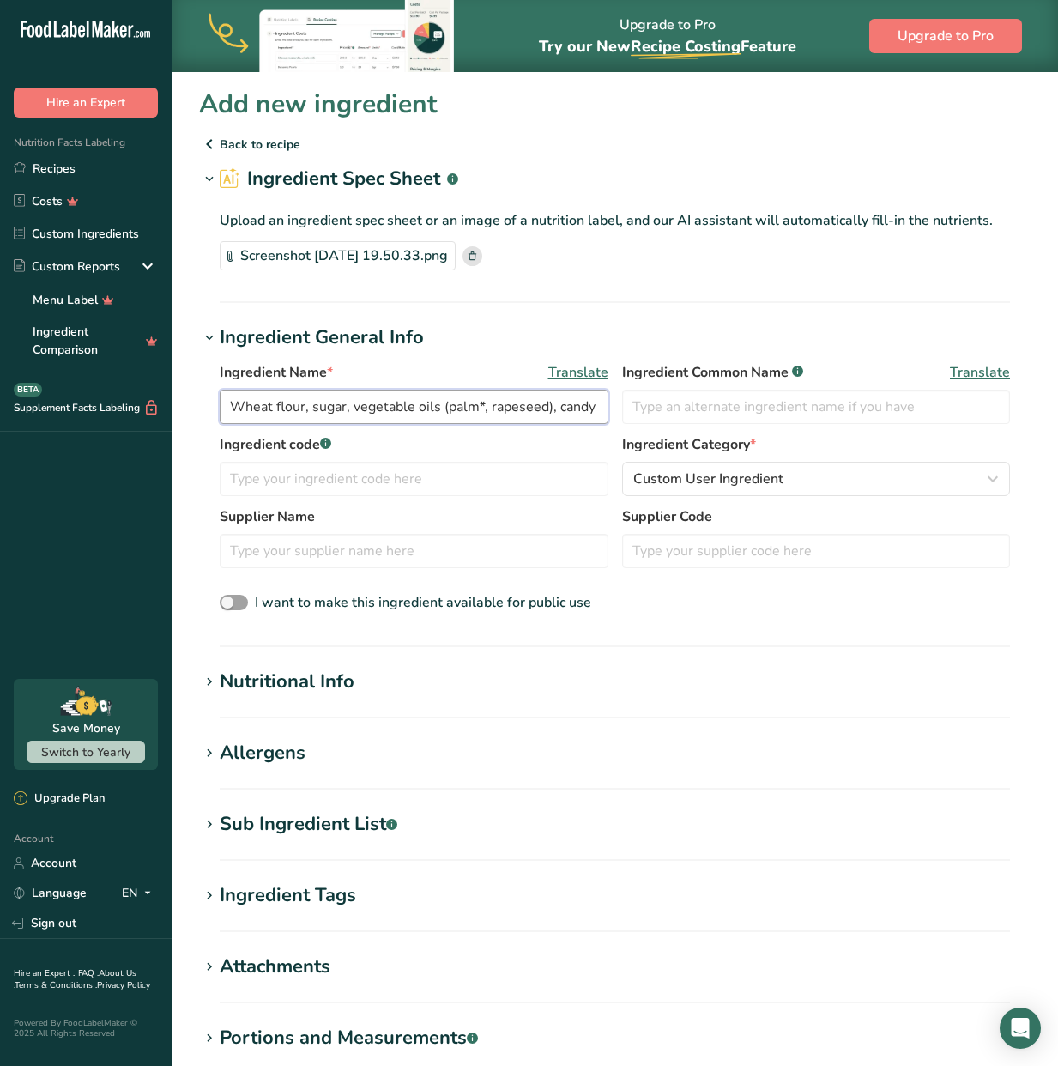
click at [438, 410] on input "Wheat flour, sugar, vegetable oils (palm*, rapeseed), candy sugar syrup, raisin…" at bounding box center [414, 407] width 389 height 34
type input "B"
type input "Lotus Biscoff Cookie Crumb"
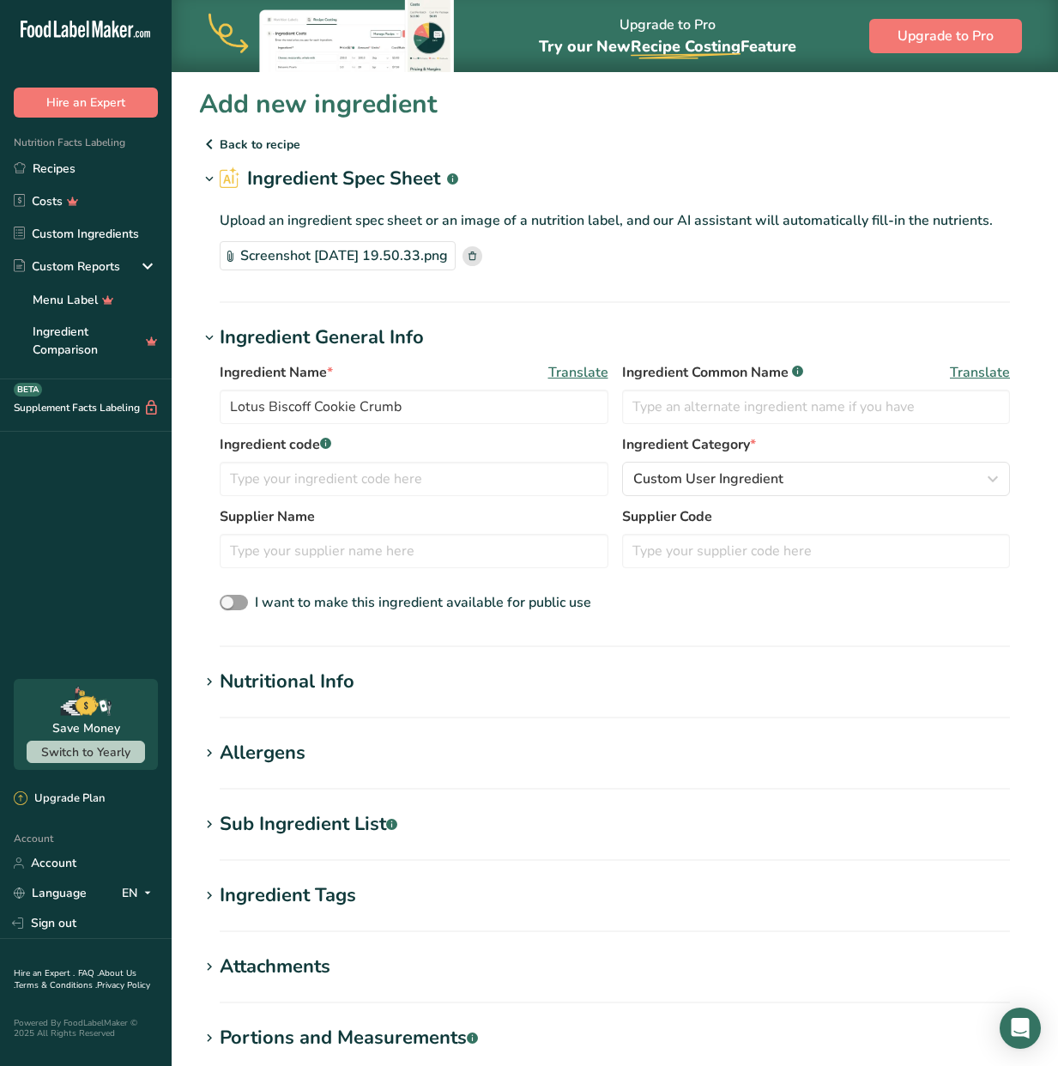
click at [329, 667] on section "Add new ingredient Back to recipe Ingredient Spec Sheet .a-a{fill:#347362;}.b-a…" at bounding box center [615, 649] width 886 height 1156
click at [329, 675] on div "Nutritional Info" at bounding box center [287, 682] width 135 height 28
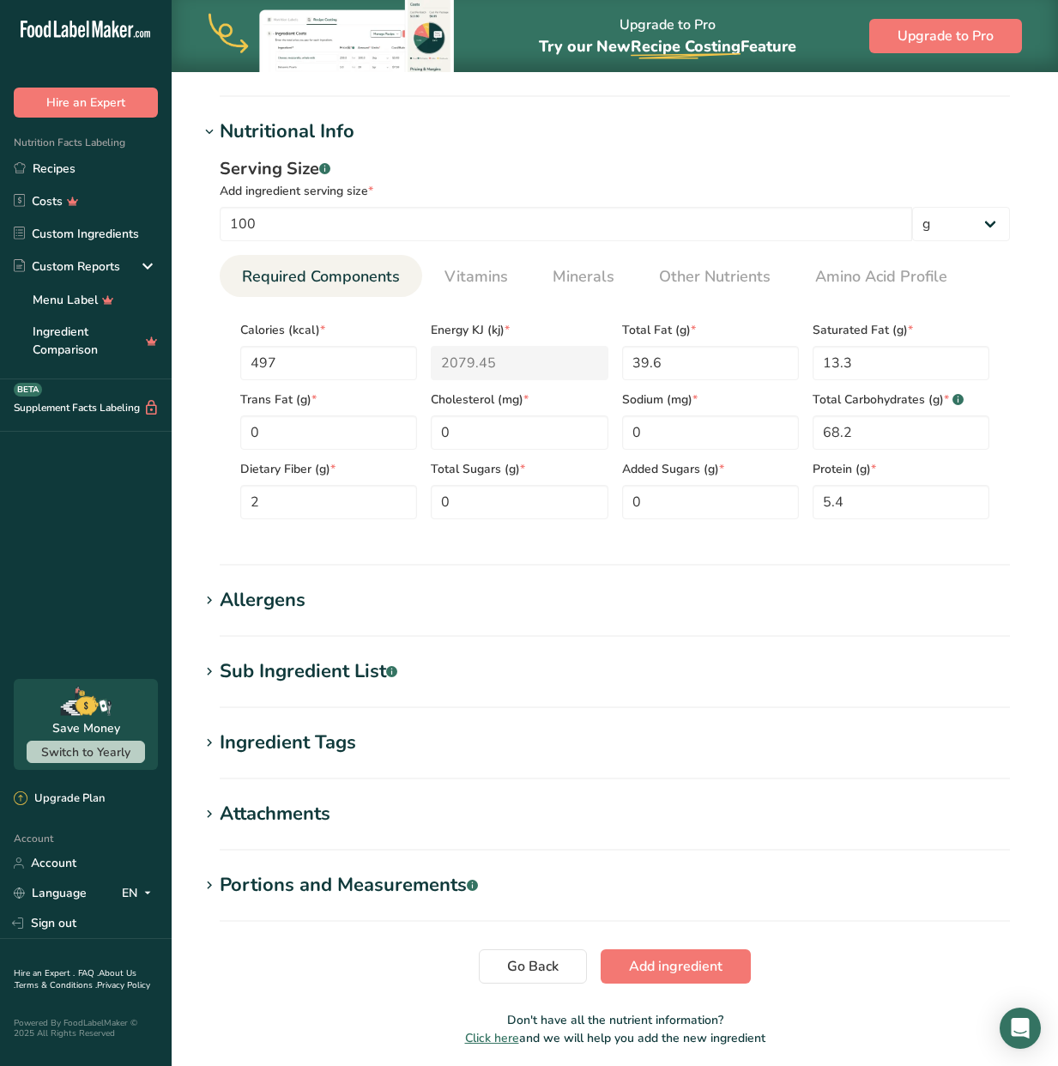
scroll to position [553, 0]
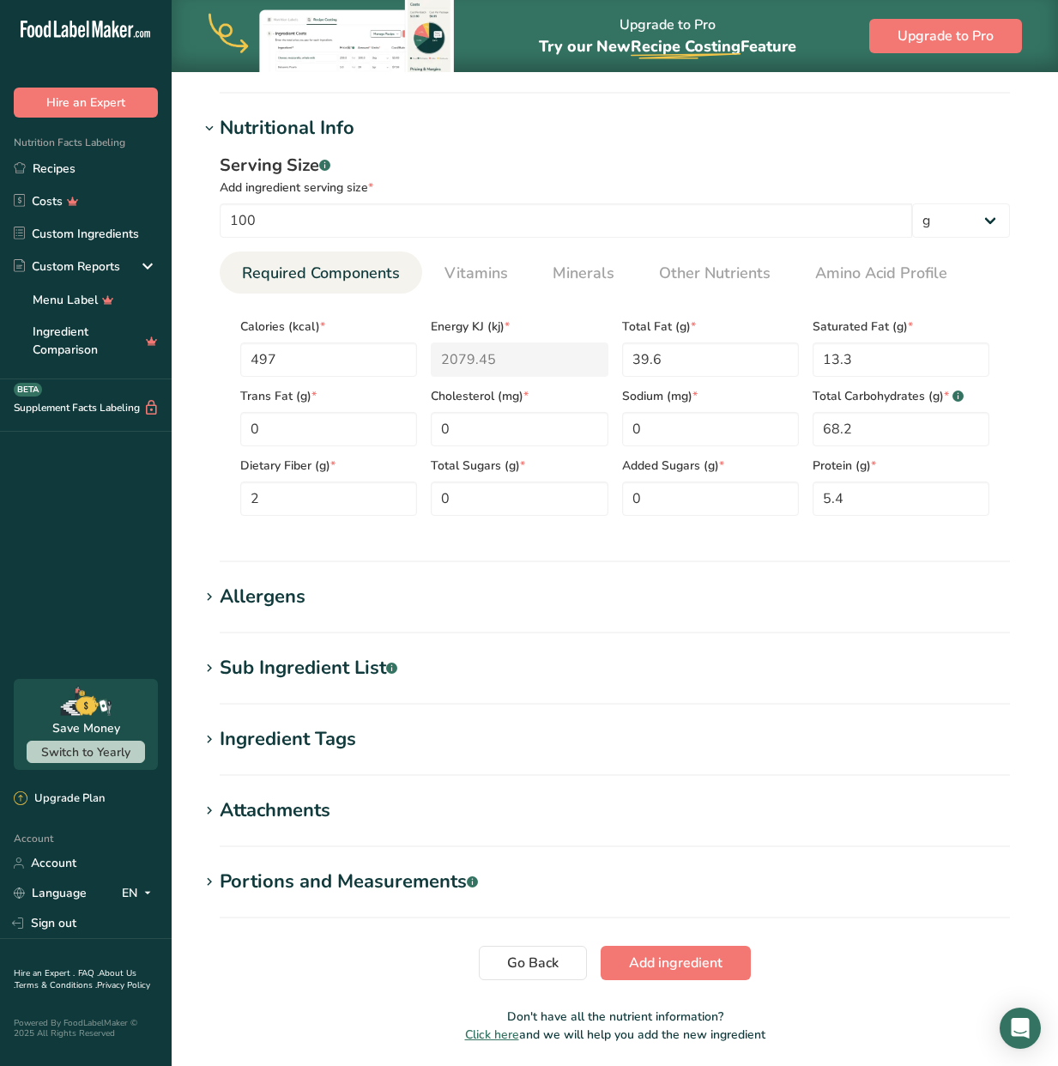
click at [268, 598] on div "Allergens" at bounding box center [263, 597] width 86 height 28
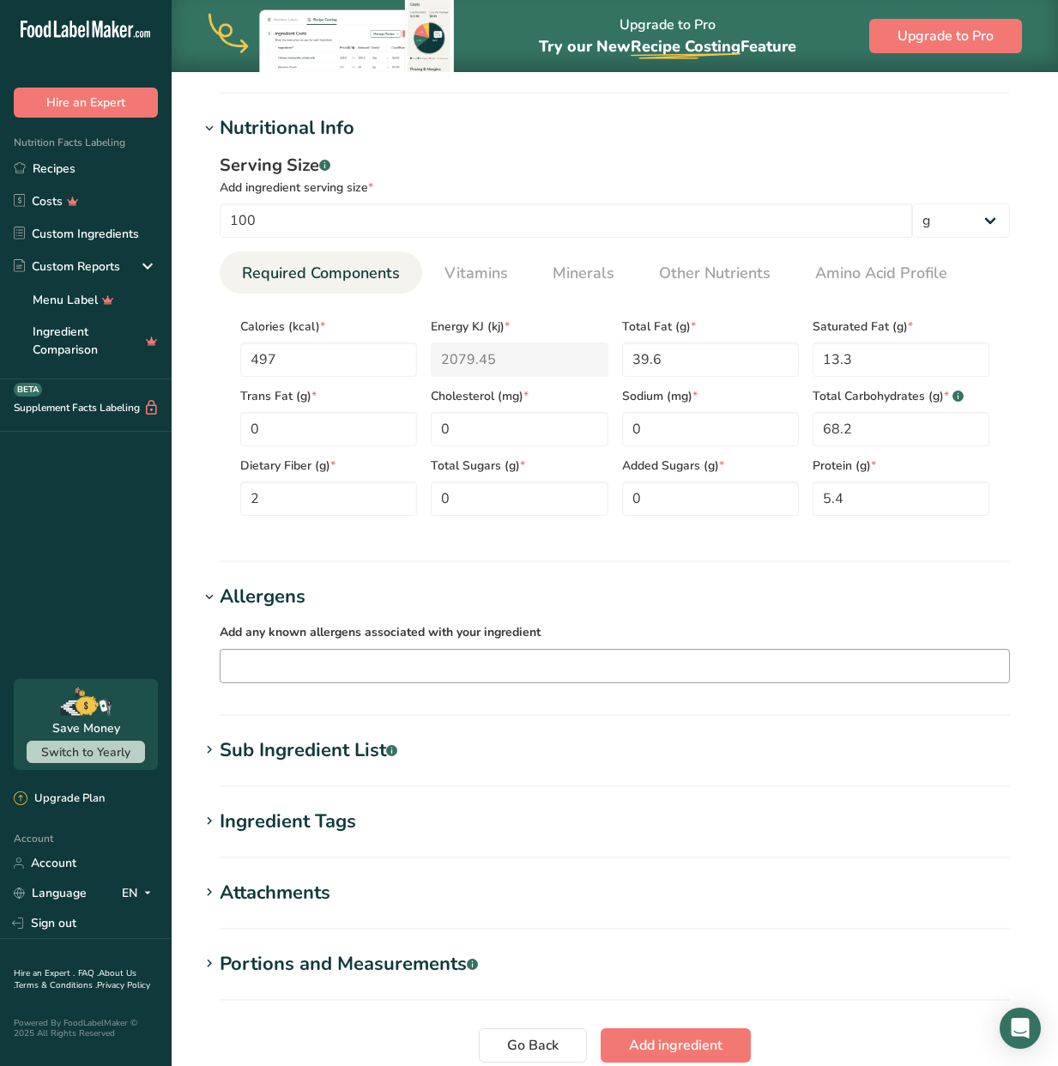
click at [284, 664] on input "text" at bounding box center [615, 665] width 789 height 27
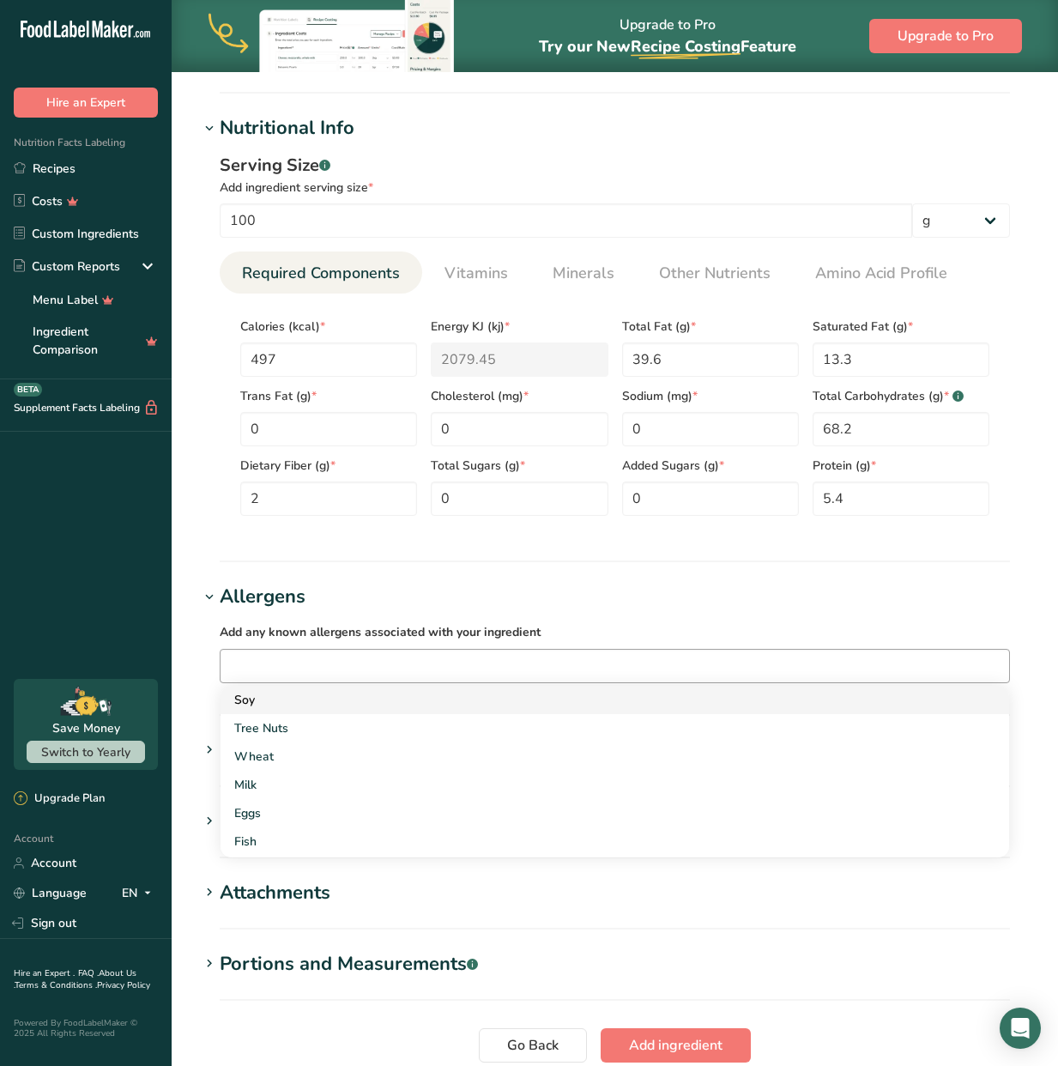
click at [245, 696] on div "Soy" at bounding box center [601, 700] width 734 height 18
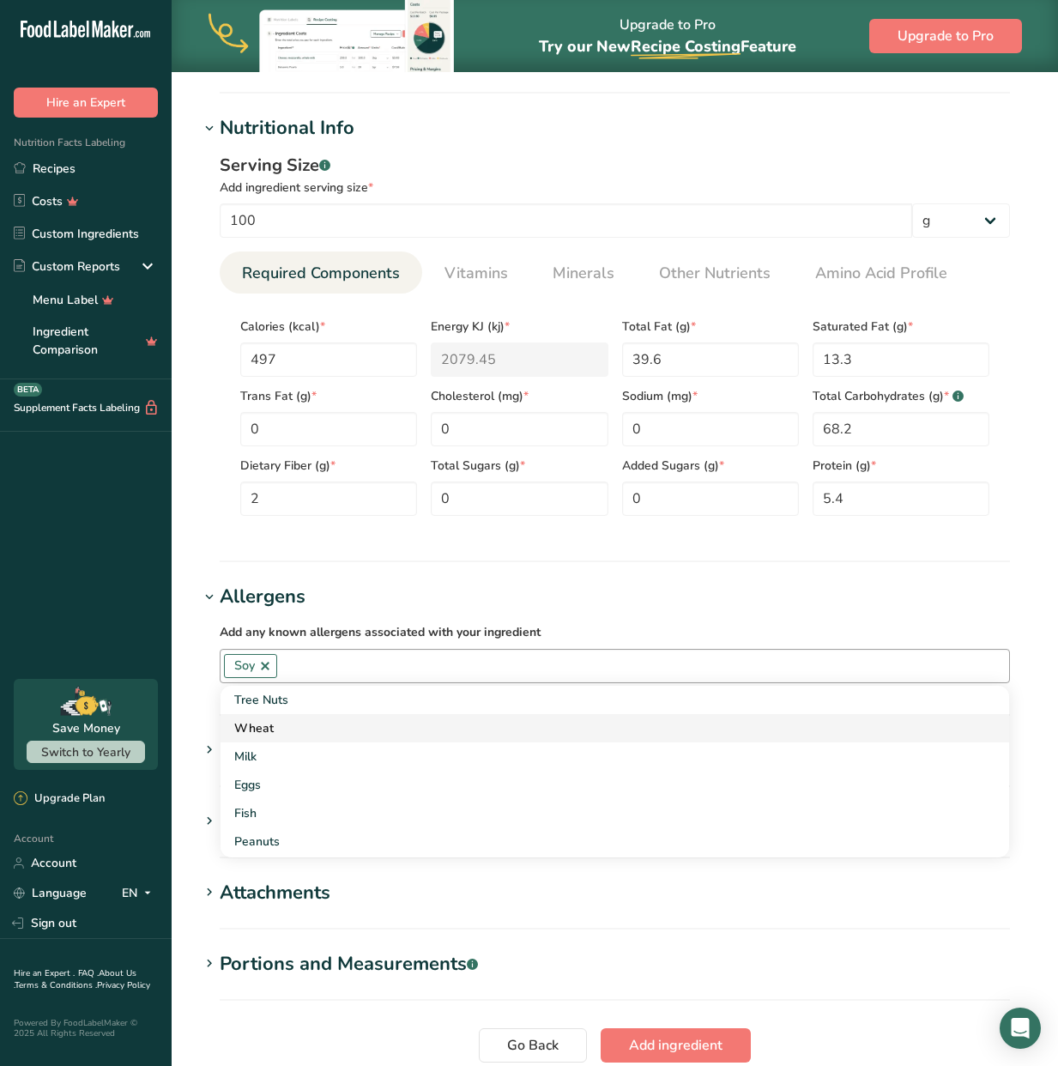
click at [282, 728] on div "Wheat" at bounding box center [601, 728] width 734 height 18
click at [540, 611] on div "Add any known allergens associated with your ingredient Soy Wheat Tree Nuts Mil…" at bounding box center [614, 652] width 831 height 82
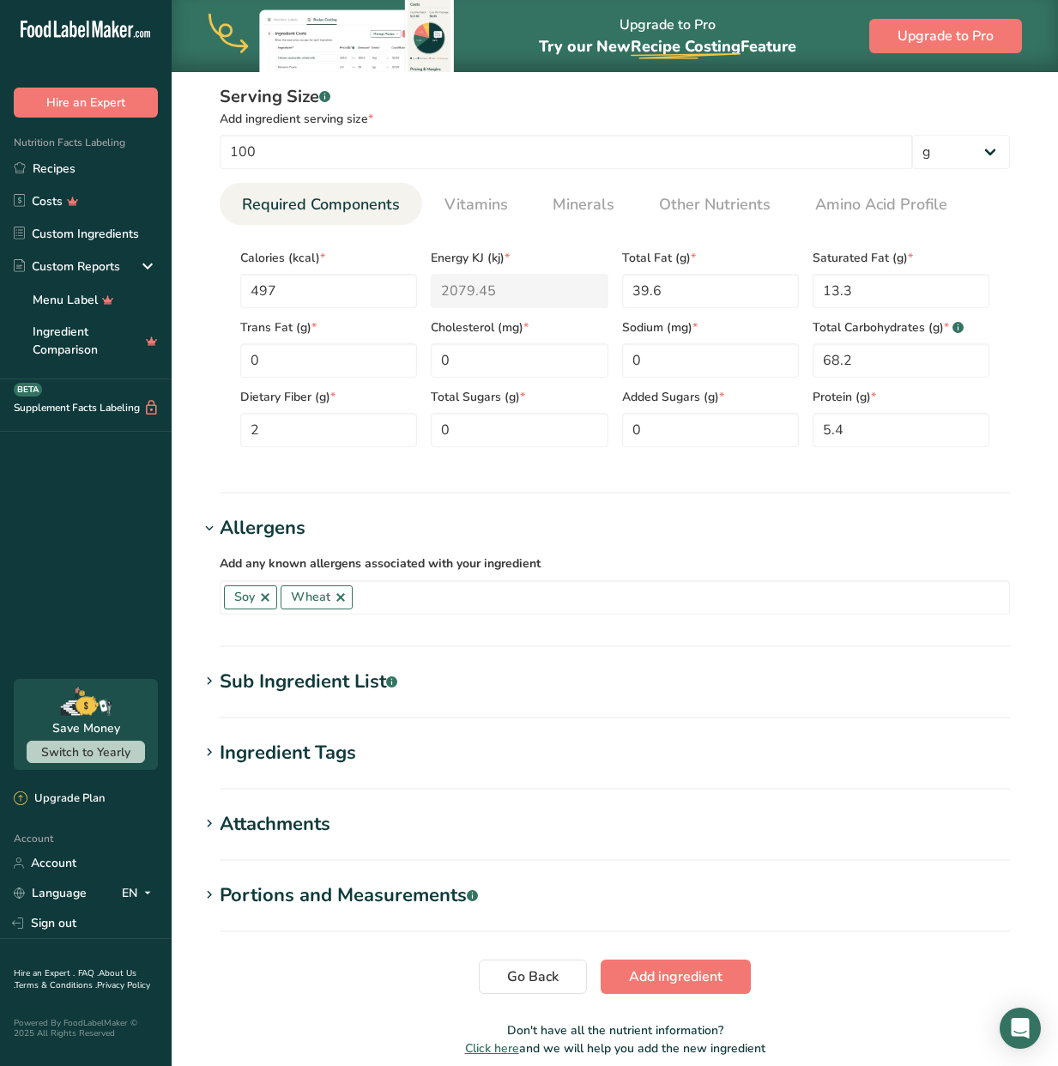
scroll to position [696, 0]
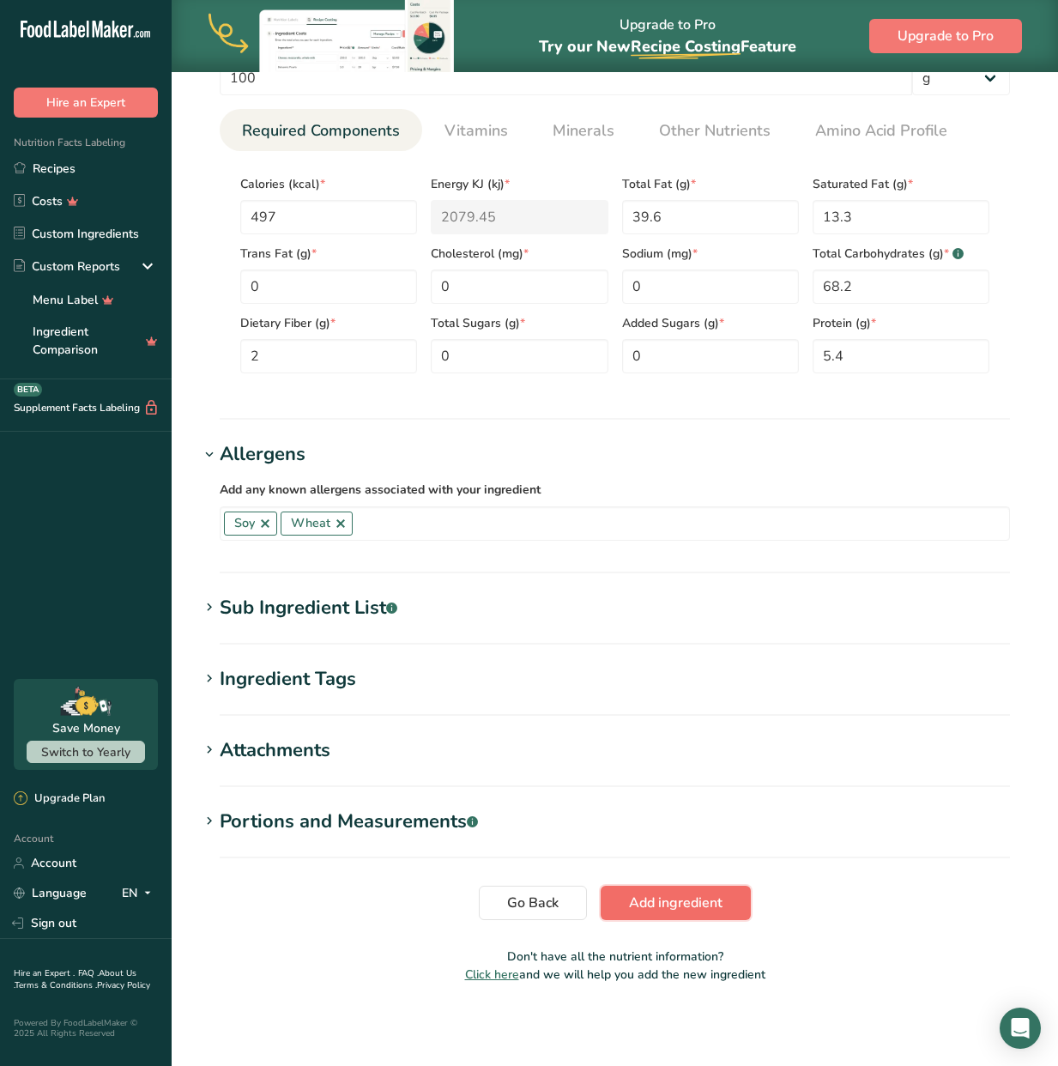
click at [679, 897] on span "Add ingredient" at bounding box center [676, 902] width 94 height 21
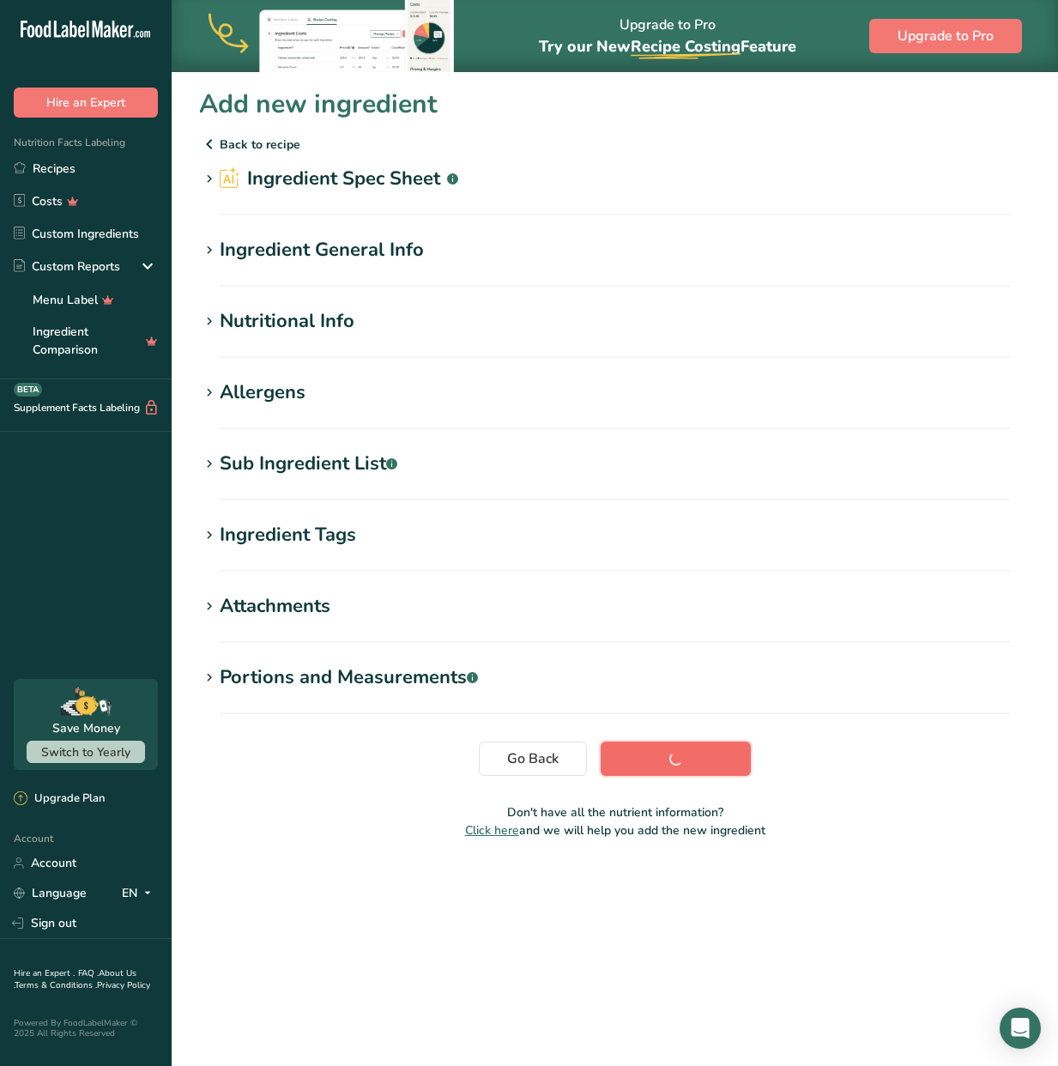
scroll to position [0, 0]
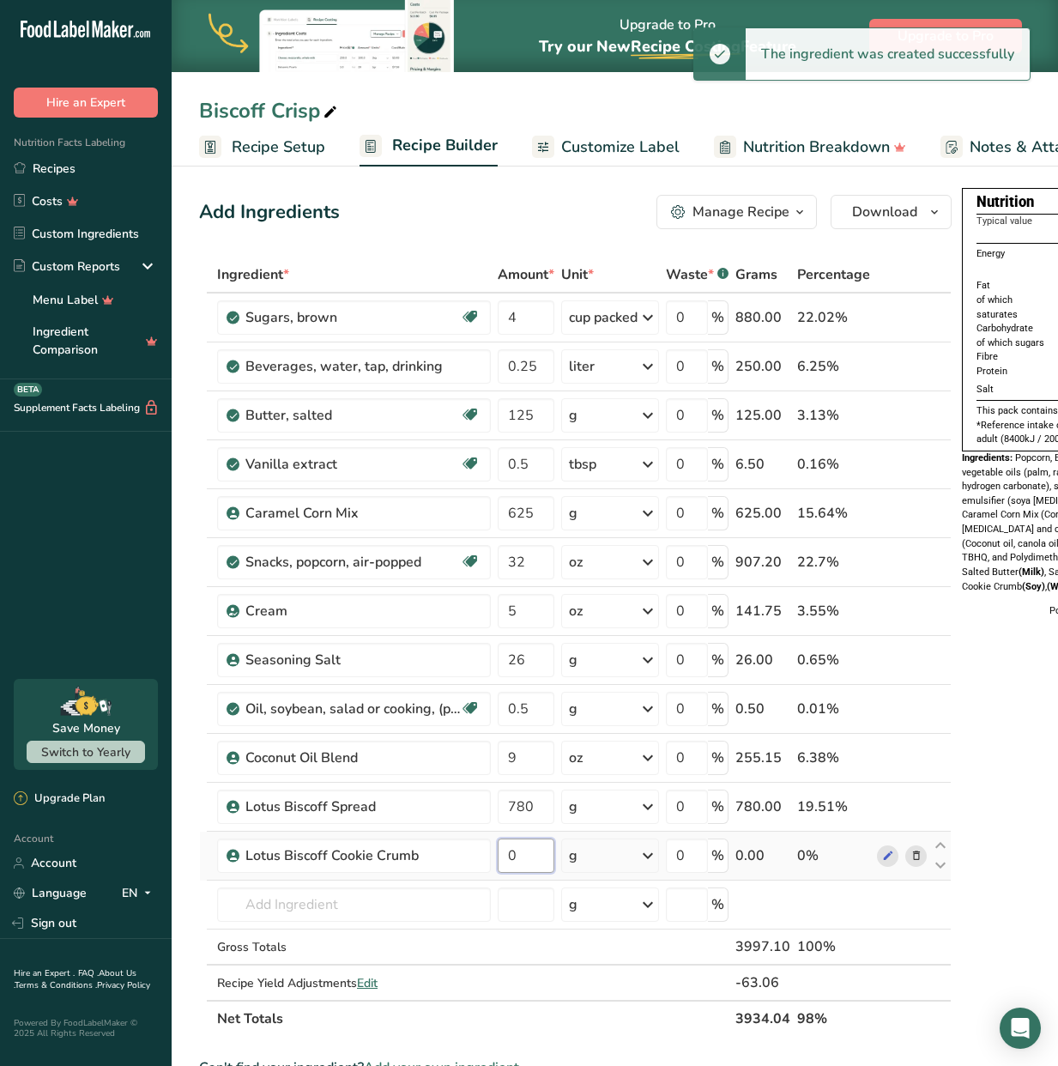
click at [536, 861] on input "0" at bounding box center [526, 855] width 57 height 34
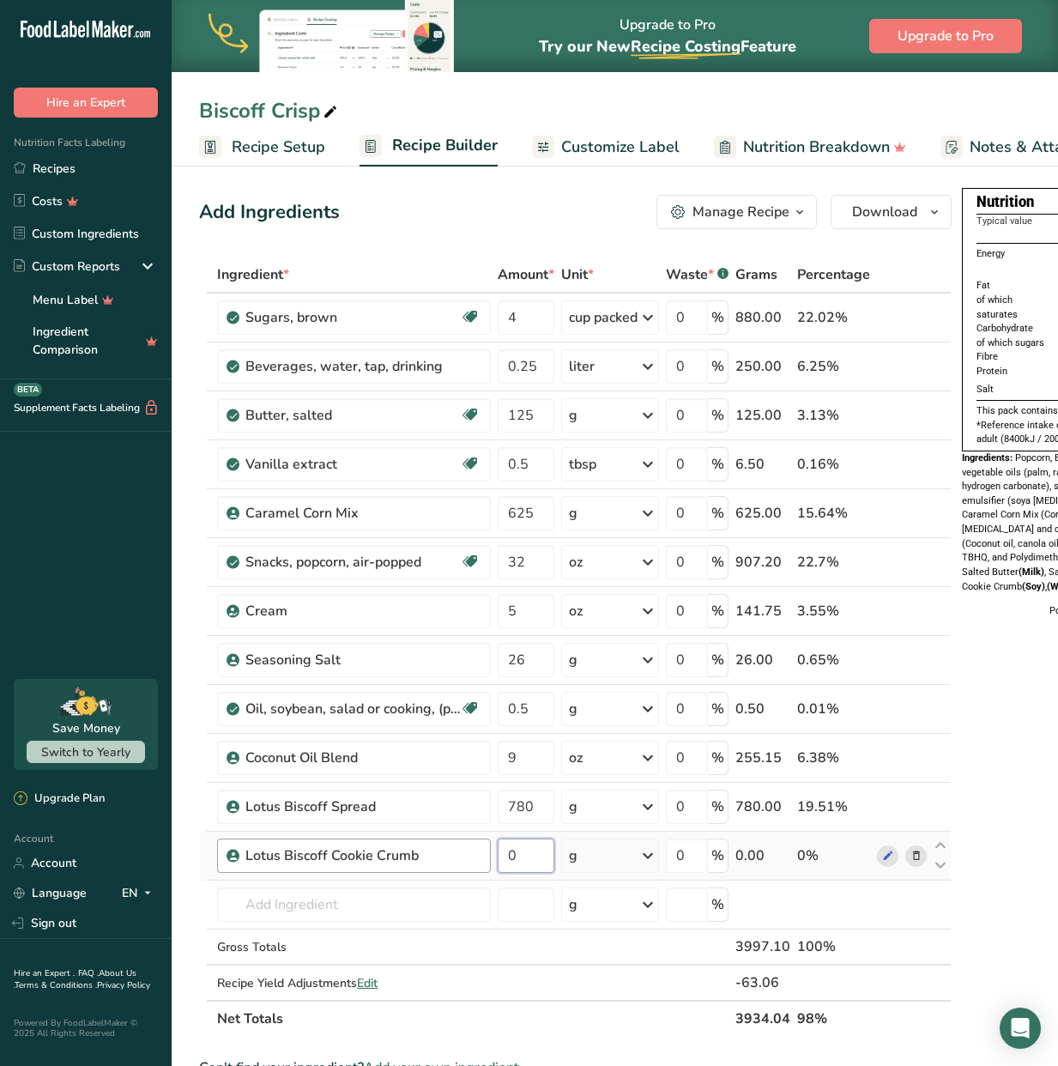
drag, startPoint x: 531, startPoint y: 854, endPoint x: 468, endPoint y: 850, distance: 62.7
click at [468, 850] on tr "Lotus Biscoff Cookie Crumb 0 g Weight Units g kg mg See more Volume Units l Vol…" at bounding box center [575, 855] width 751 height 49
type input "400"
click at [619, 802] on div "g" at bounding box center [610, 806] width 98 height 34
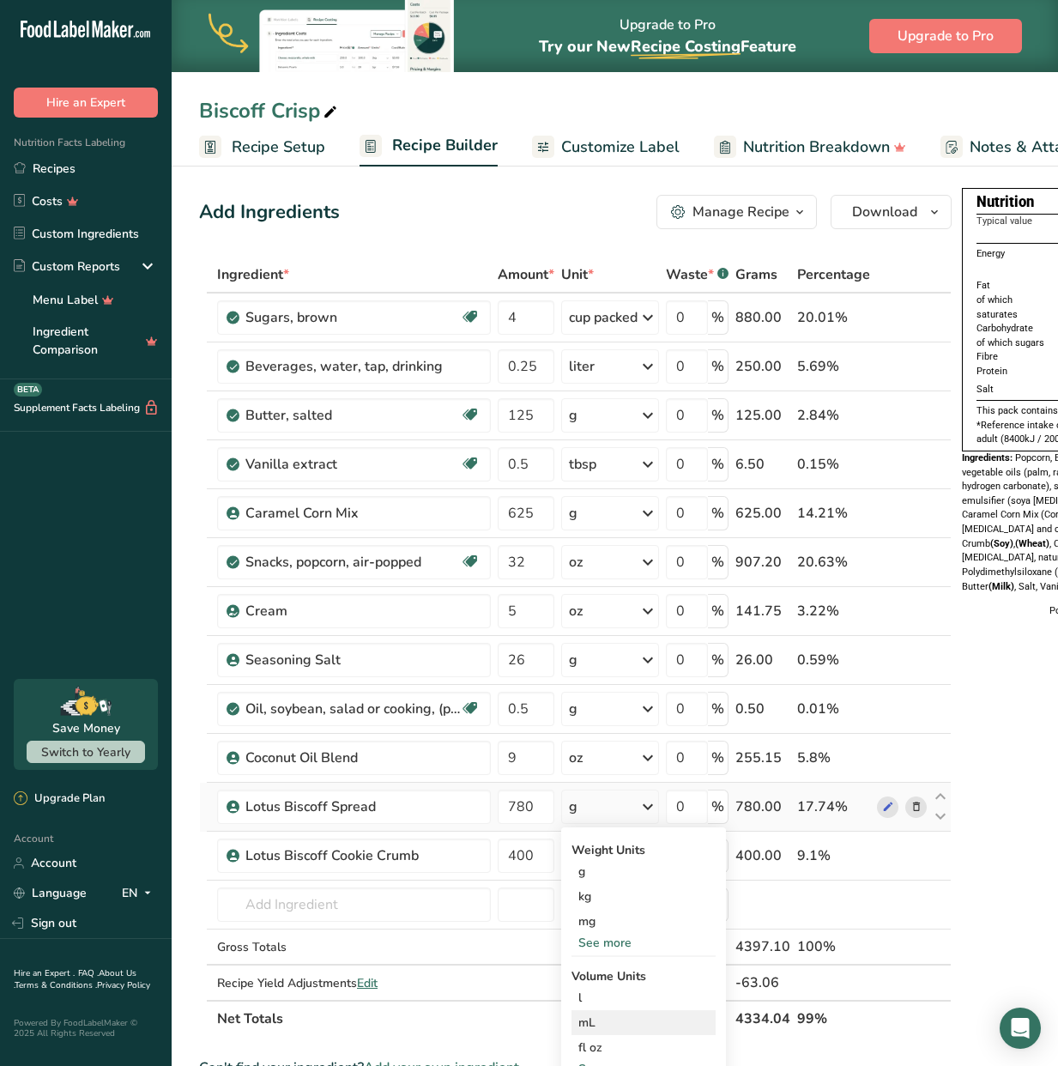
click at [623, 1026] on div "mL" at bounding box center [643, 1022] width 130 height 18
click at [593, 1022] on div "mL" at bounding box center [643, 1022] width 130 height 18
click at [596, 1022] on div "mL" at bounding box center [643, 1022] width 130 height 18
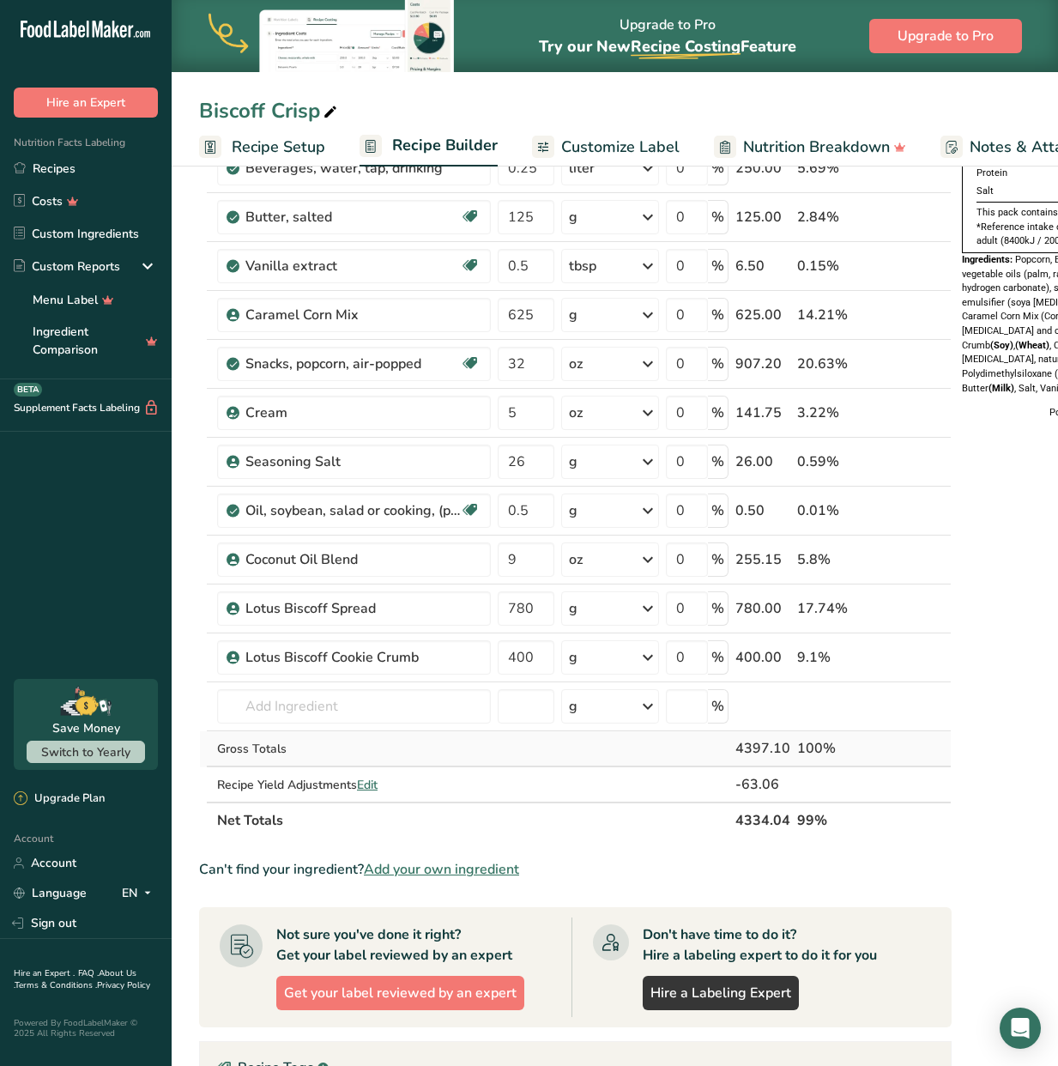
scroll to position [220, 0]
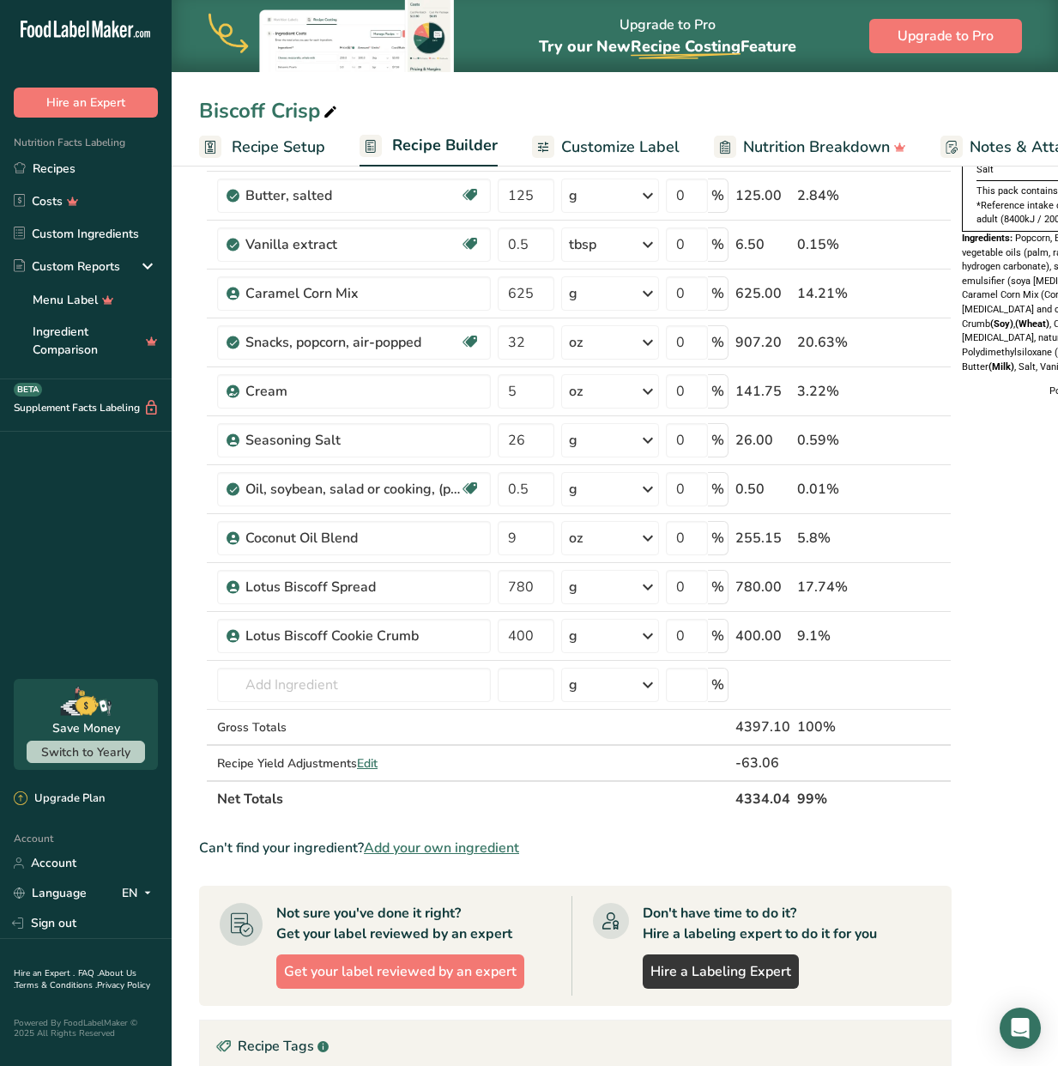
click at [607, 145] on span "Customize Label" at bounding box center [620, 147] width 118 height 23
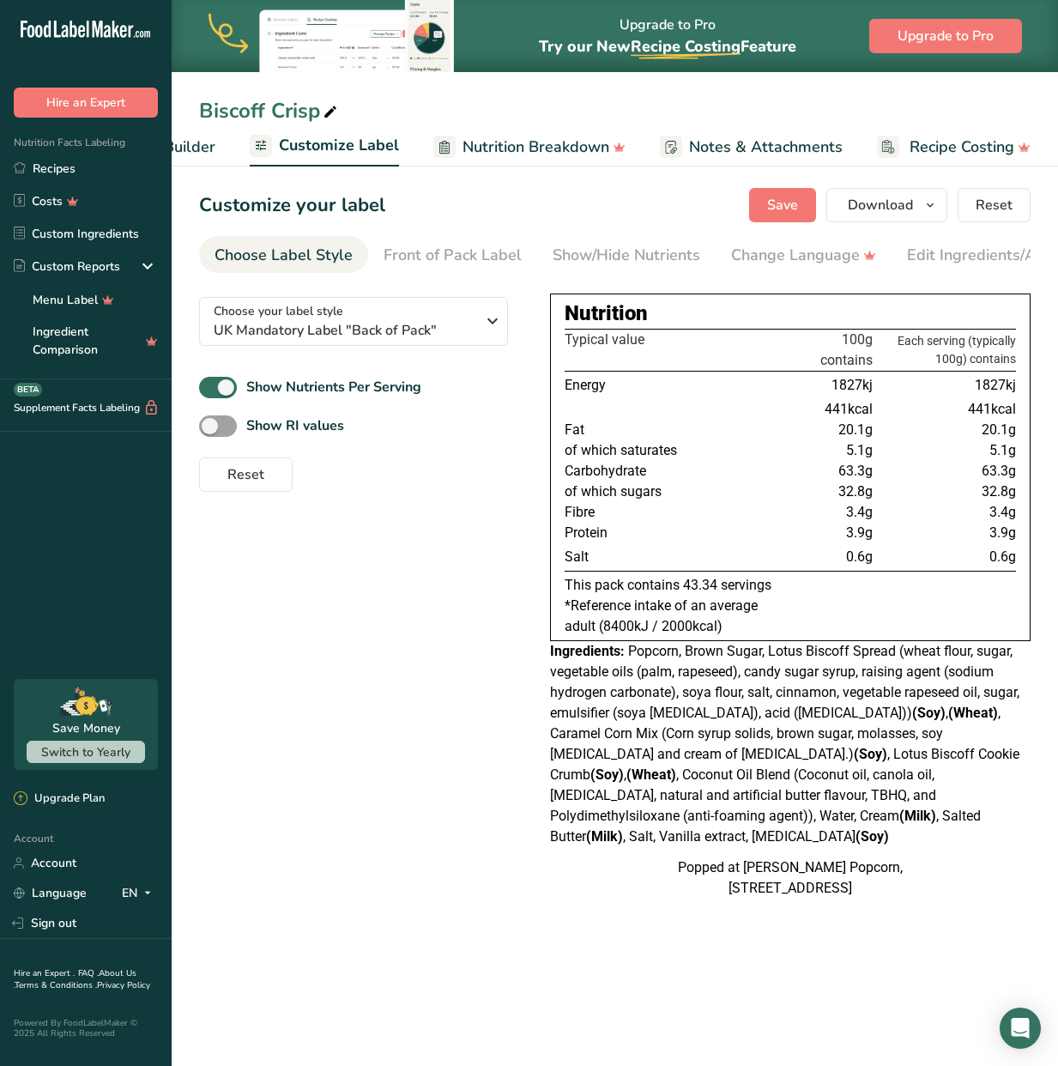
click at [207, 143] on span "Recipe Builder" at bounding box center [163, 147] width 103 height 23
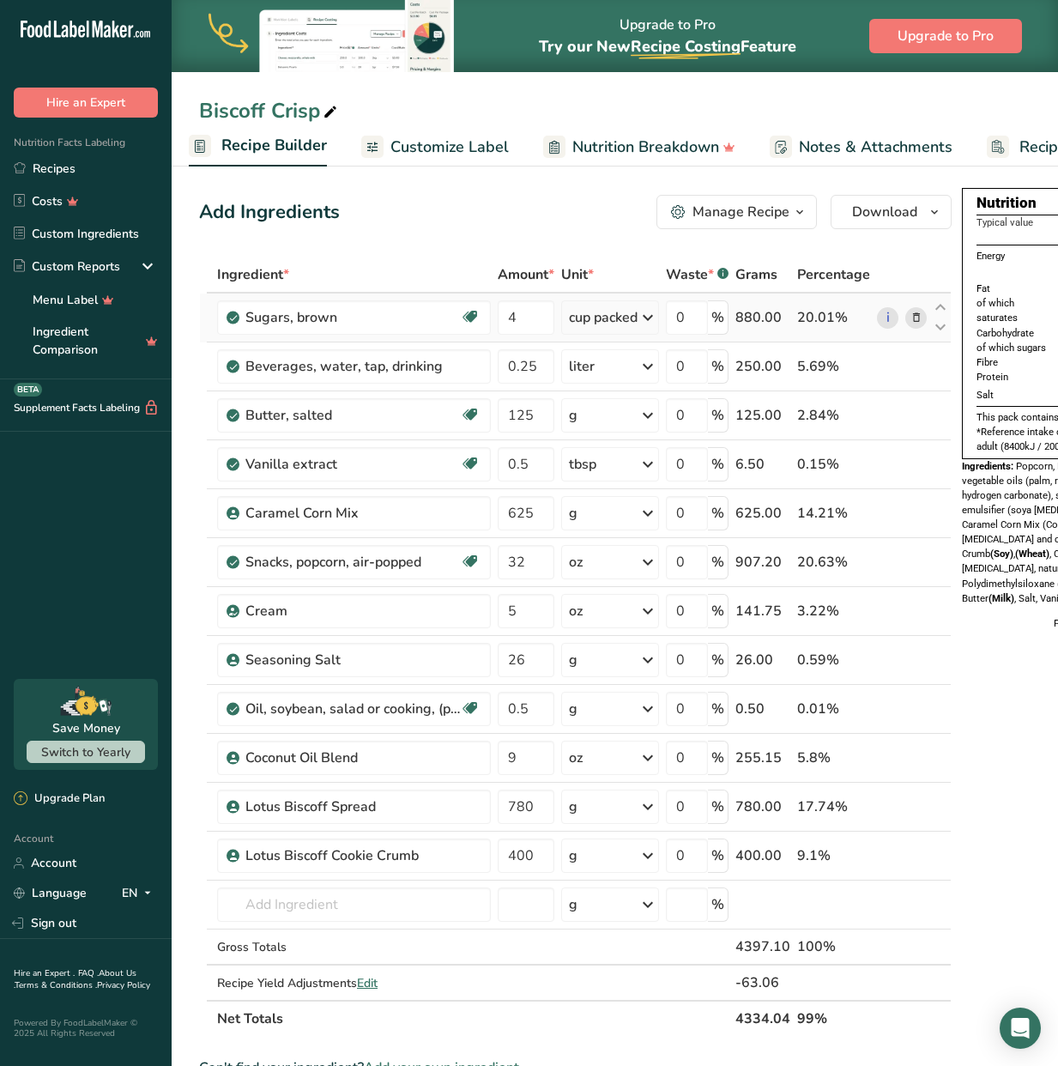
scroll to position [0, 166]
click at [605, 806] on div "g" at bounding box center [610, 806] width 98 height 34
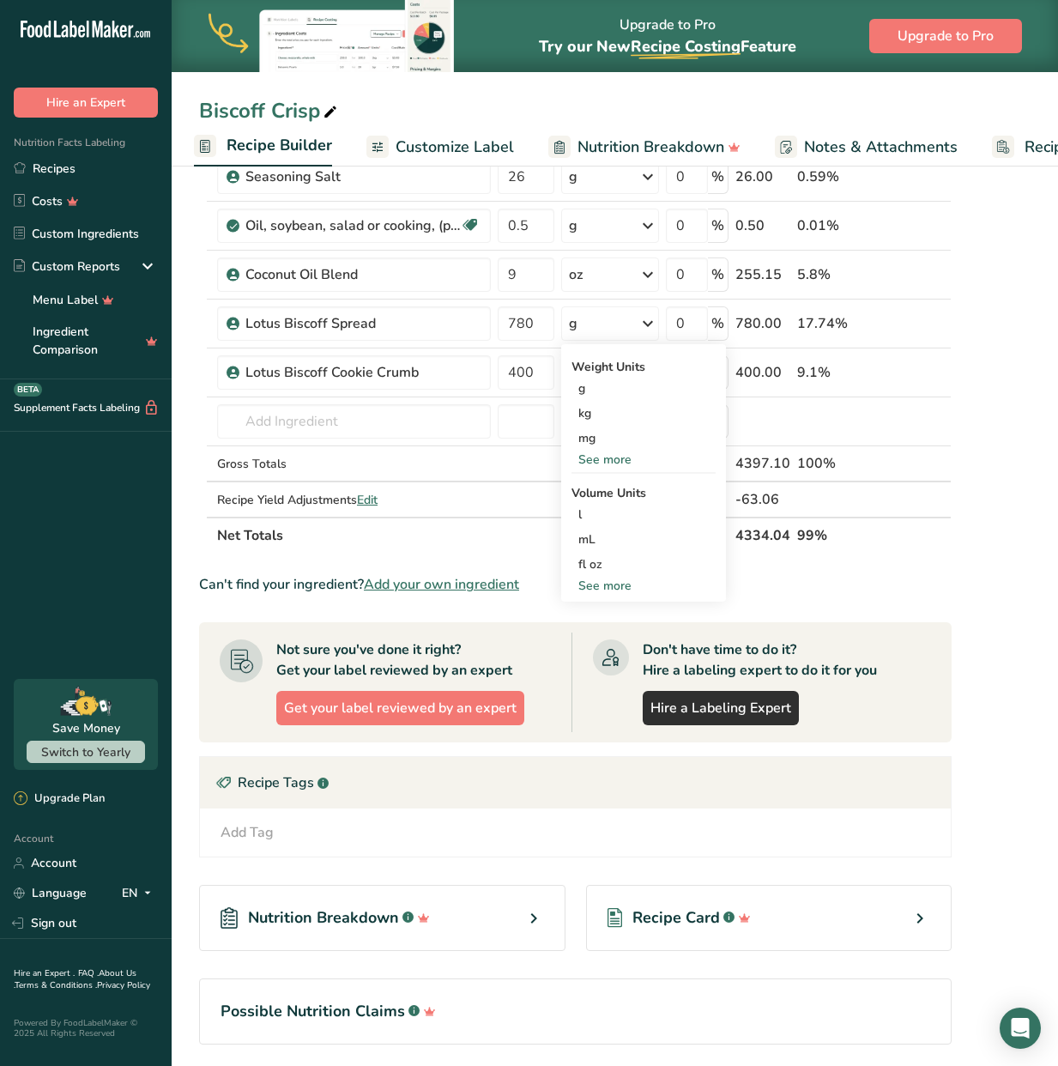
scroll to position [307, 0]
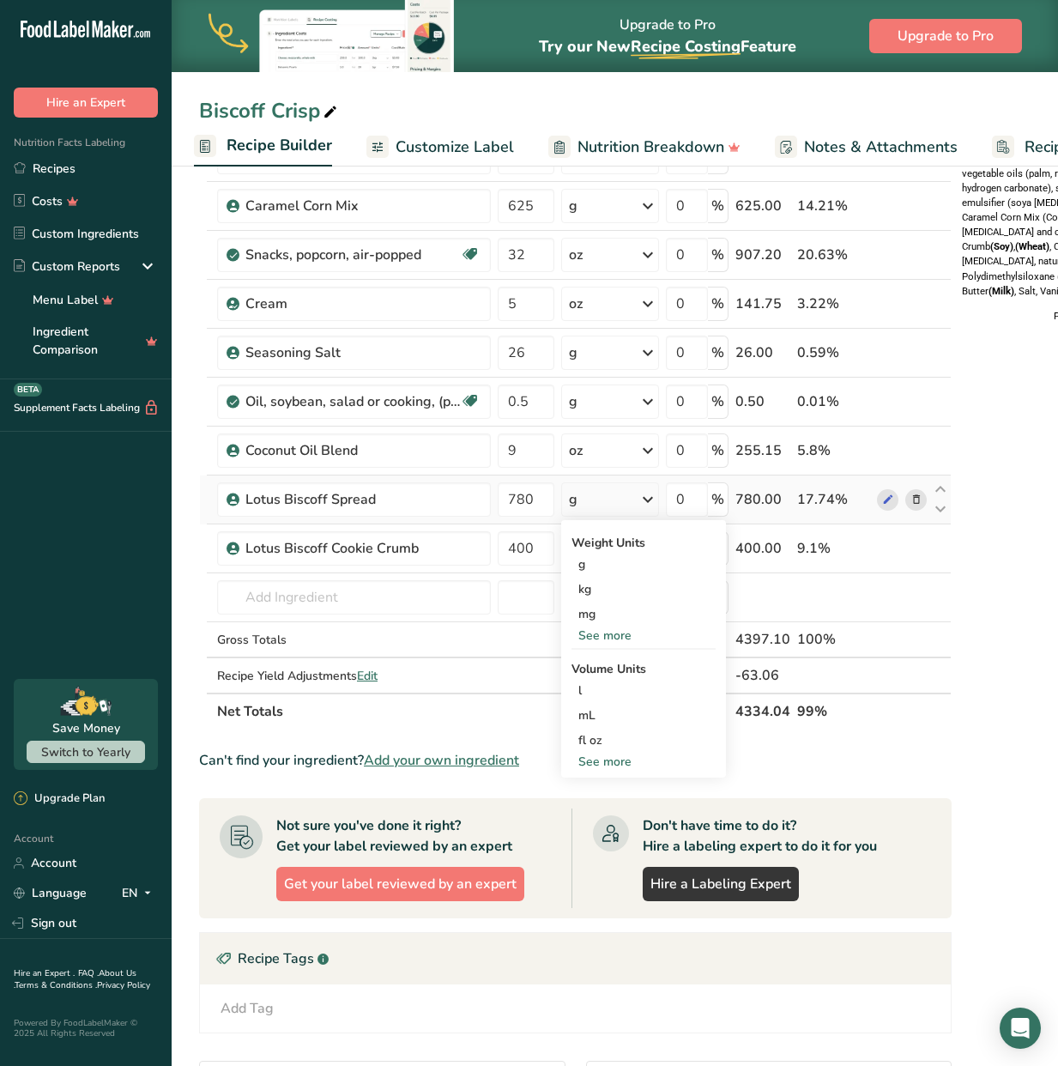
click at [605, 758] on div "See more" at bounding box center [643, 761] width 144 height 18
select select "22"
click at [620, 813] on div "cup" at bounding box center [643, 815] width 130 height 18
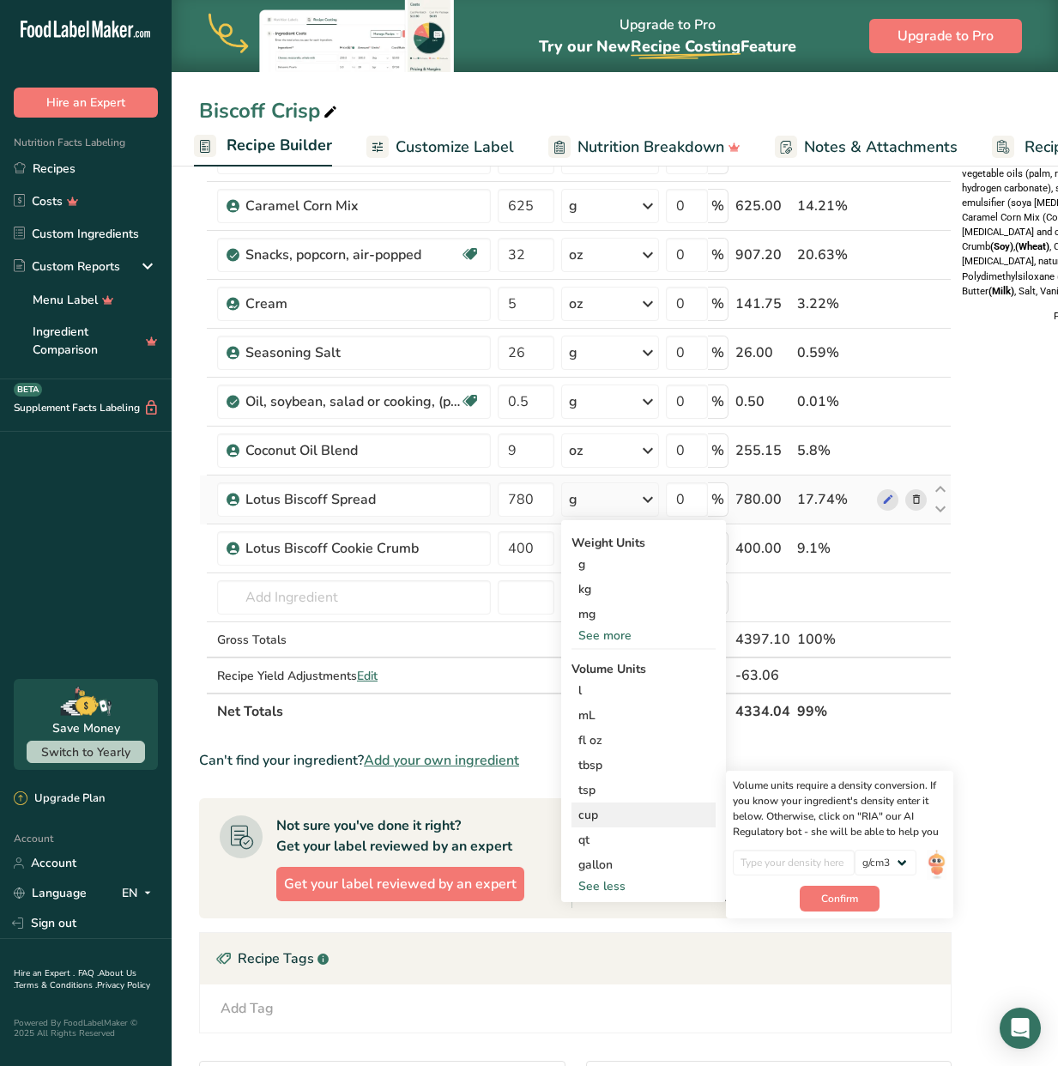
click at [619, 814] on div "cup" at bounding box center [643, 815] width 130 height 18
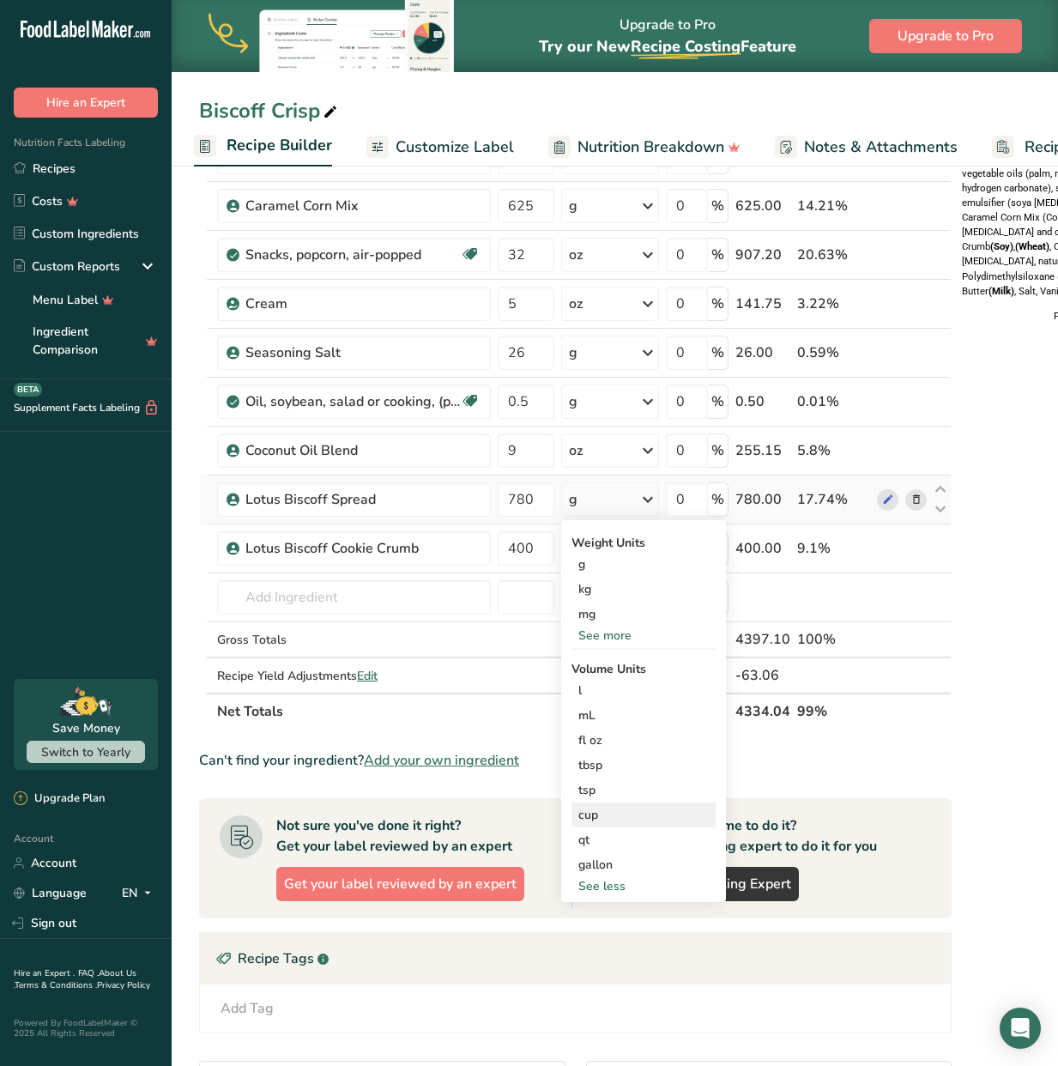
click at [652, 814] on div "cup" at bounding box center [643, 815] width 130 height 18
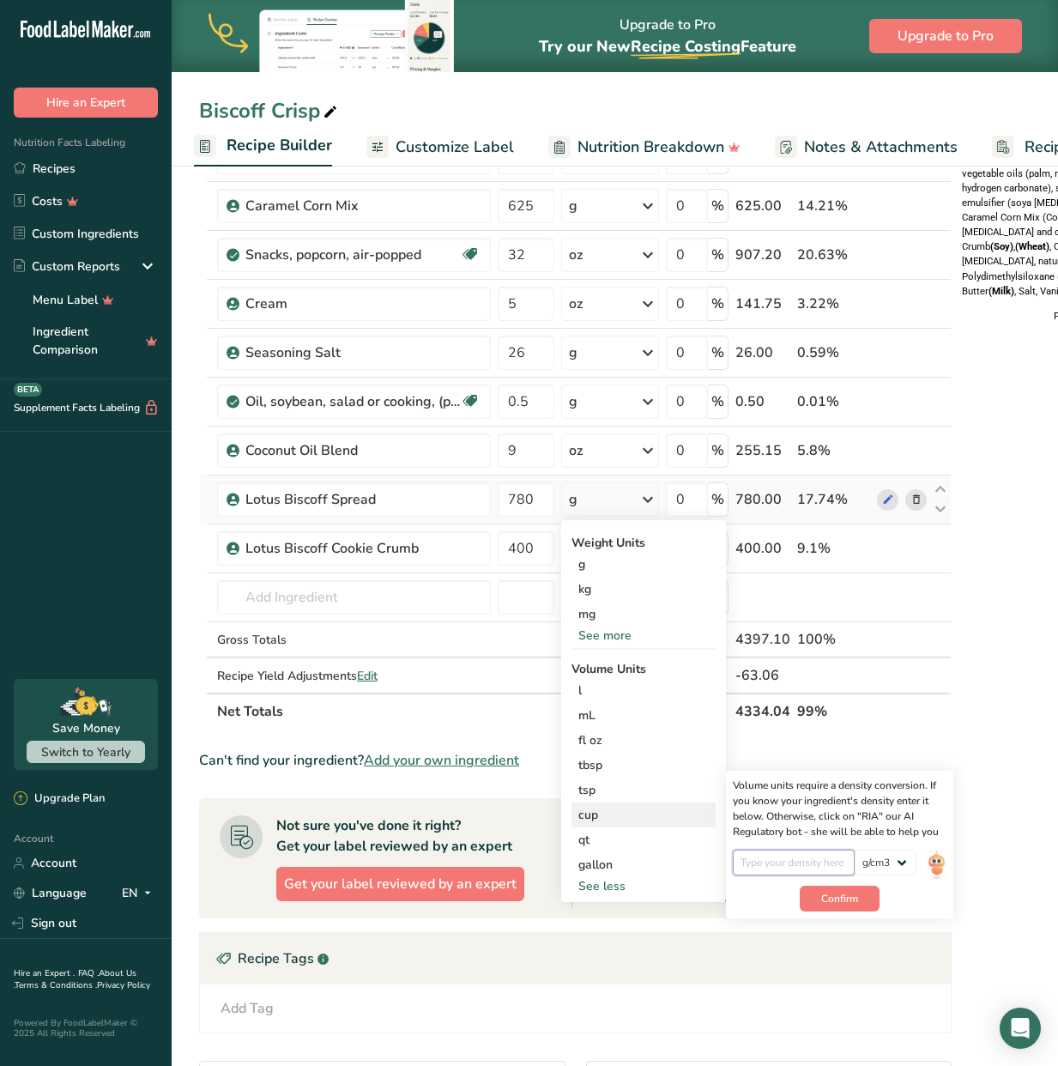
click at [807, 861] on input "number" at bounding box center [794, 862] width 123 height 26
click at [786, 864] on input "number" at bounding box center [794, 862] width 123 height 26
click at [887, 861] on select "lb/ft3 g/cm3" at bounding box center [886, 862] width 62 height 26
click at [801, 860] on input "number" at bounding box center [794, 862] width 123 height 26
click at [831, 902] on span "Confirm" at bounding box center [839, 898] width 37 height 15
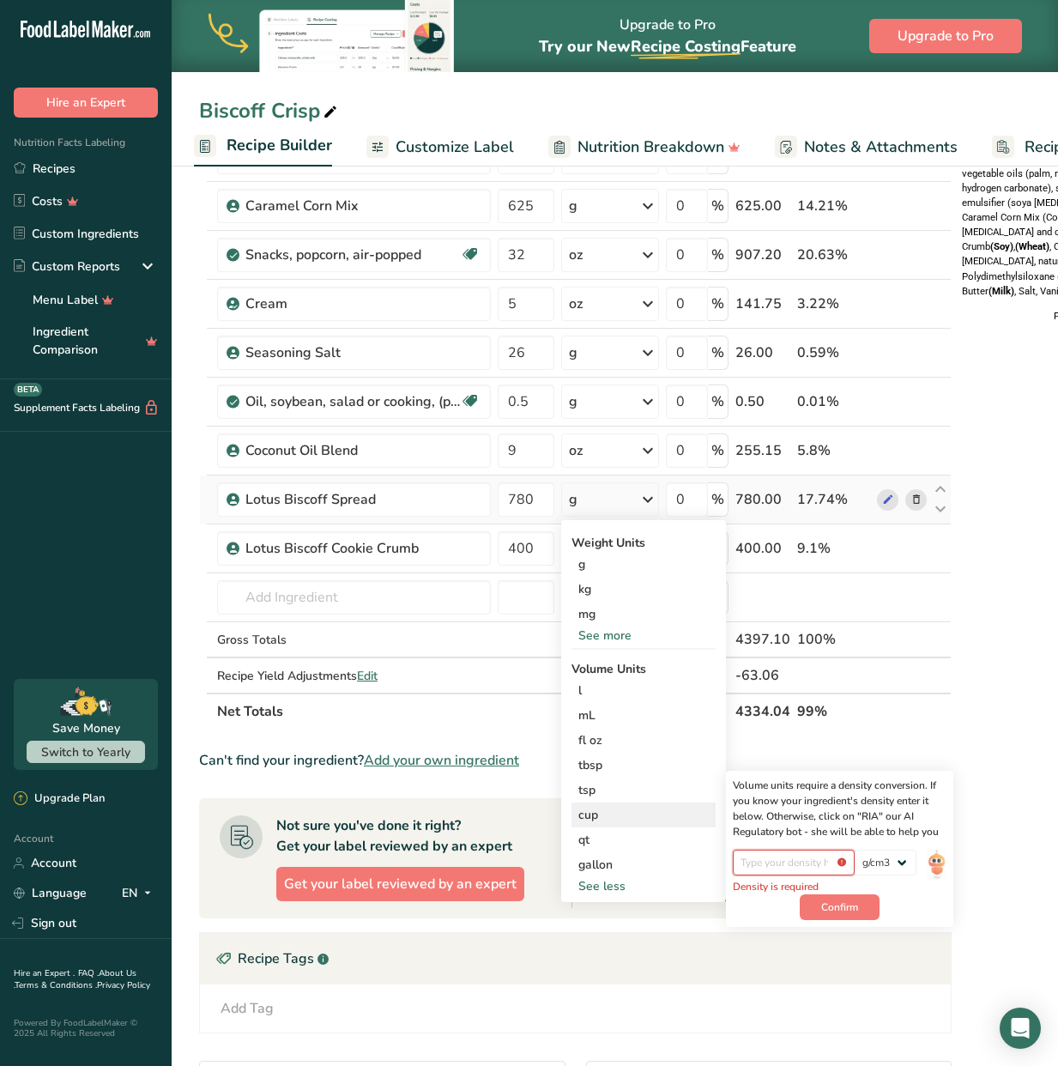
click at [808, 867] on input "number" at bounding box center [794, 862] width 123 height 26
click at [938, 855] on img at bounding box center [936, 864] width 19 height 30
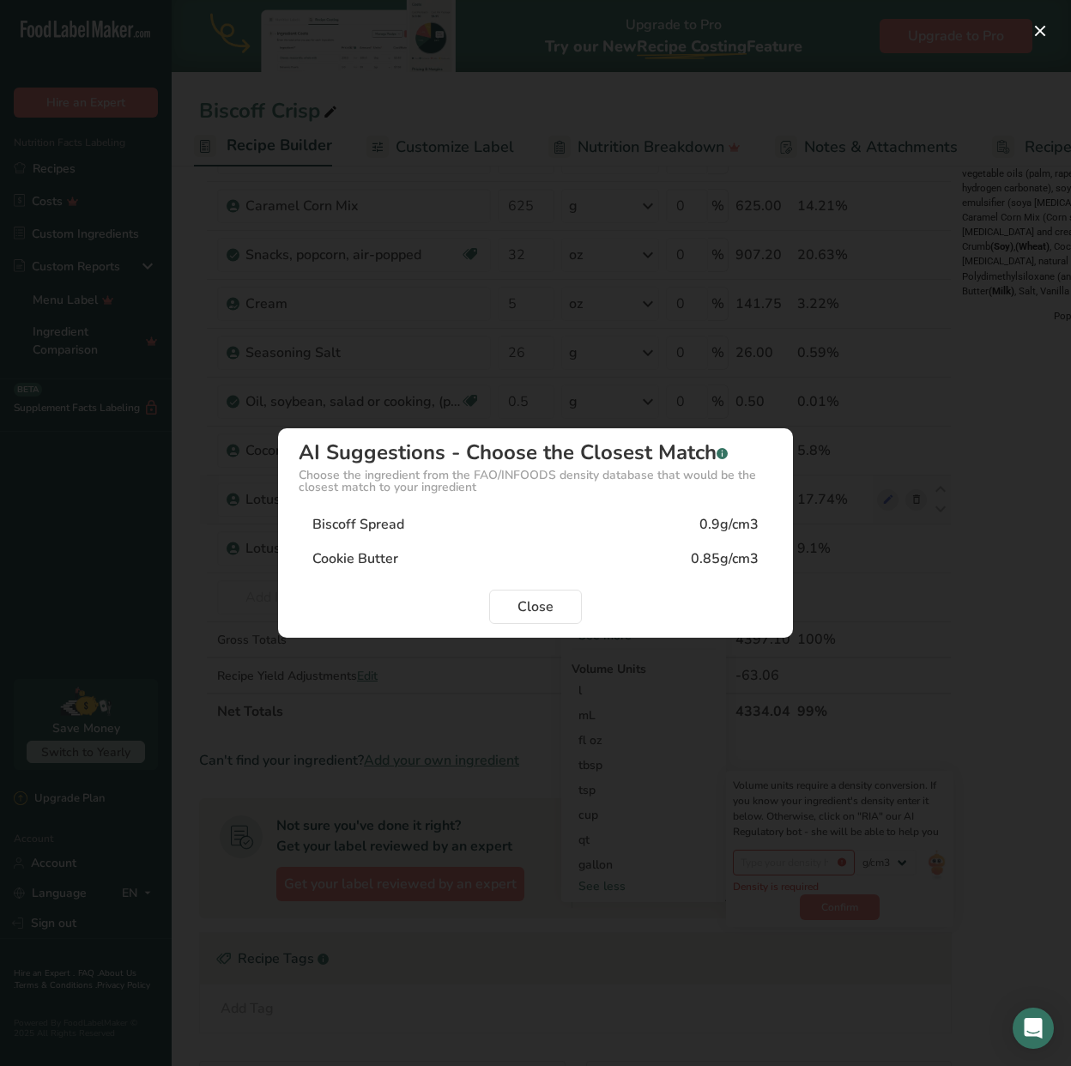
click at [591, 521] on div "Biscoff Spread 0.9g/cm3" at bounding box center [536, 524] width 474 height 34
type input "0.9"
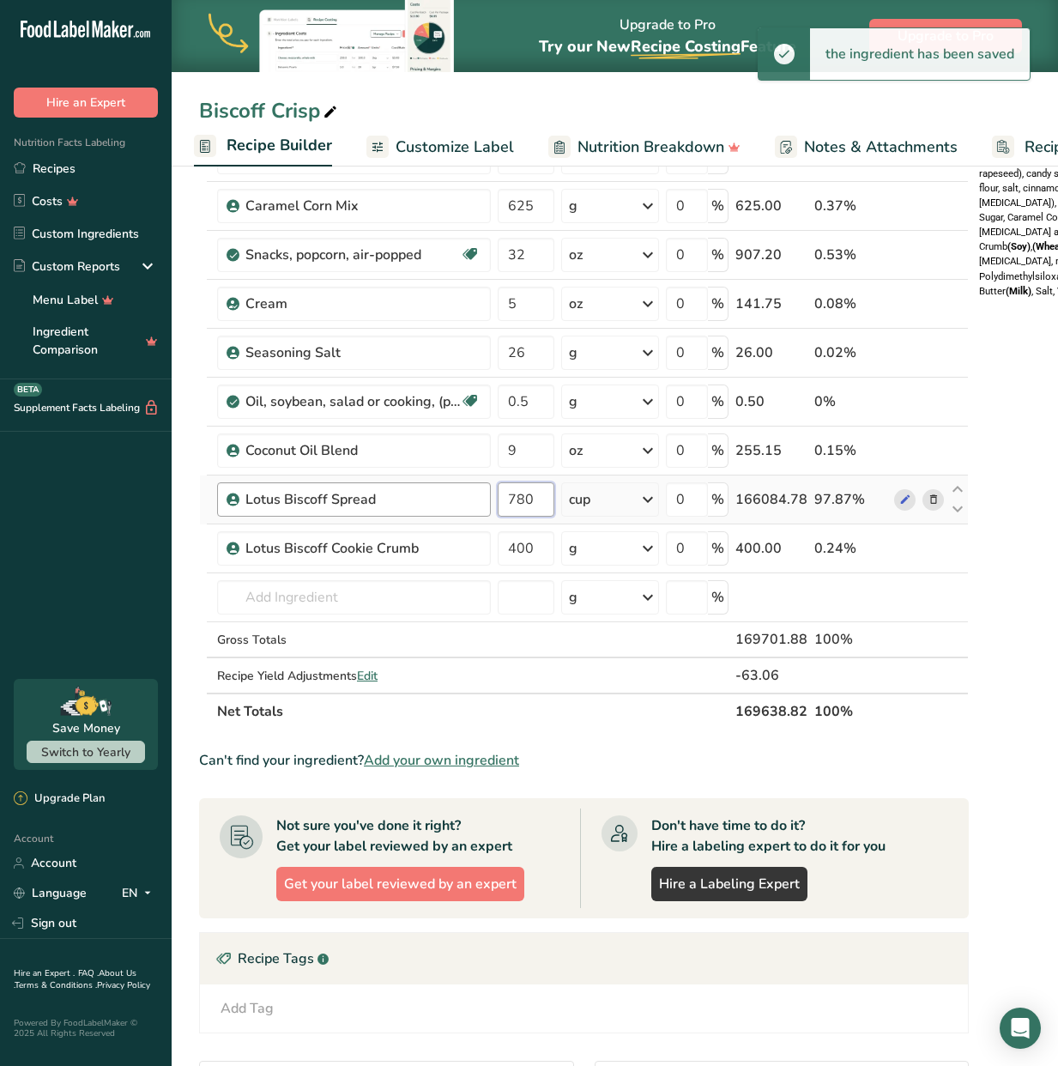
drag, startPoint x: 546, startPoint y: 497, endPoint x: 456, endPoint y: 491, distance: 89.4
click at [456, 491] on tr "Lotus Biscoff Spread 780 cup Weight Units g kg mg See more Volume Units l Volum…" at bounding box center [584, 499] width 768 height 49
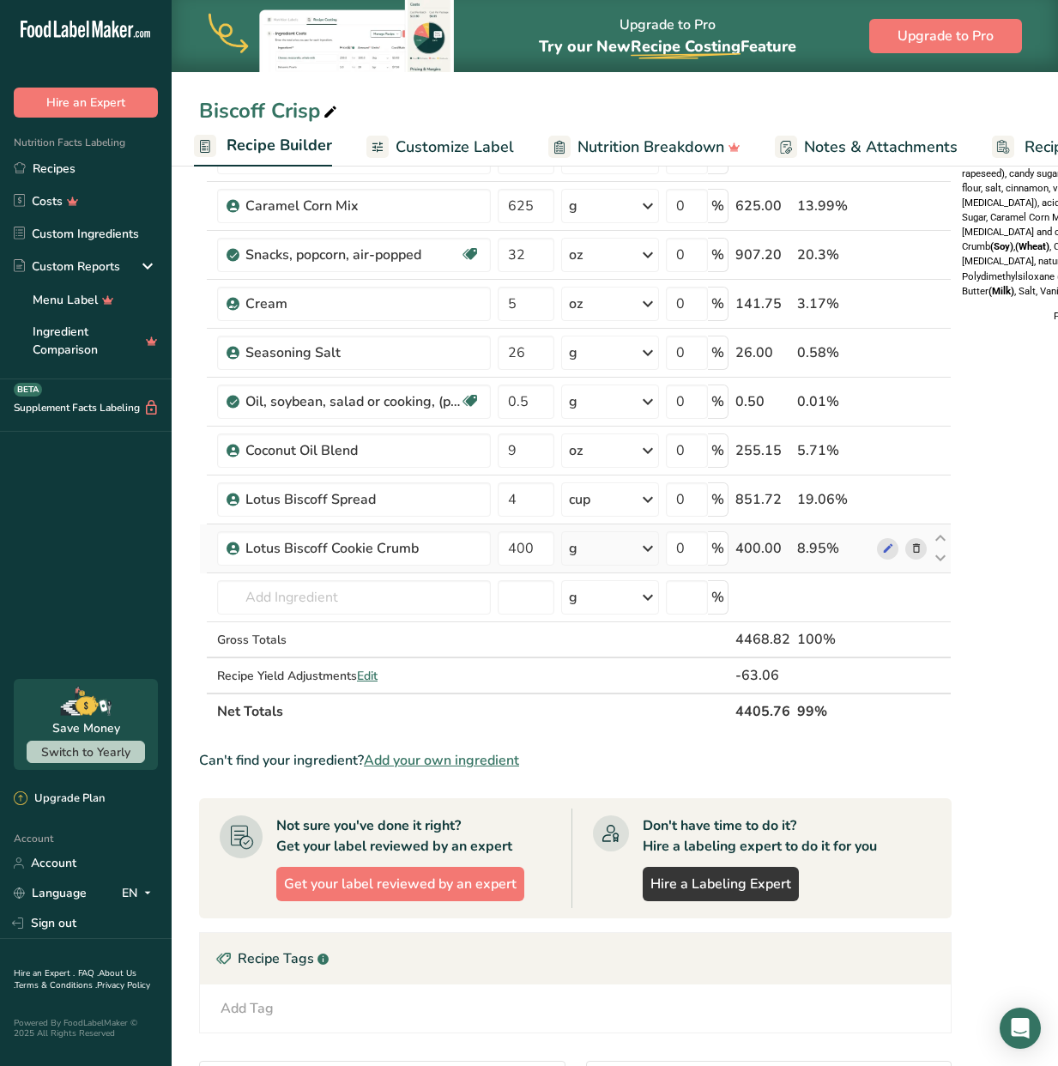
click at [594, 553] on div "Ingredient * Amount * Unit * Waste * .a-a{fill:#347362;}.b-a{fill:#fff;} Grams …" at bounding box center [575, 339] width 752 height 780
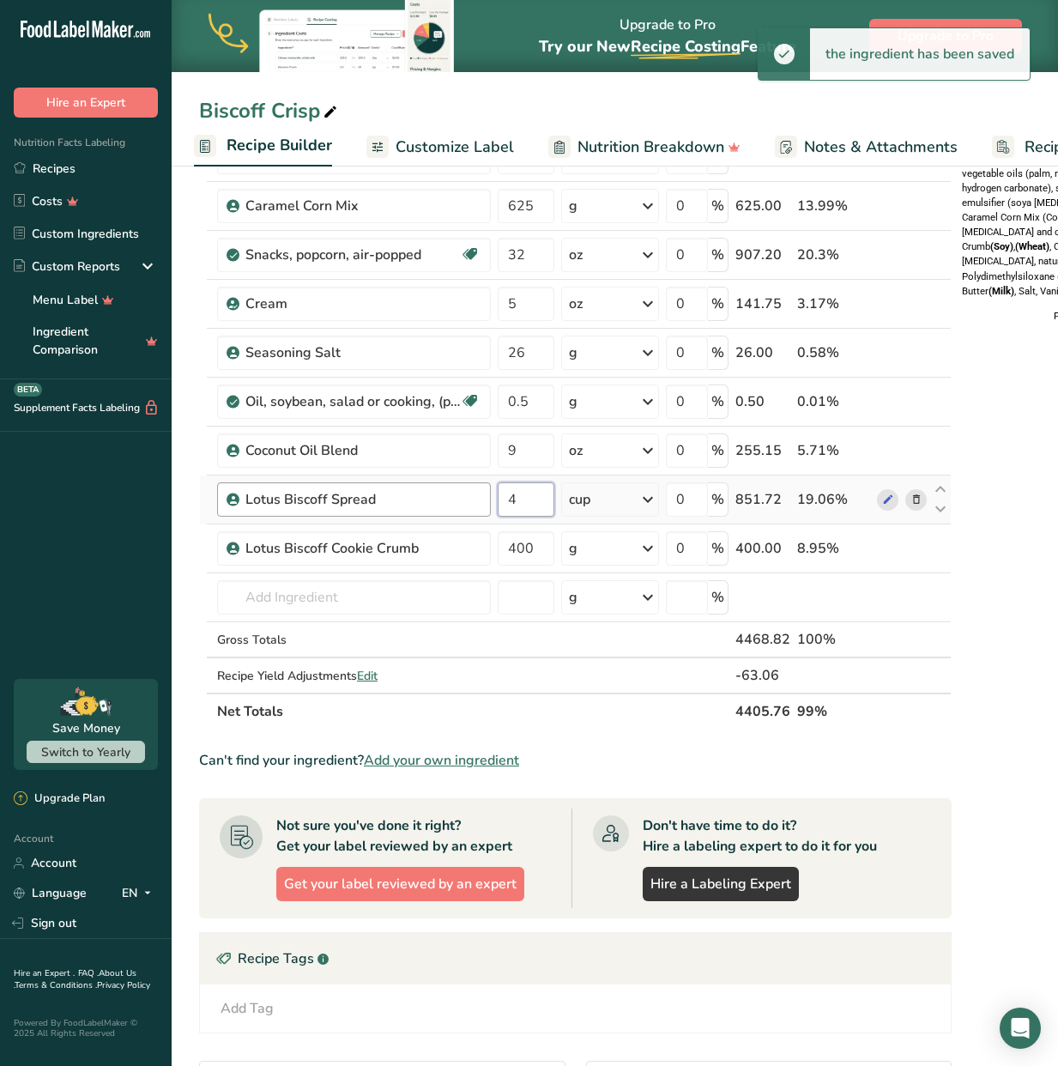
drag, startPoint x: 512, startPoint y: 499, endPoint x: 490, endPoint y: 502, distance: 22.5
click at [490, 502] on tr "Lotus Biscoff Spread 4 cup Weight Units g kg mg See more Volume Units l Volume …" at bounding box center [575, 499] width 751 height 49
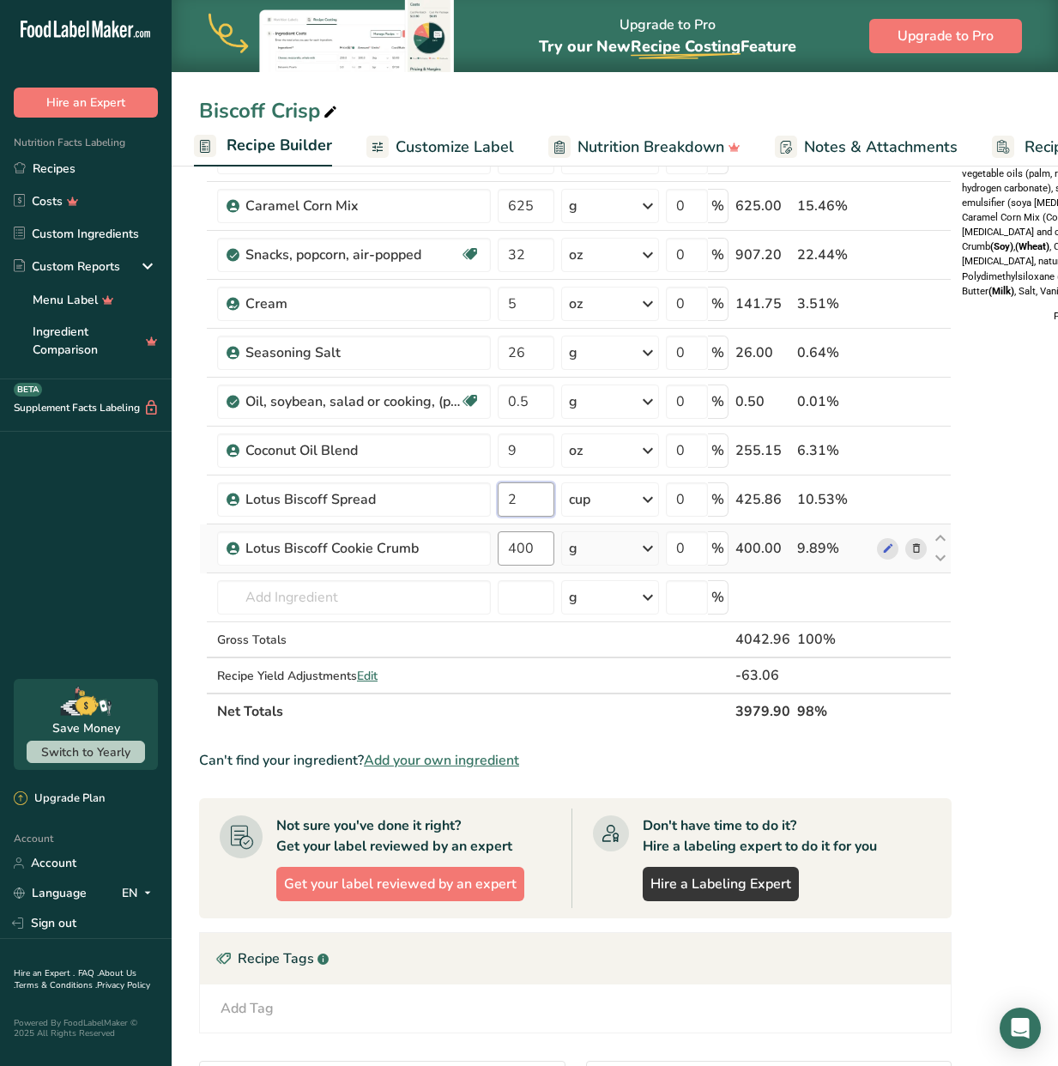
type input "2"
click at [528, 554] on div "Ingredient * Amount * Unit * Waste * .a-a{fill:#347362;}.b-a{fill:#fff;} Grams …" at bounding box center [575, 339] width 752 height 780
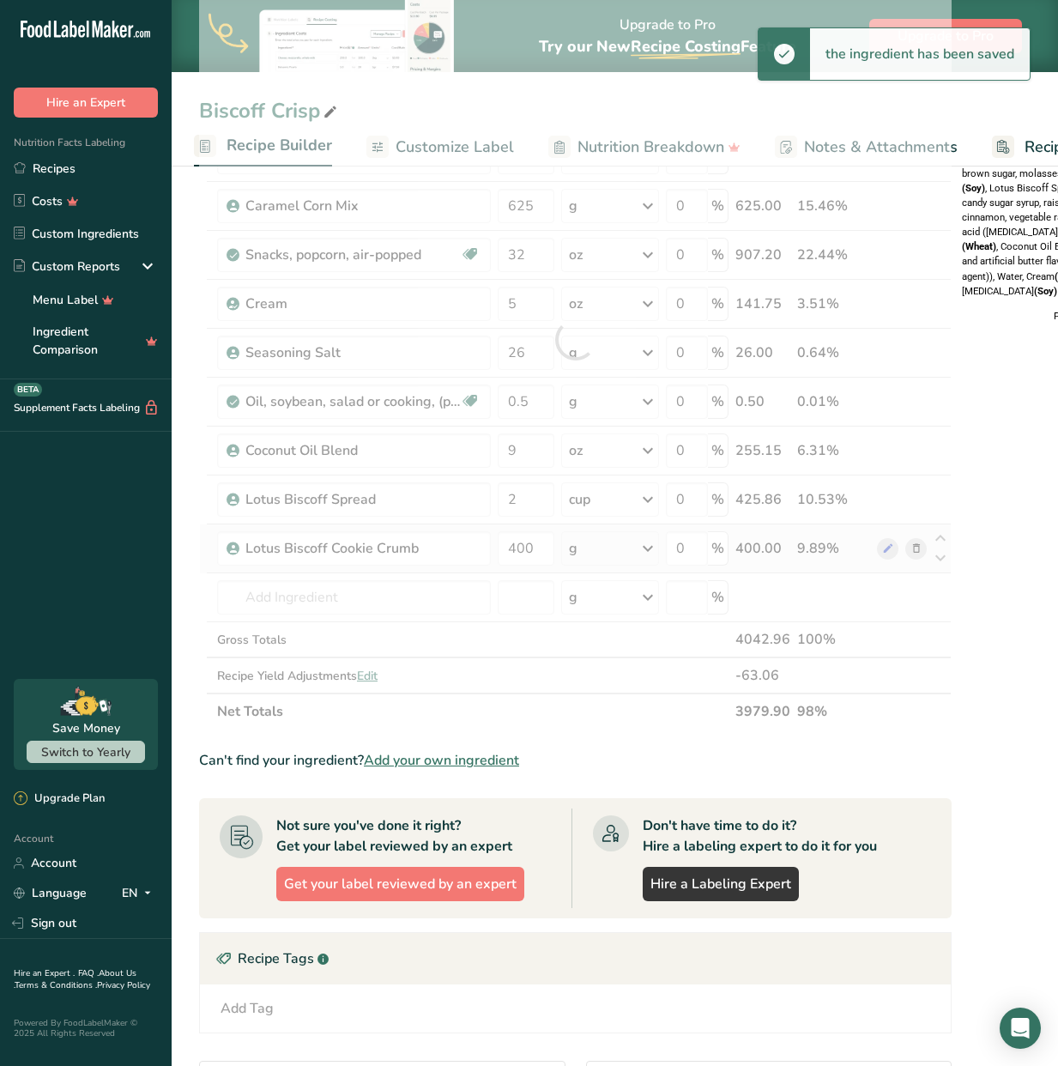
click at [609, 548] on div "Ingredient * Amount * Unit * Waste * .a-a{fill:#347362;}.b-a{fill:#fff;} Grams …" at bounding box center [575, 339] width 752 height 780
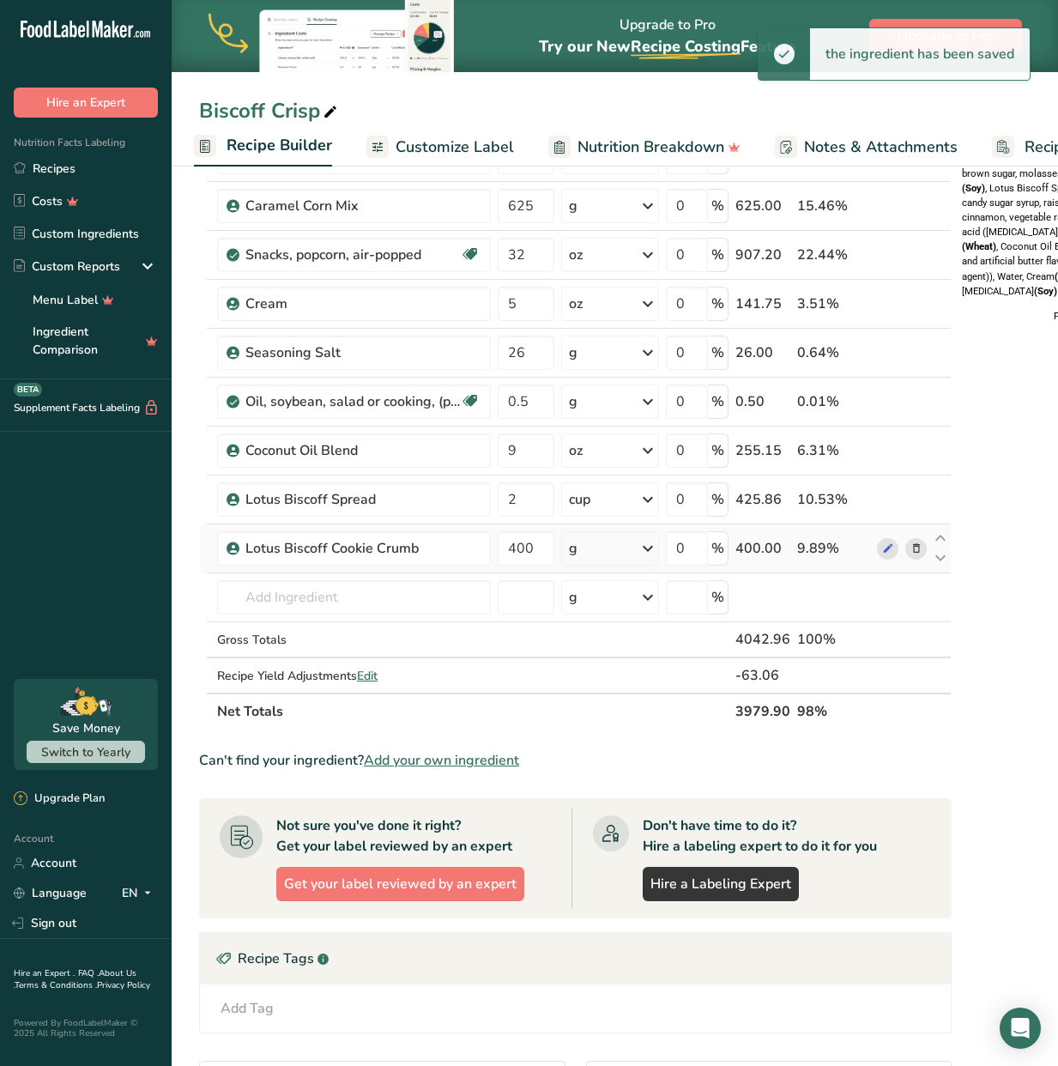
click at [623, 545] on div "g" at bounding box center [610, 548] width 98 height 34
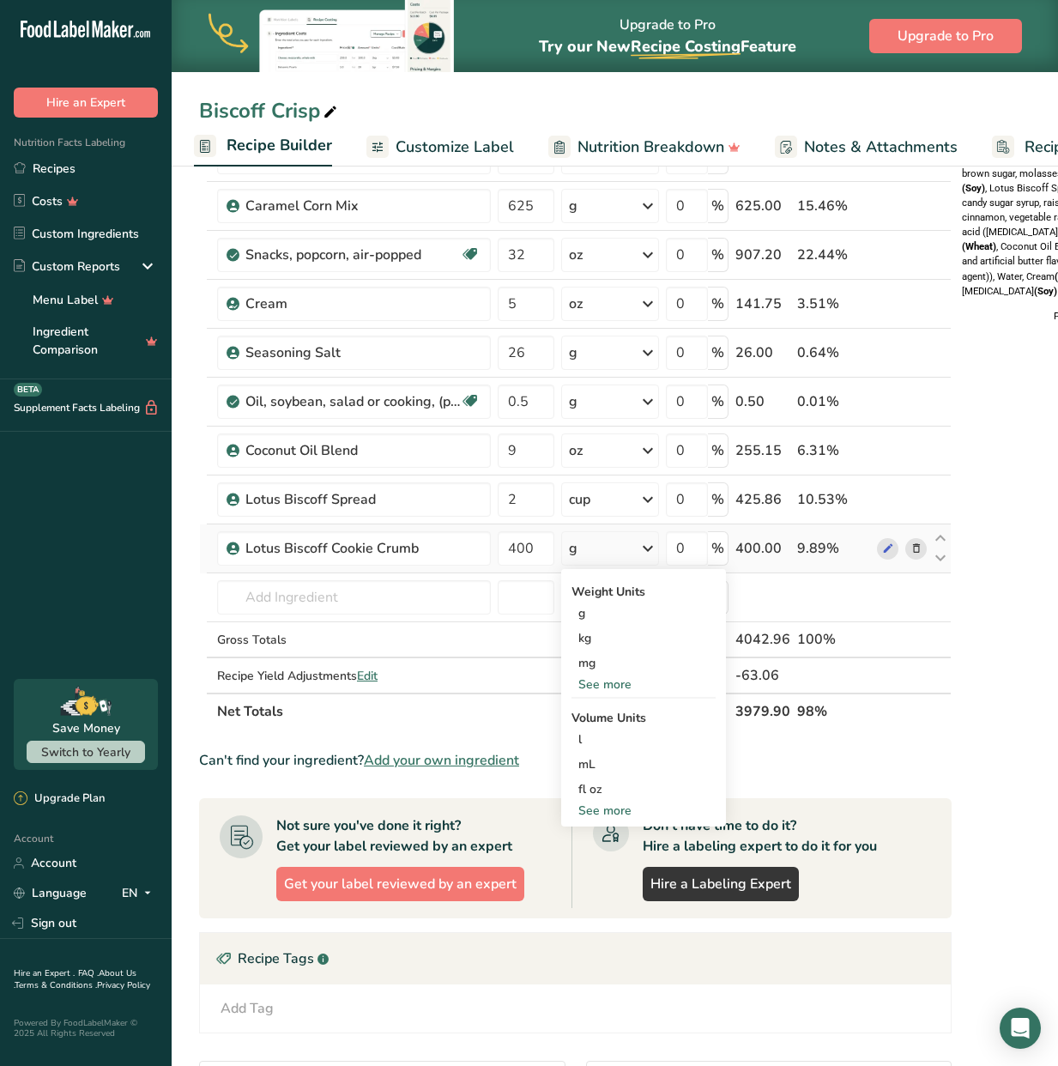
click at [615, 683] on div "See more" at bounding box center [643, 684] width 144 height 18
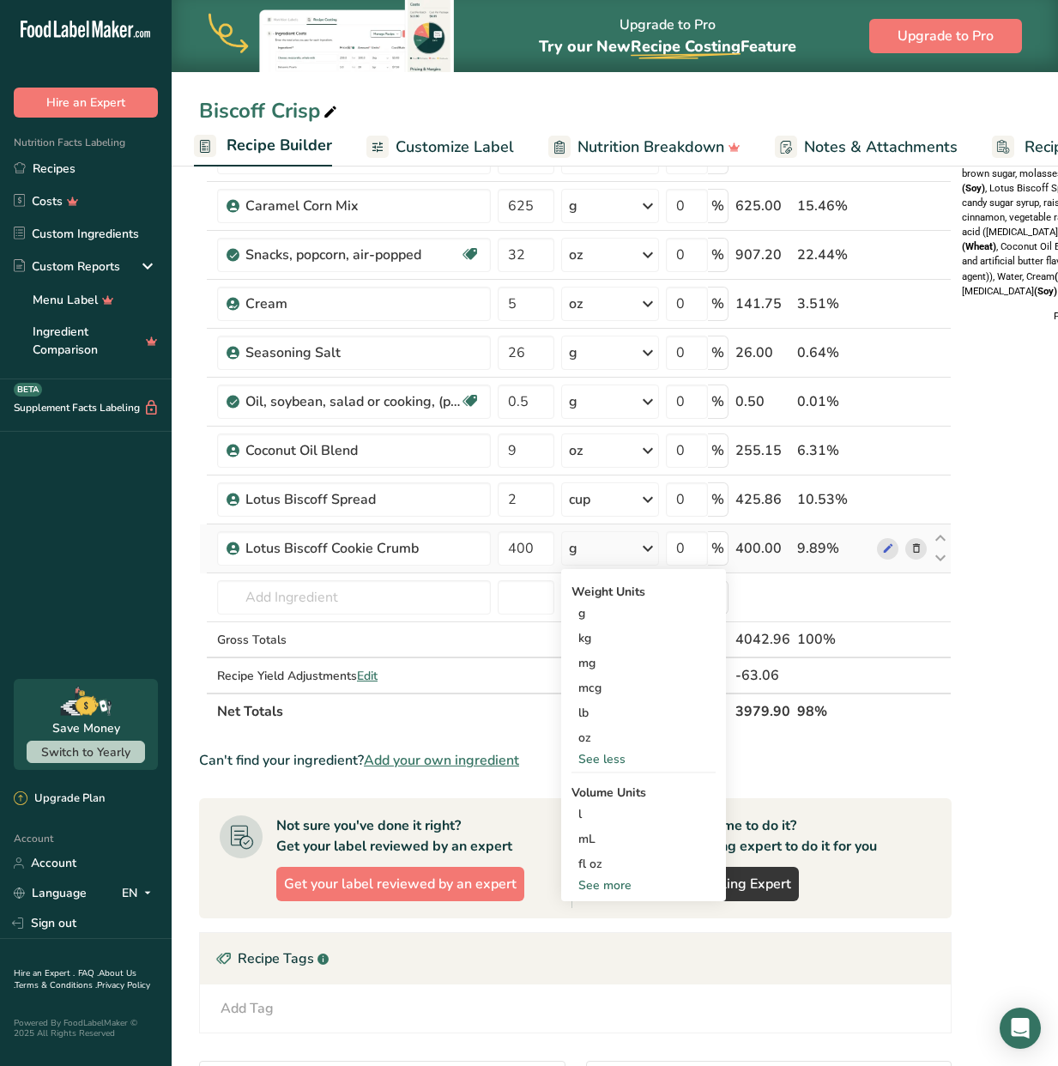
click at [612, 884] on div "See more" at bounding box center [643, 885] width 144 height 18
select select "22"
click at [605, 932] on div "cup" at bounding box center [643, 938] width 130 height 18
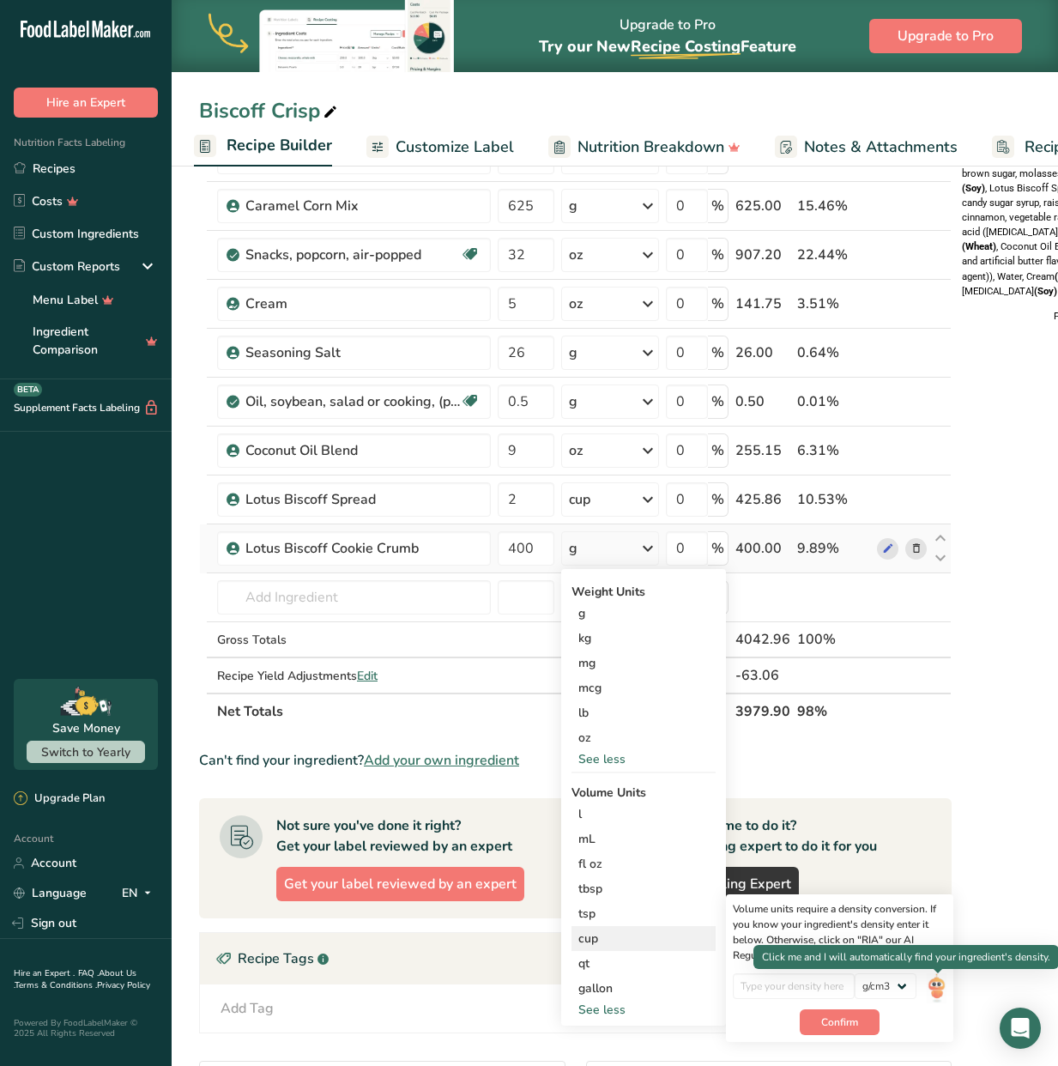
click at [934, 989] on img at bounding box center [936, 988] width 19 height 30
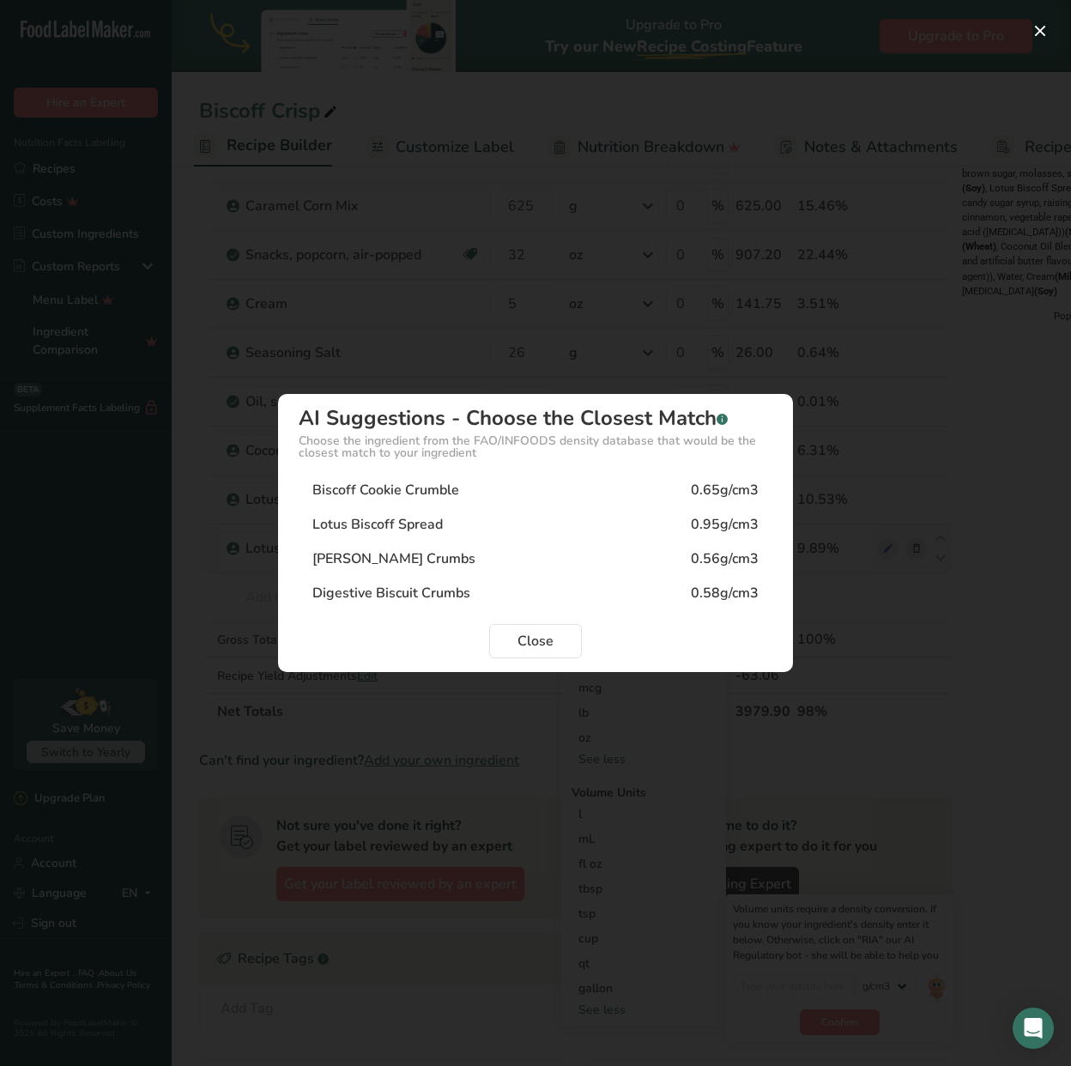
click at [480, 487] on div "Biscoff Cookie Crumble 0.65g/cm3" at bounding box center [536, 490] width 474 height 34
type input "0.65"
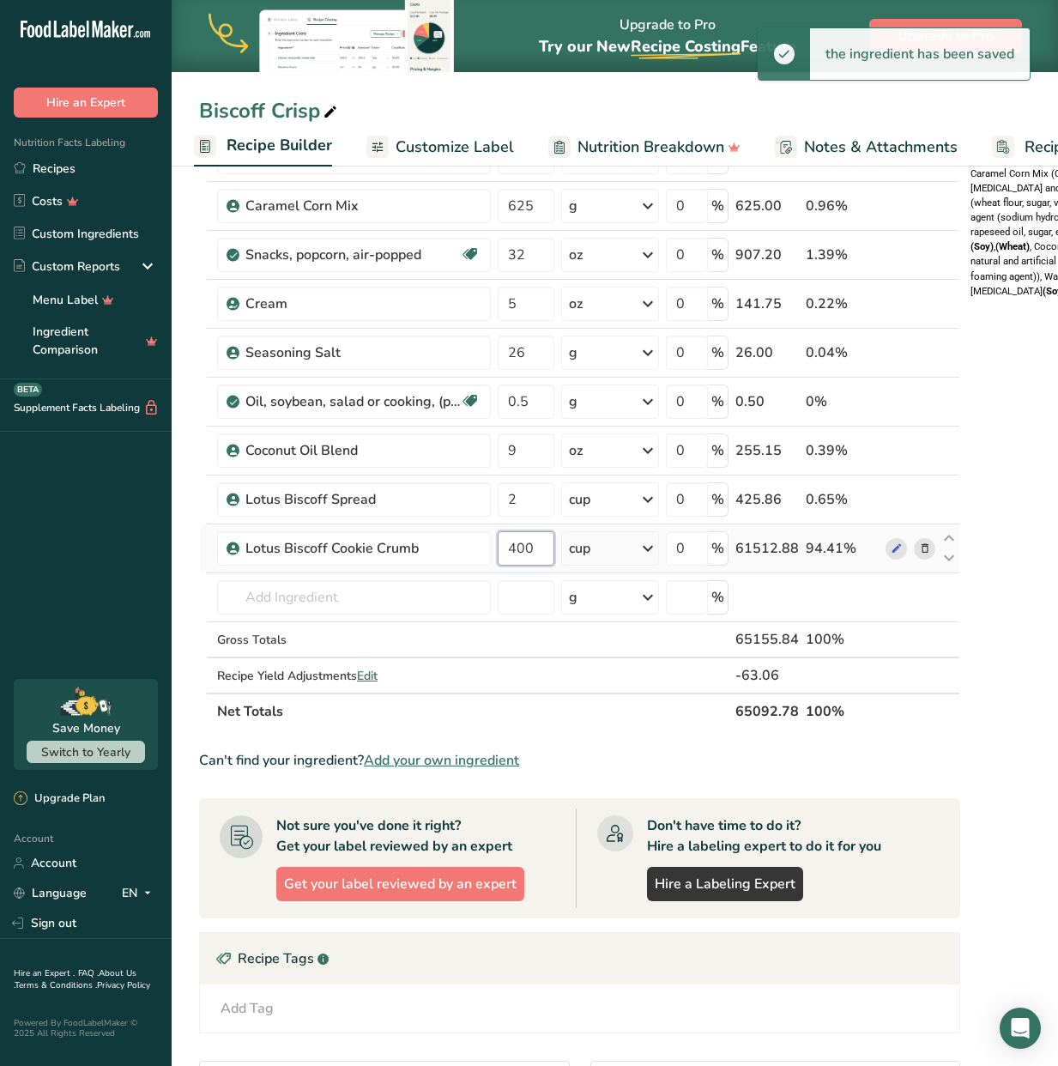
drag, startPoint x: 519, startPoint y: 544, endPoint x: 492, endPoint y: 542, distance: 27.5
click at [492, 542] on tr "Lotus Biscoff Cookie Crumb 400 cup Weight Units g kg mg mcg lb oz See less Volu…" at bounding box center [579, 548] width 759 height 49
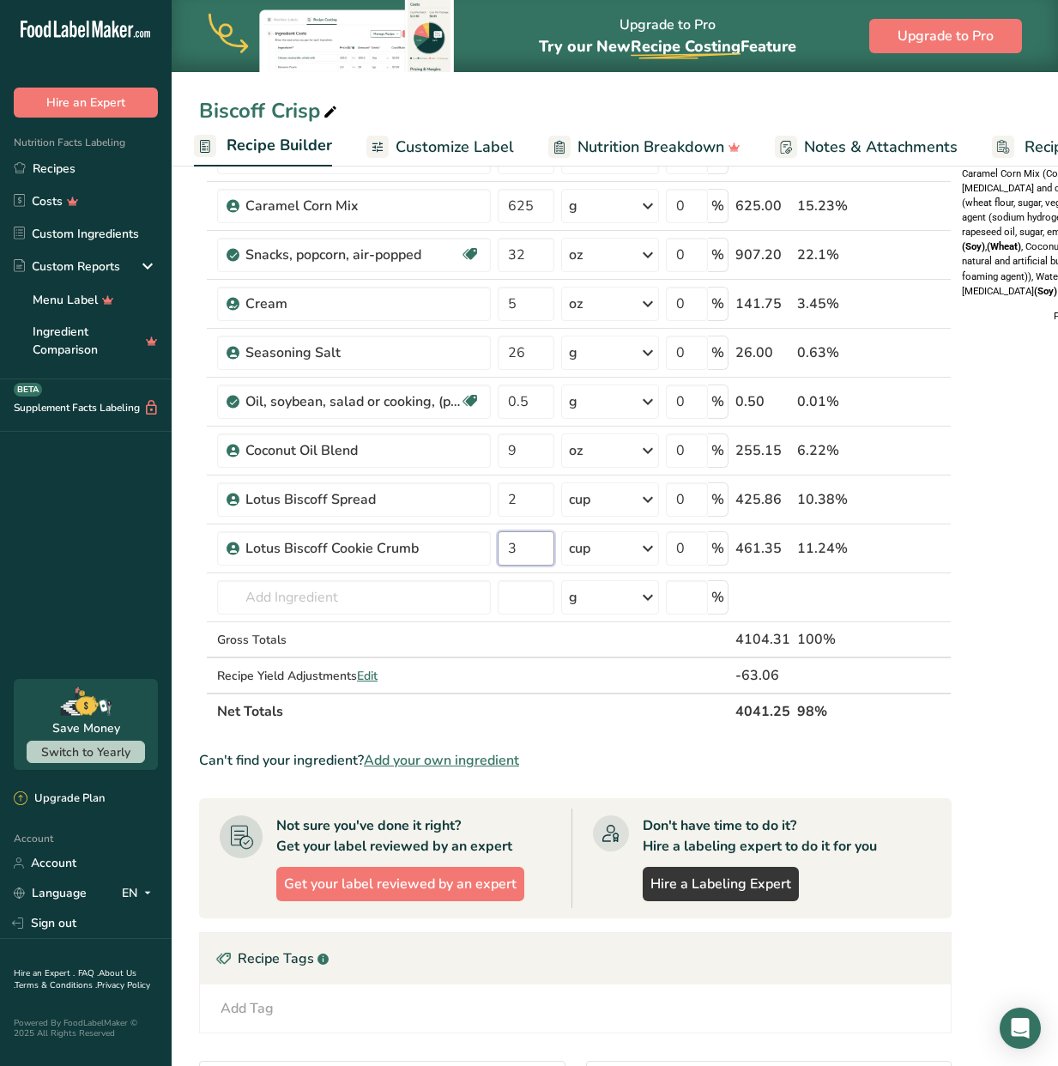
type input "3"
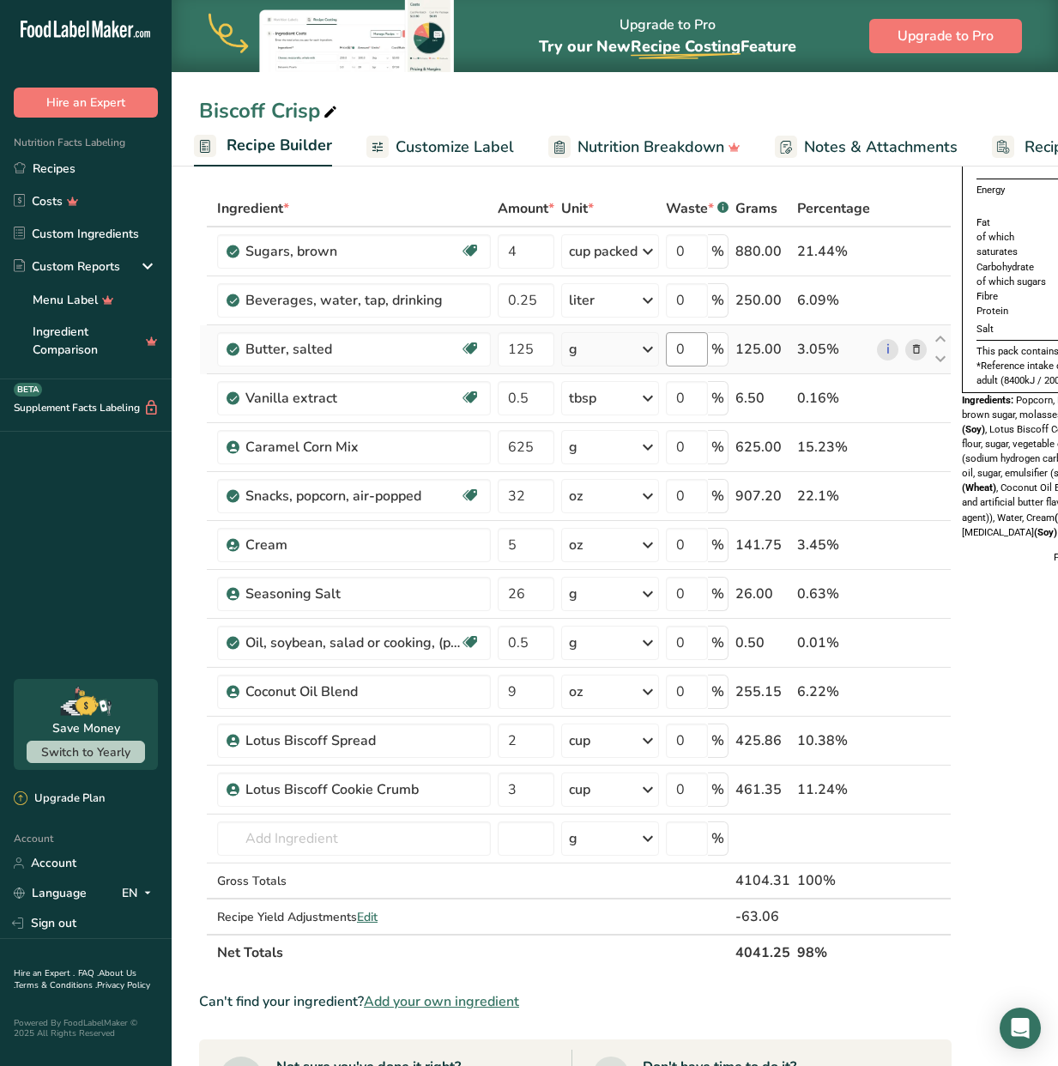
scroll to position [0, 0]
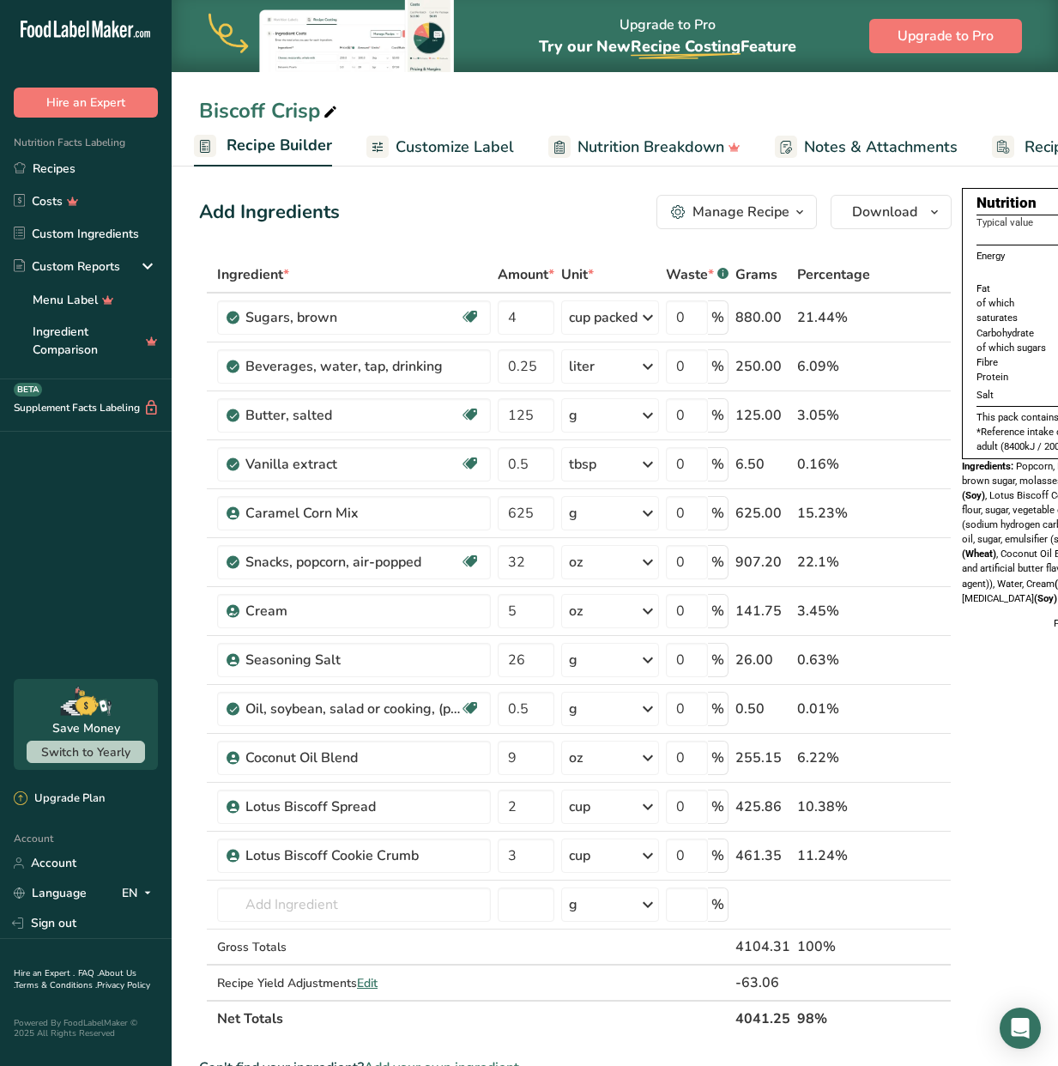
click at [646, 158] on link "Nutrition Breakdown" at bounding box center [644, 147] width 192 height 39
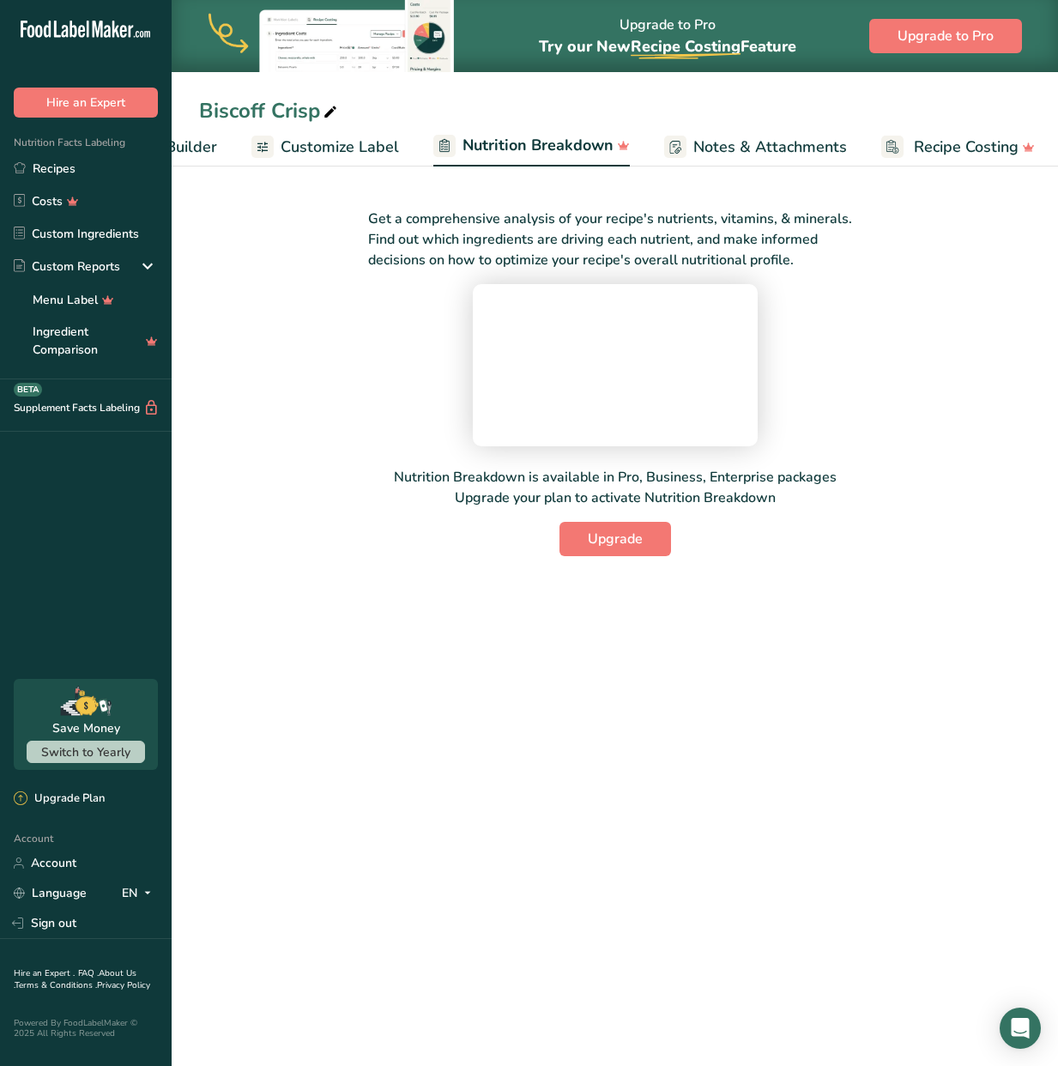
scroll to position [0, 281]
click at [334, 152] on span "Customize Label" at bounding box center [336, 147] width 118 height 23
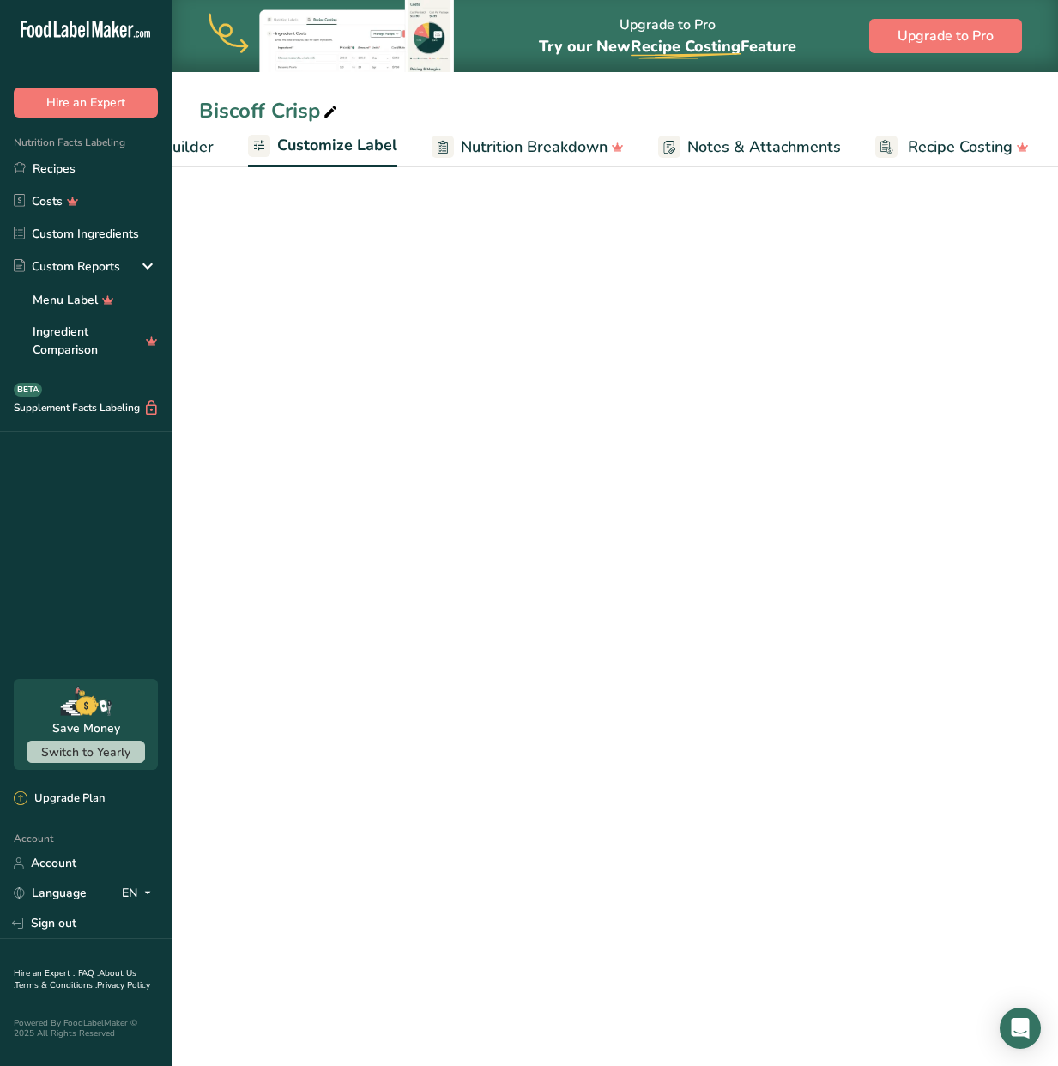
scroll to position [0, 280]
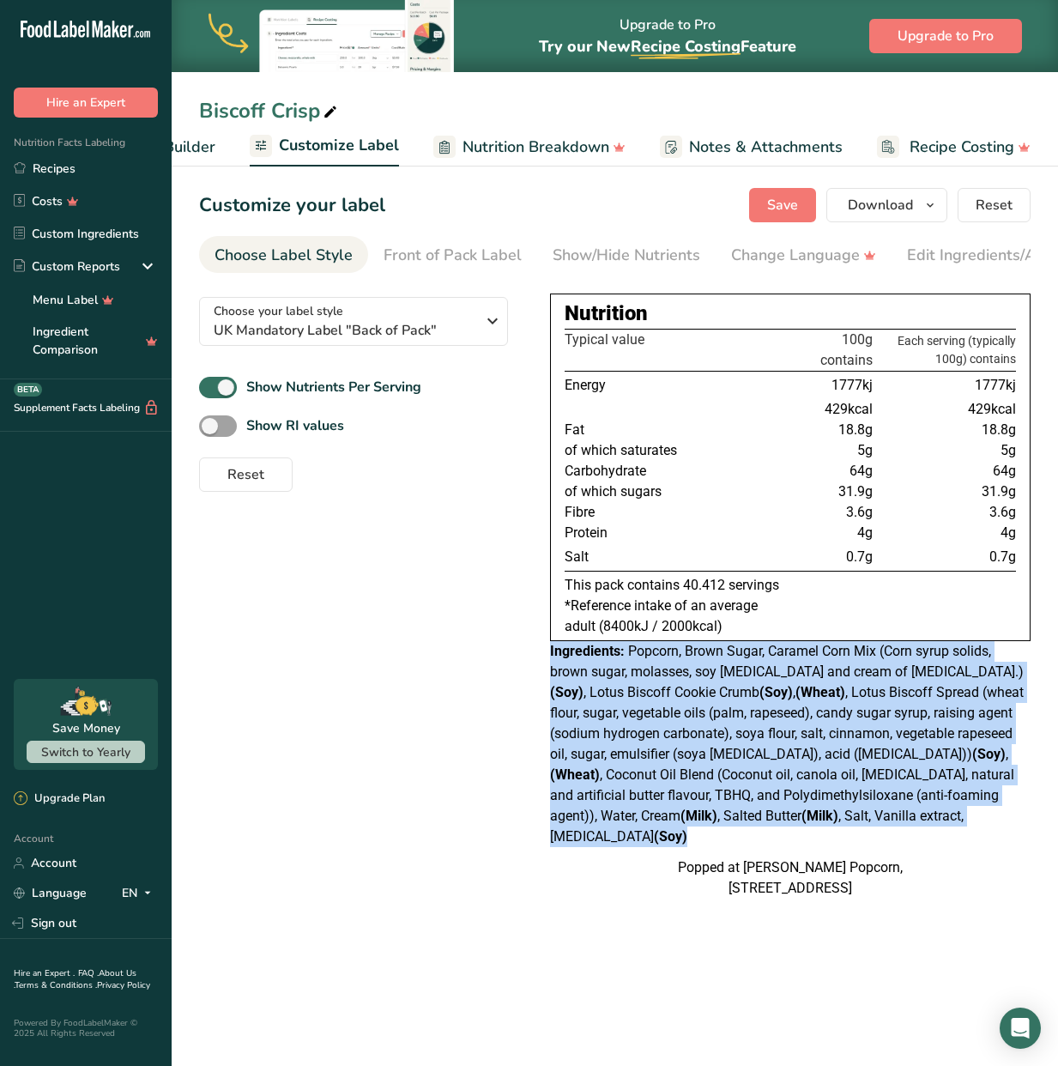
drag, startPoint x: 911, startPoint y: 823, endPoint x: 517, endPoint y: 656, distance: 428.4
click at [517, 656] on div "Choose your label style UK Mandatory Label "Back of Pack" USA (FDA) Standard FD…" at bounding box center [614, 595] width 831 height 625
copy div "Ingredients: Popcorn, Brown Sugar, Caramel Corn Mix (Corn syrup solids, brown s…"
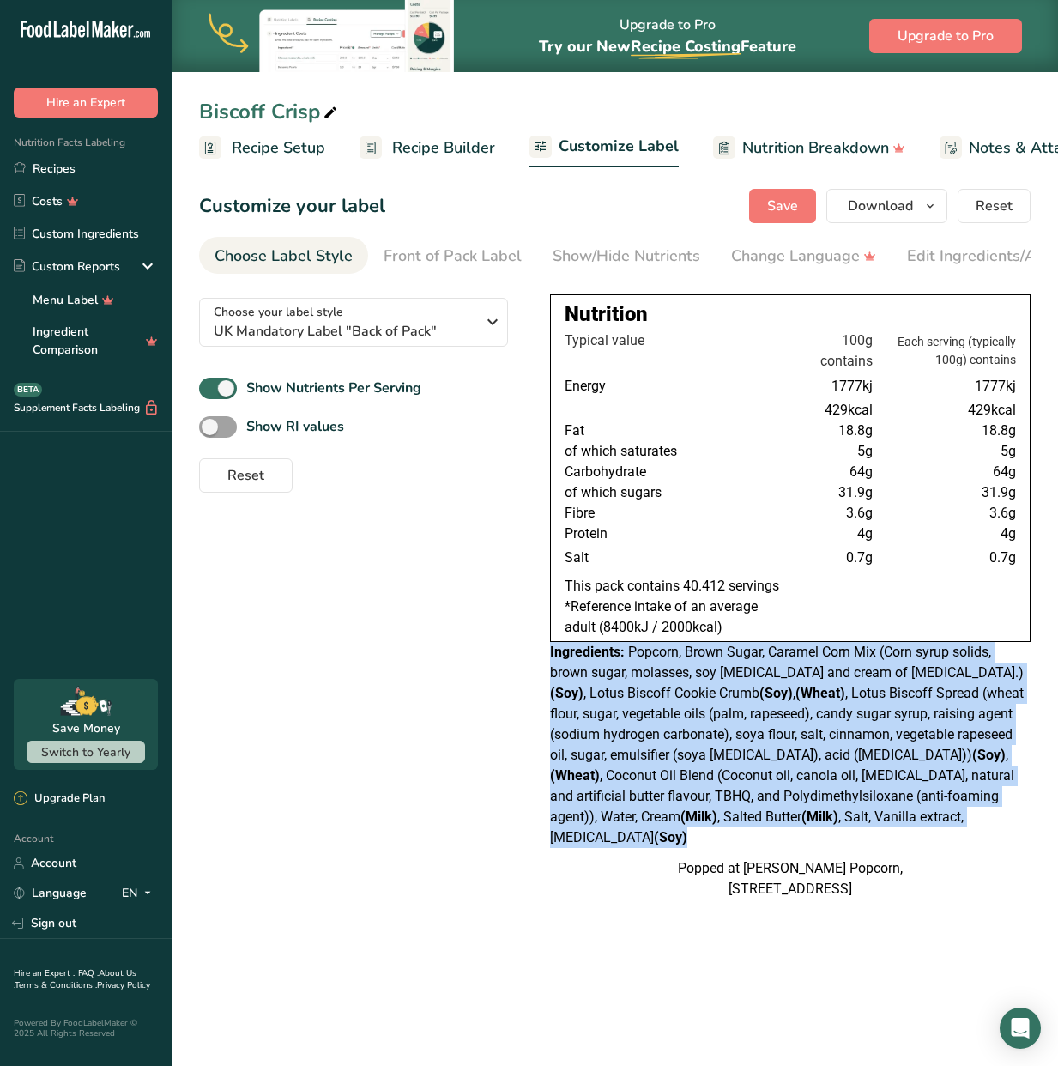
click at [427, 154] on span "Recipe Builder" at bounding box center [443, 147] width 103 height 23
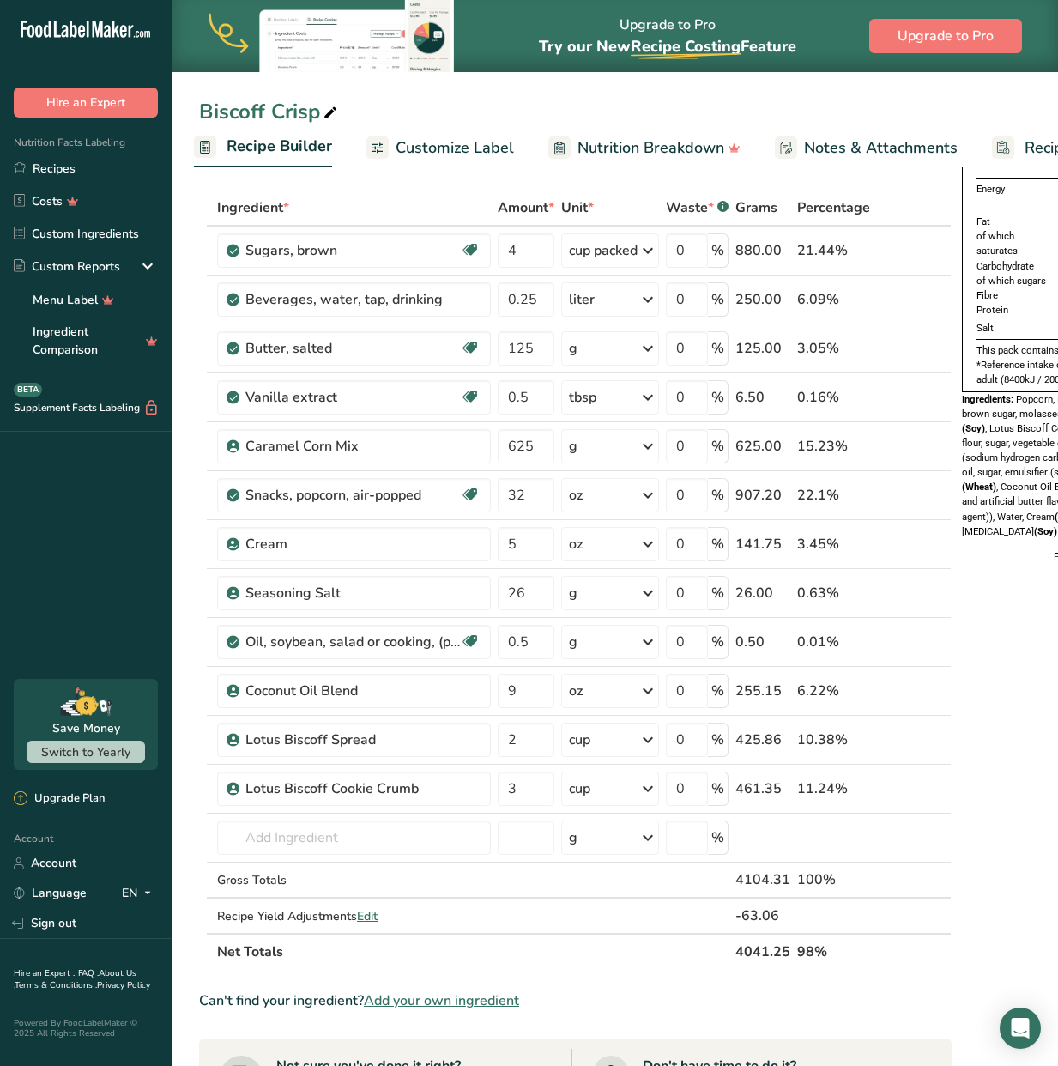
scroll to position [147, 0]
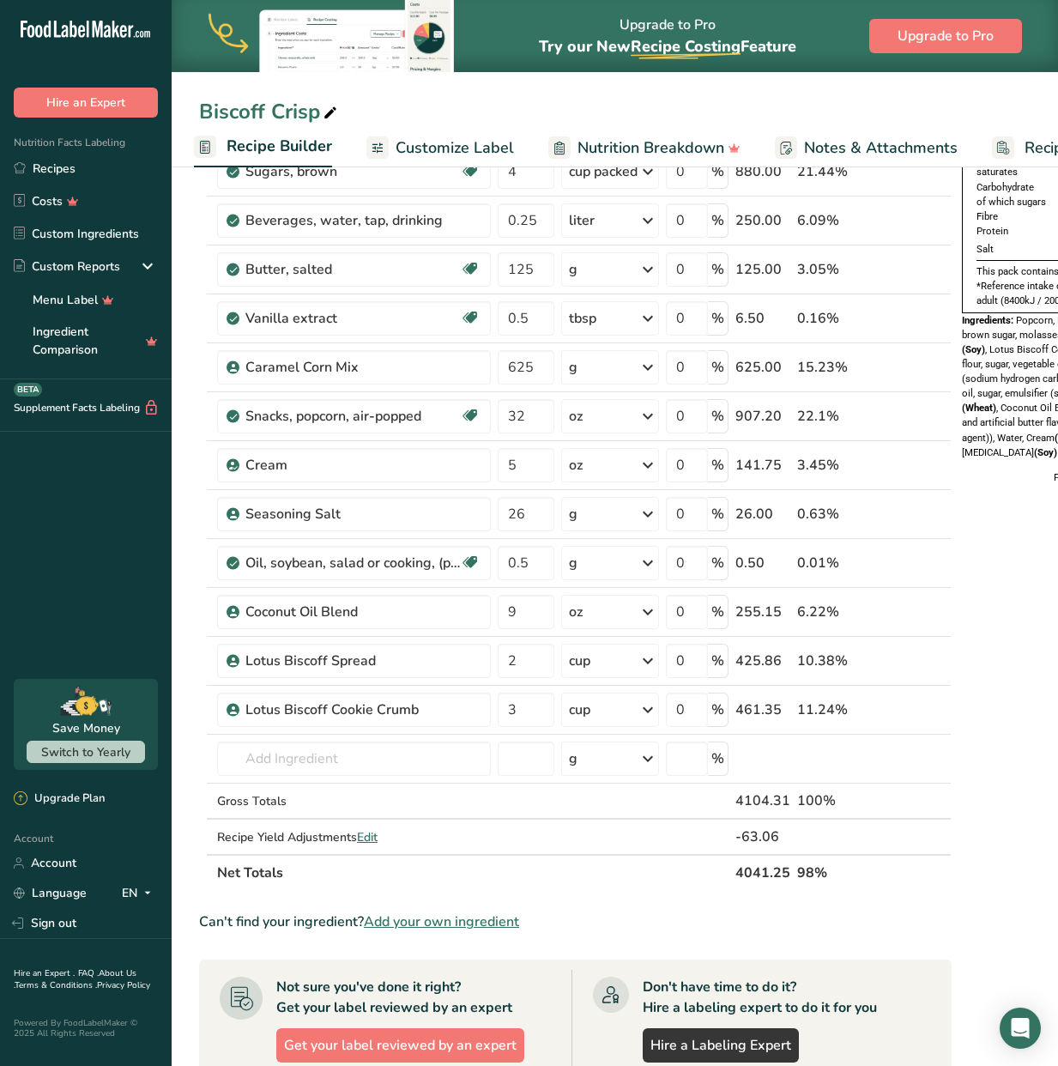
click at [283, 156] on span "Recipe Builder" at bounding box center [280, 146] width 106 height 23
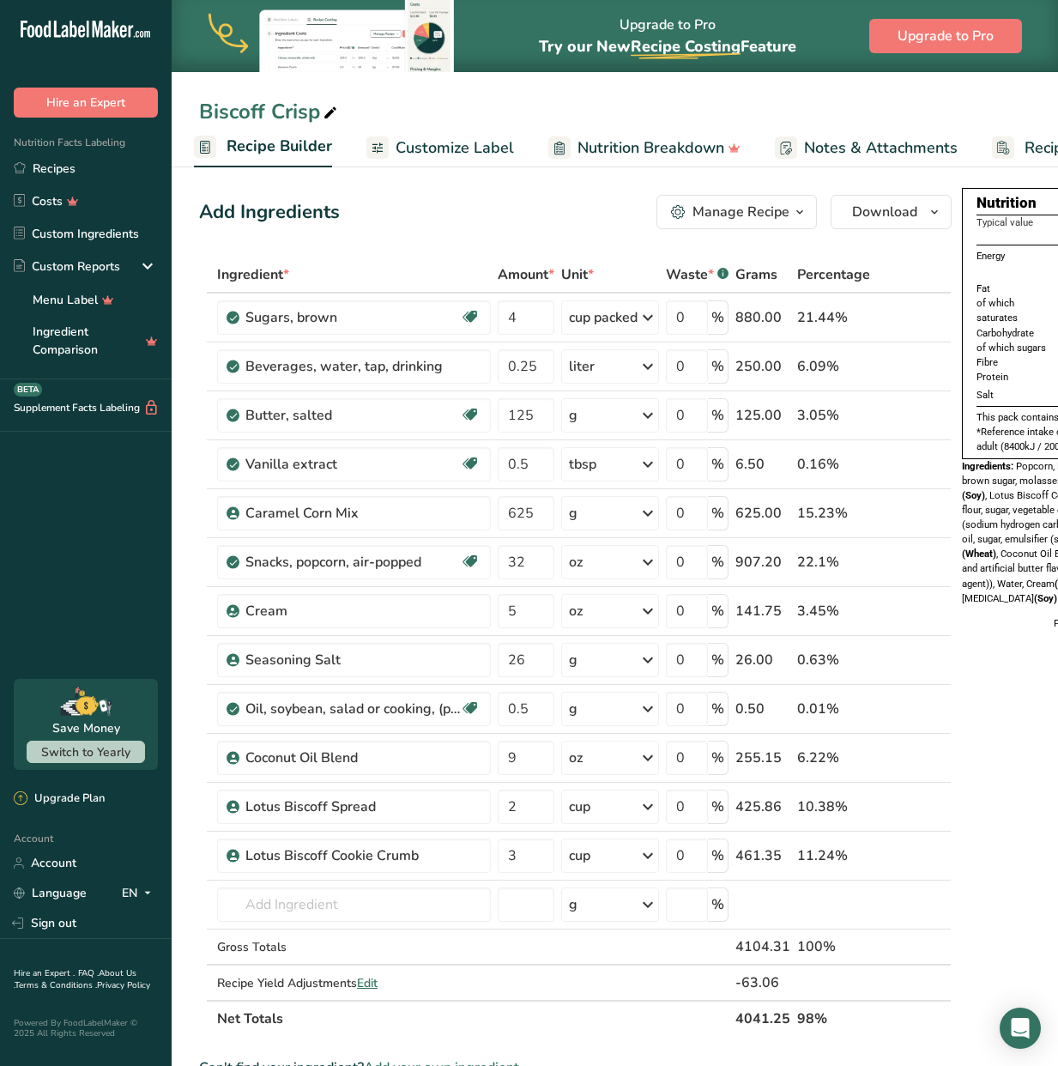
scroll to position [0, 0]
click at [248, 146] on span "Recipe Builder" at bounding box center [280, 146] width 106 height 23
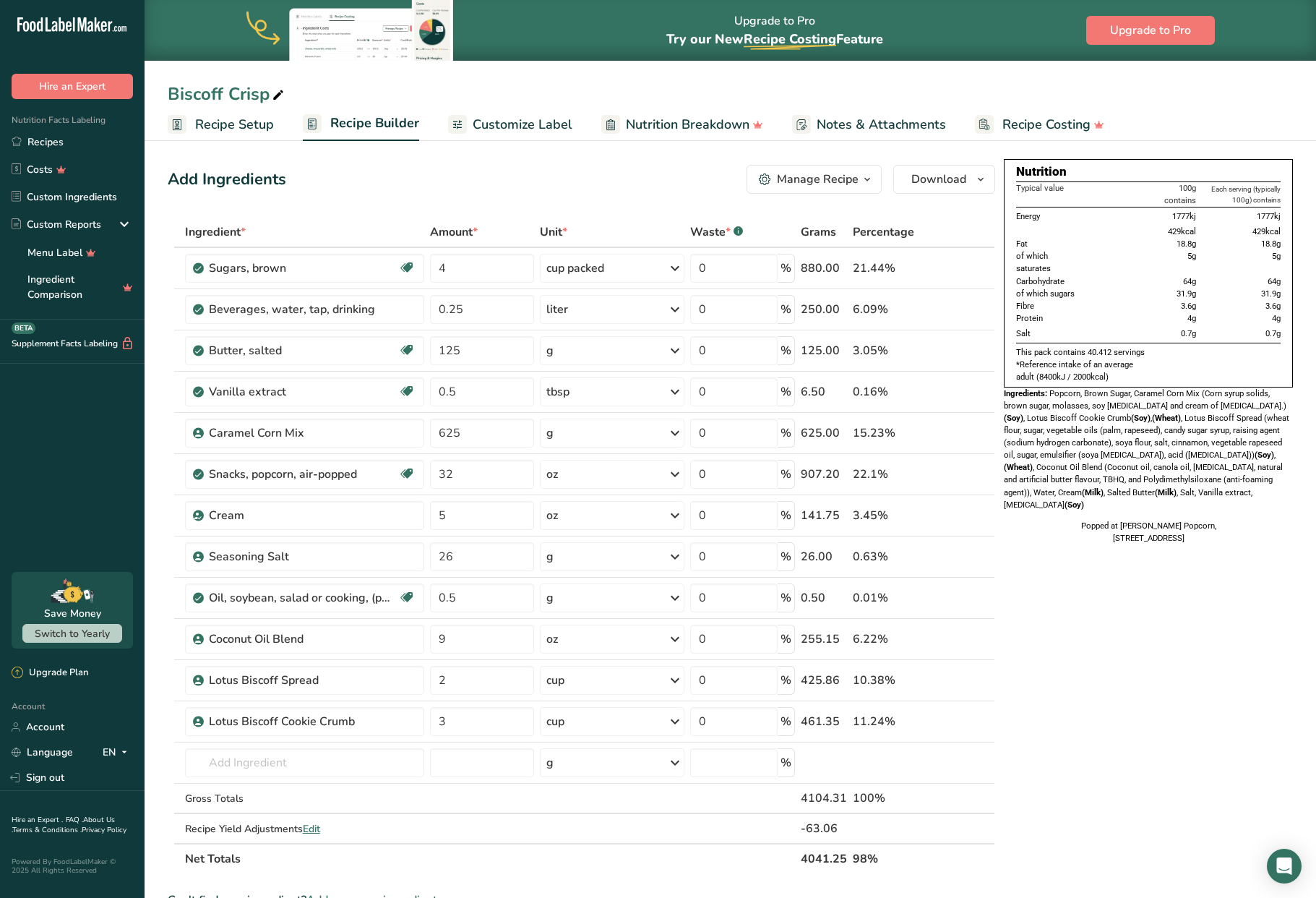
click at [247, 117] on span "Recipe Setup" at bounding box center [235, 124] width 79 height 19
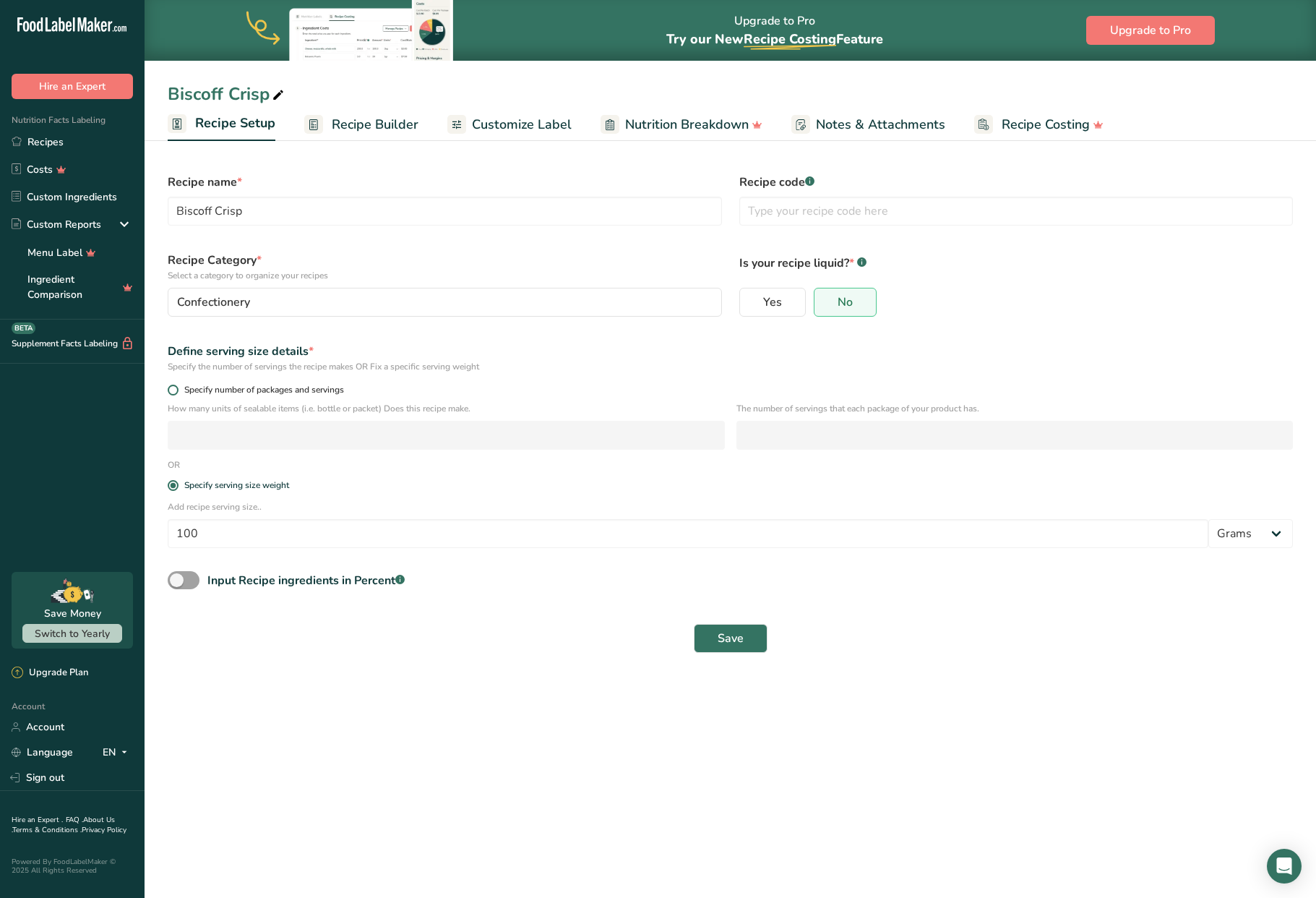
click at [224, 388] on span "Specify number of packages and servings" at bounding box center [261, 389] width 165 height 11
click at [177, 388] on input "Specify number of packages and servings" at bounding box center [172, 389] width 9 height 9
radio input "true"
radio input "false"
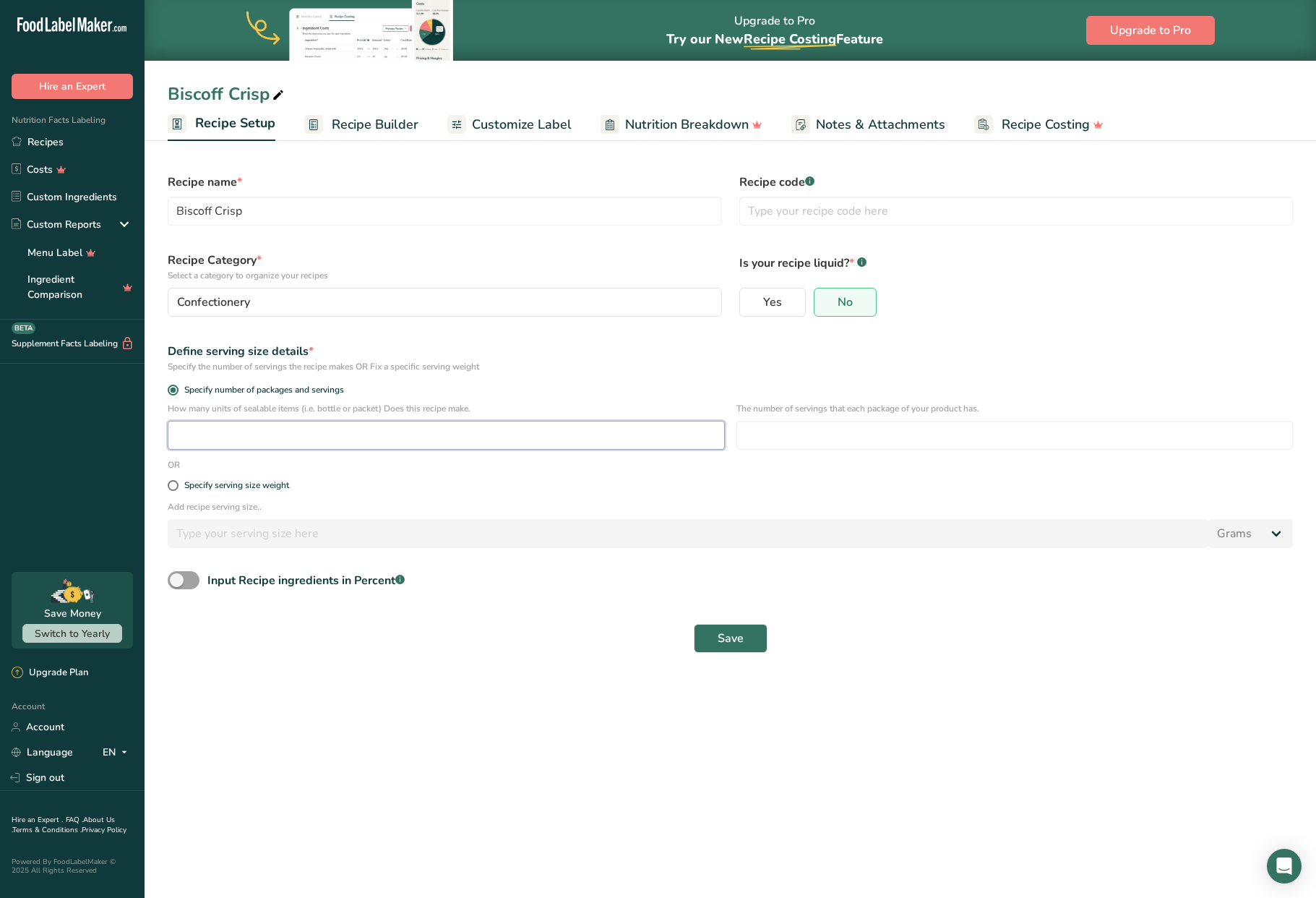
click at [242, 438] on input "number" at bounding box center [447, 435] width 558 height 29
type input "22.5"
click at [793, 436] on input "number" at bounding box center [1015, 435] width 558 height 29
type input "2"
click at [728, 631] on span "Save" at bounding box center [730, 638] width 26 height 18
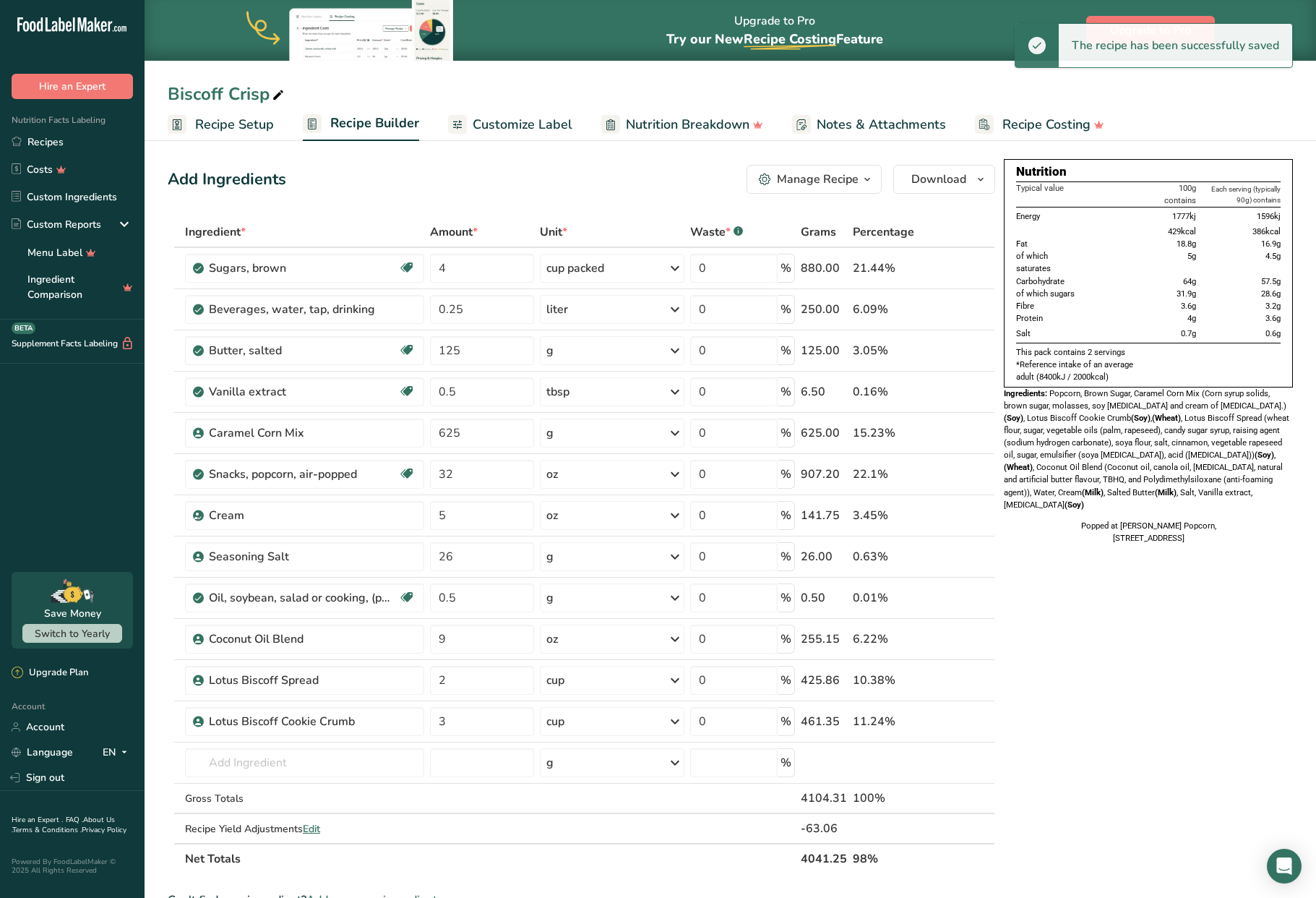
click at [489, 125] on span "Customize Label" at bounding box center [522, 124] width 99 height 19
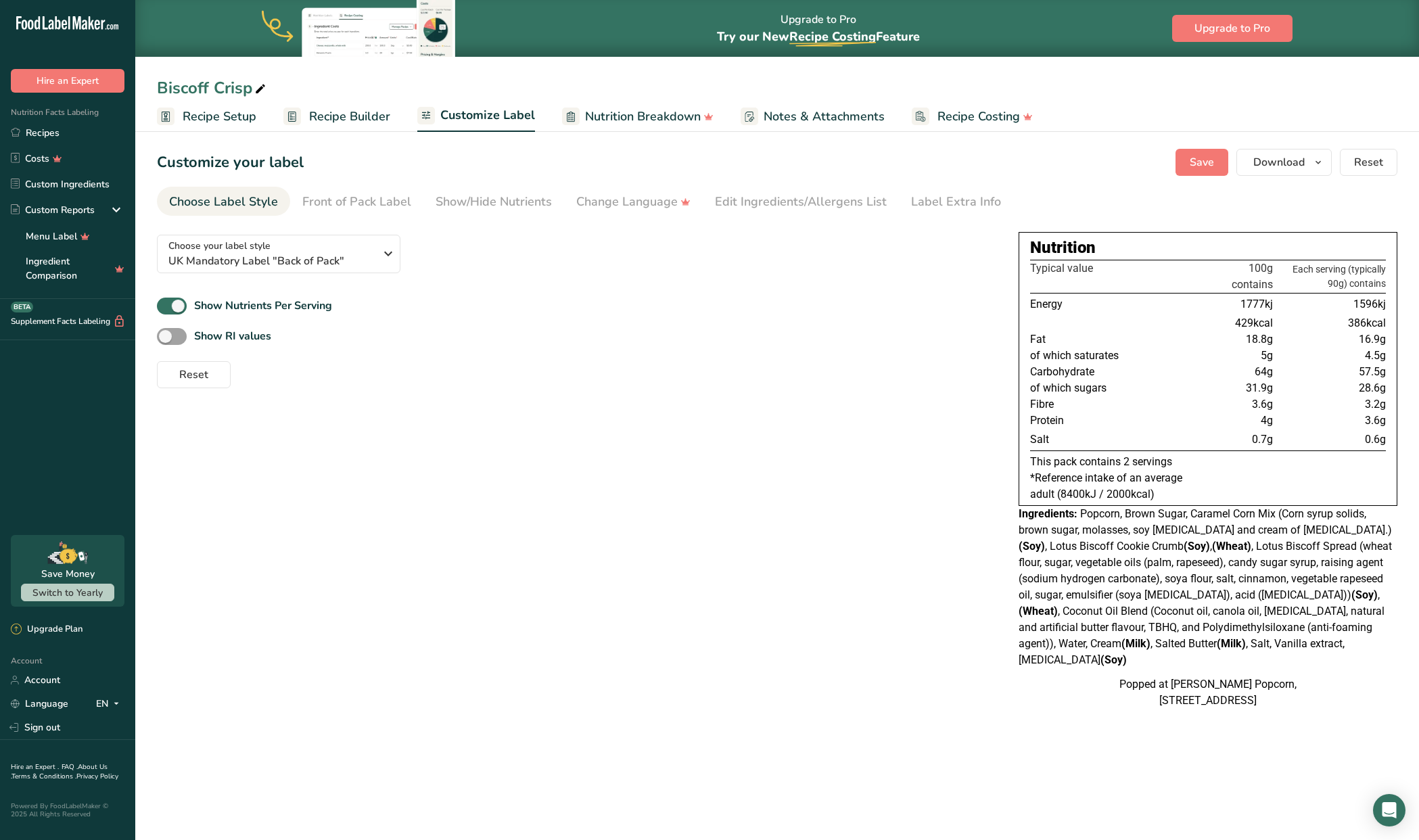
click at [341, 118] on span "Recipe Builder" at bounding box center [349, 116] width 81 height 18
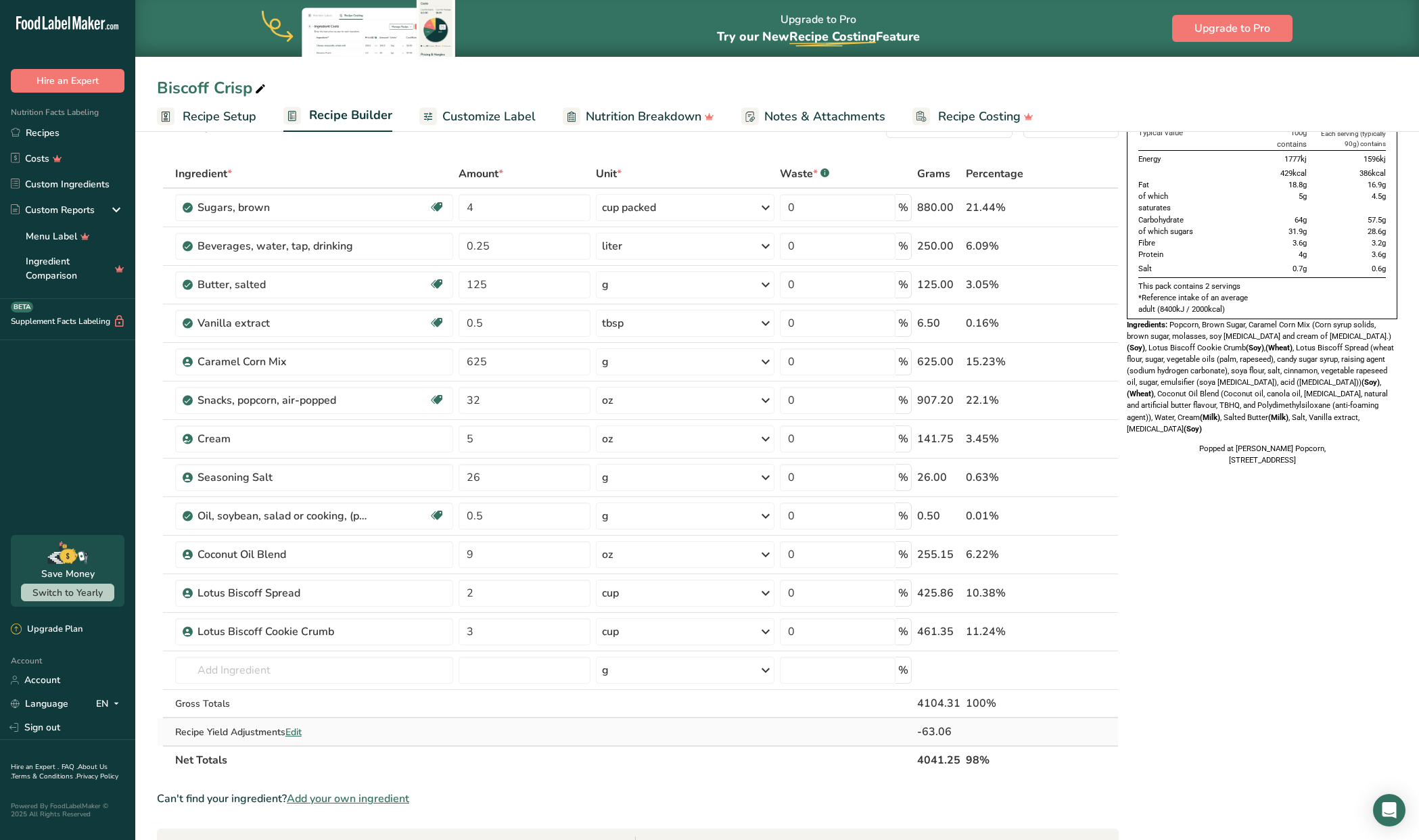
scroll to position [34, 0]
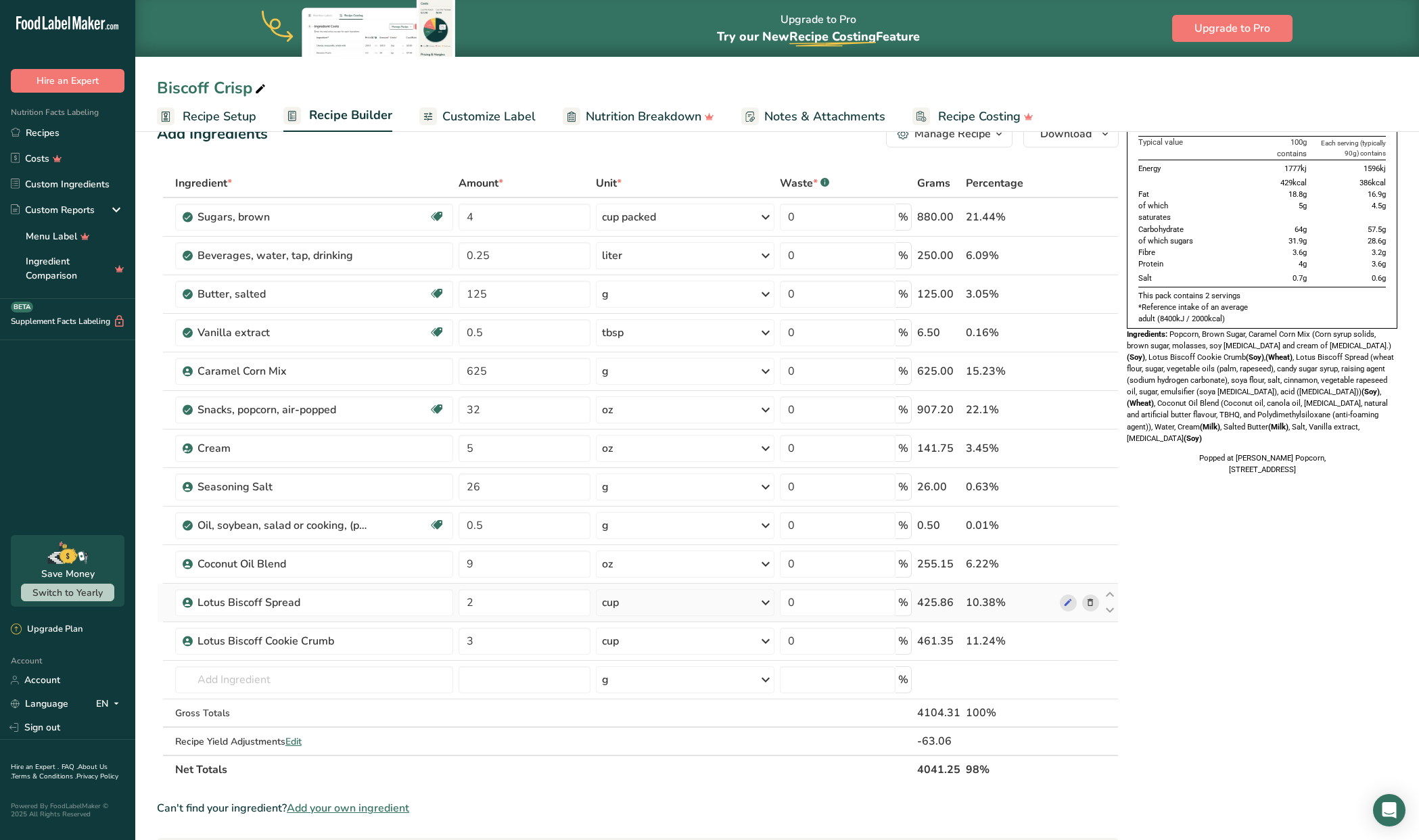
click at [674, 604] on div "cup" at bounding box center [685, 602] width 179 height 27
click at [643, 657] on div "g" at bounding box center [661, 653] width 114 height 20
click at [498, 602] on input "2" at bounding box center [524, 602] width 132 height 27
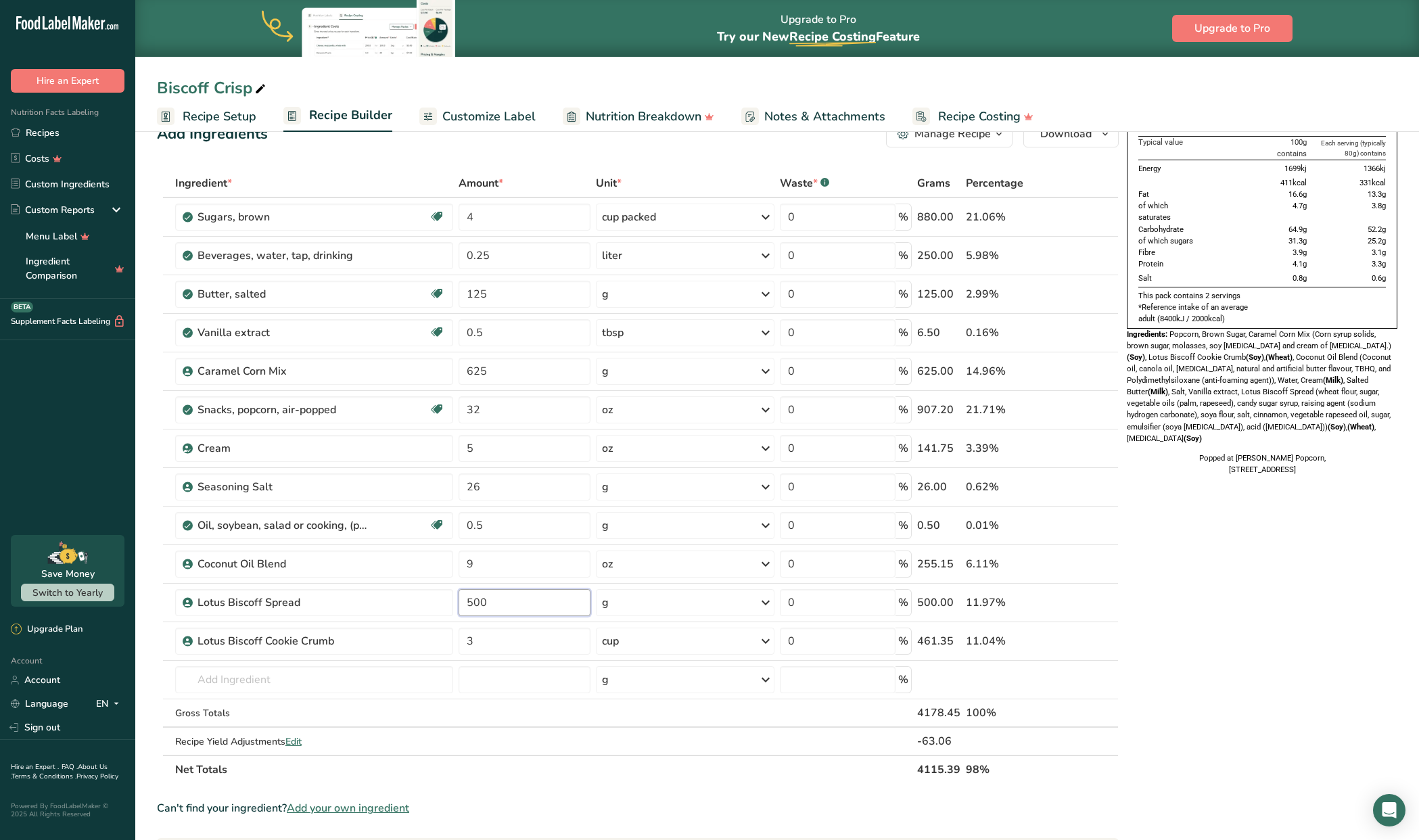
type input "500"
click at [679, 646] on div "Ingredient * Amount * Unit * Waste * .a-a{fill:#347362;}.b-a{fill:#fff;} Grams …" at bounding box center [638, 477] width 962 height 615
click at [658, 646] on div "cup" at bounding box center [685, 641] width 179 height 27
click at [646, 693] on div "g" at bounding box center [661, 692] width 114 height 20
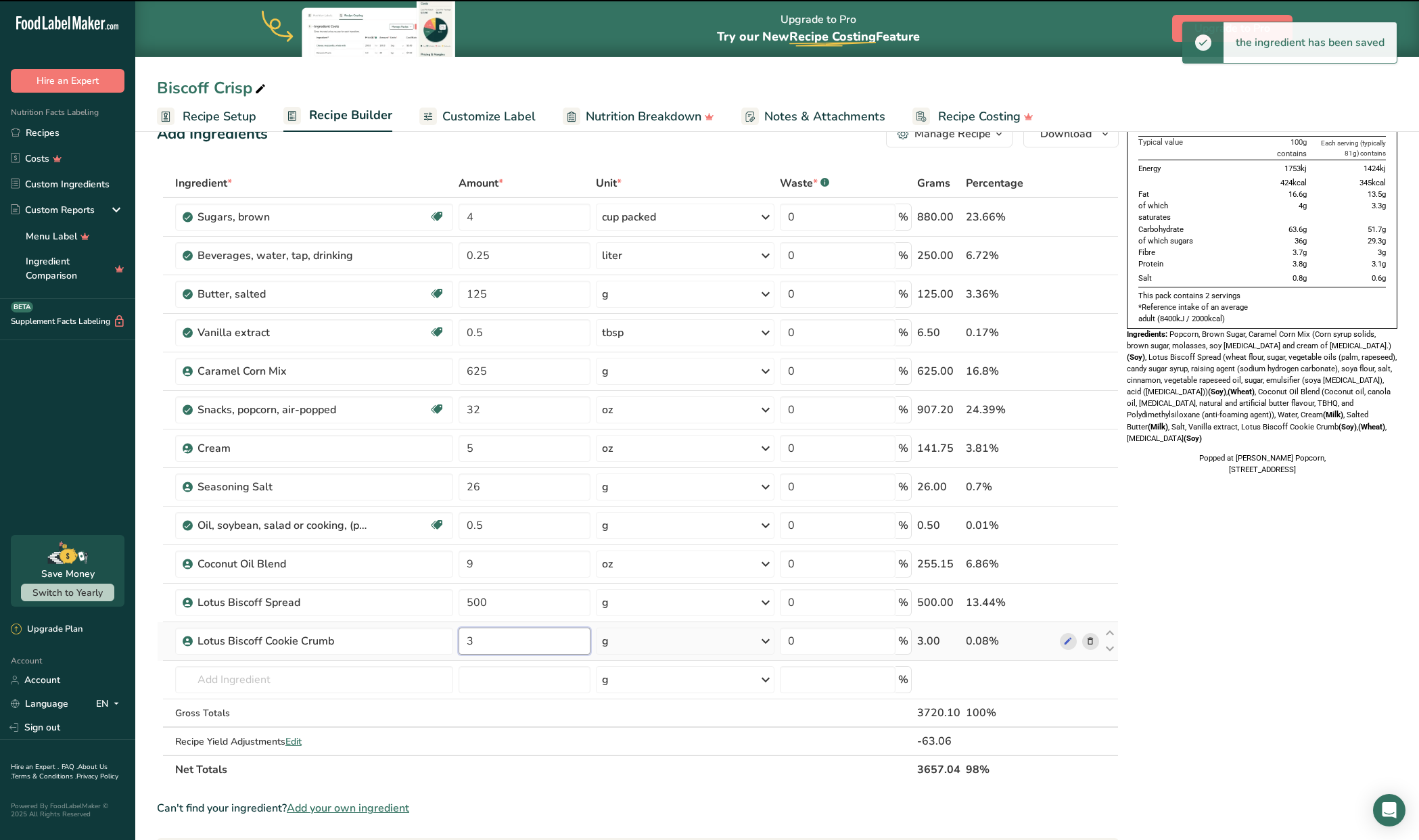
click at [497, 641] on input "3" at bounding box center [524, 641] width 132 height 27
type input "300"
click at [833, 589] on div "Nutrition Typical value 100g contains Each serving (typically 81g) contains Ene…" at bounding box center [1261, 664] width 270 height 1098
click at [478, 117] on span "Customize Label" at bounding box center [489, 116] width 93 height 18
